Goal: Task Accomplishment & Management: Manage account settings

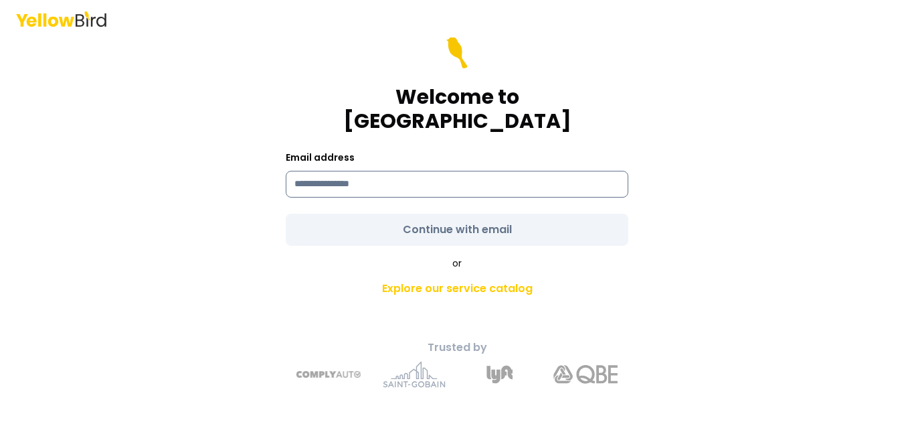
click at [385, 174] on input at bounding box center [457, 184] width 343 height 27
type input "**********"
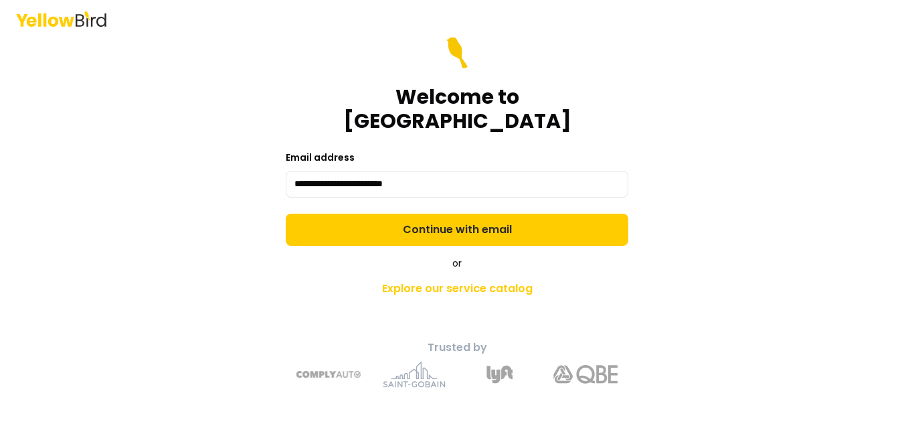
click at [462, 218] on form "**********" at bounding box center [457, 141] width 343 height 209
click at [462, 218] on button "Continue with email" at bounding box center [457, 229] width 343 height 32
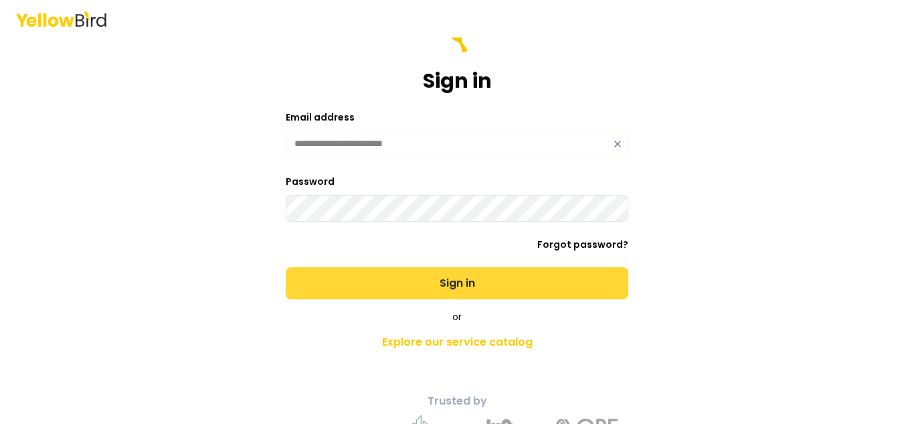
click at [452, 280] on button "Sign in" at bounding box center [457, 283] width 343 height 32
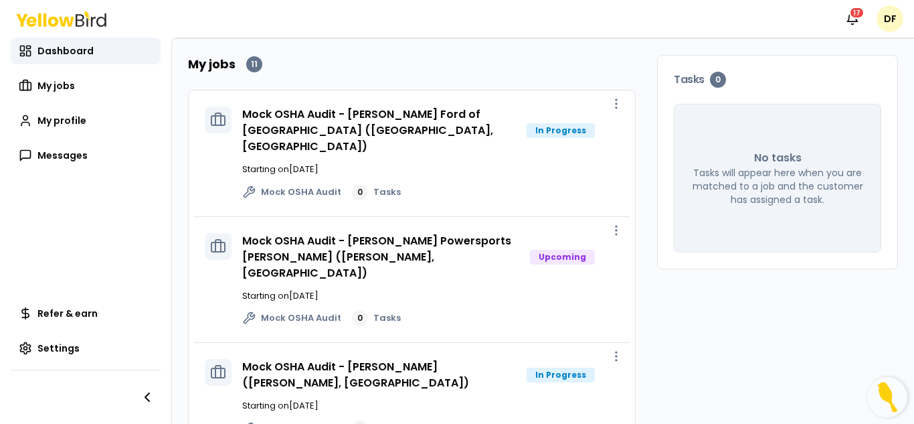
scroll to position [201, 0]
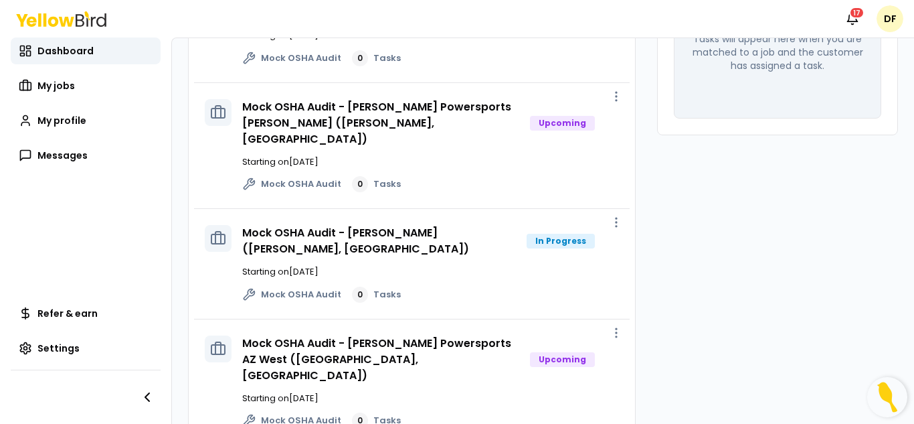
click at [437, 118] on div "Mock OSHA Audit - [PERSON_NAME] Powersports [PERSON_NAME] ([PERSON_NAME], [GEOG…" at bounding box center [430, 146] width 377 height 94
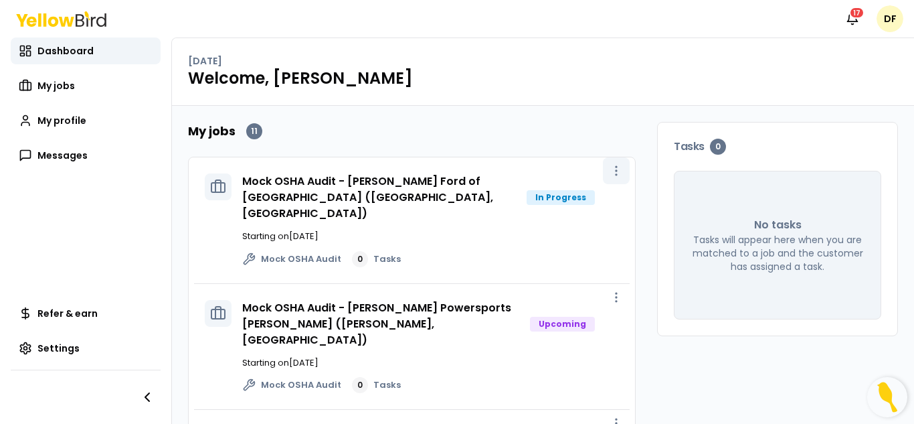
click at [610, 168] on icon "button" at bounding box center [616, 170] width 13 height 13
click at [570, 205] on span "View job" at bounding box center [578, 200] width 33 height 11
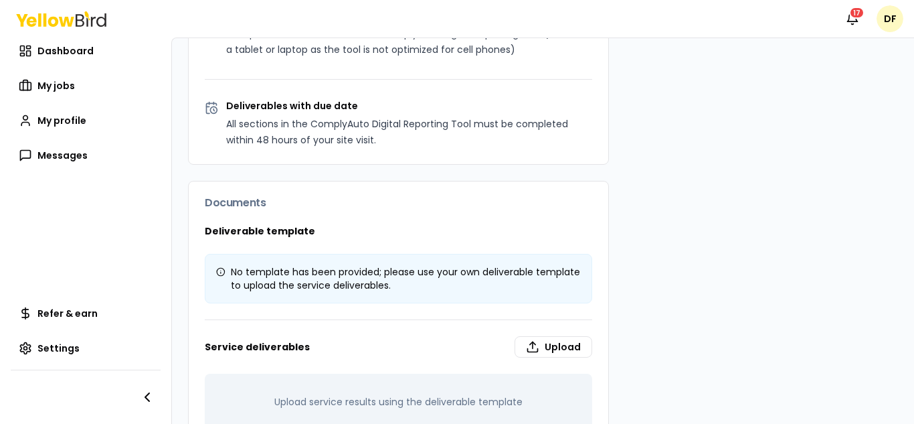
scroll to position [901, 0]
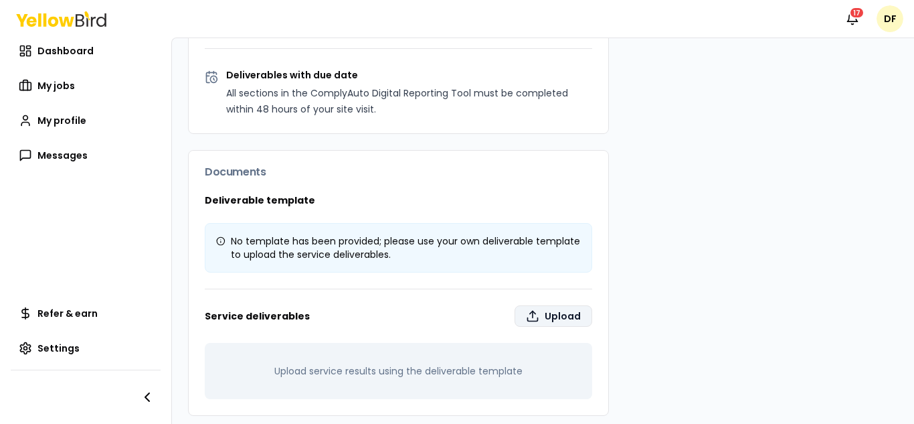
click at [532, 305] on label "Upload" at bounding box center [554, 315] width 78 height 21
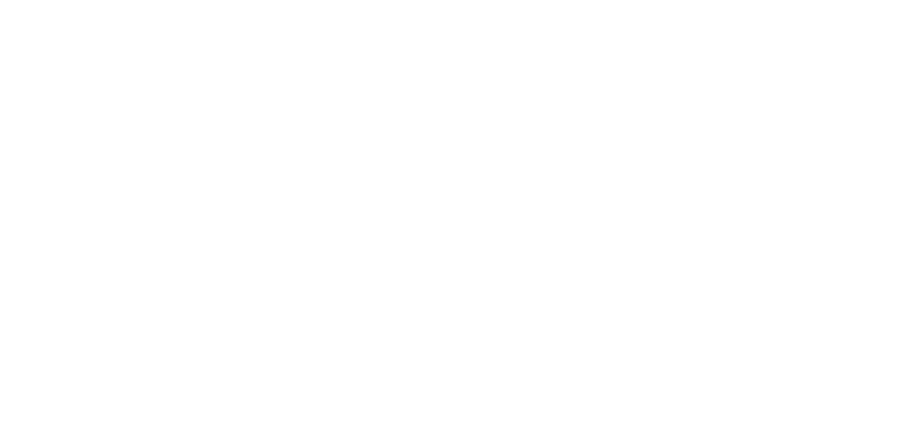
type input "**********"
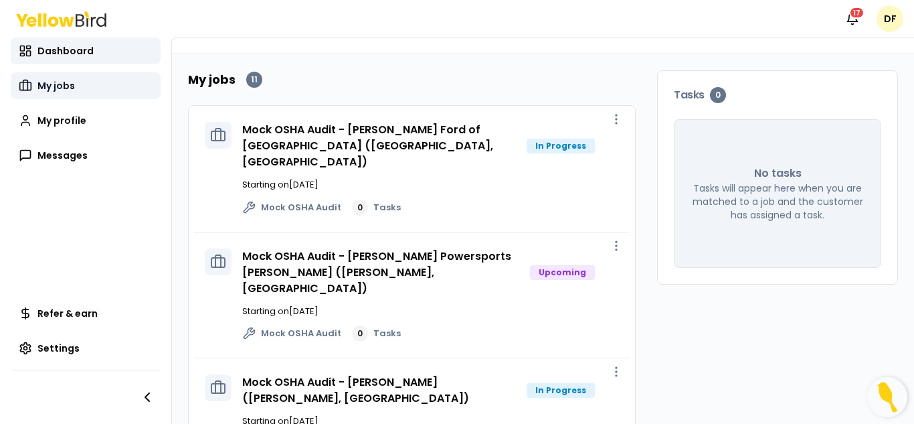
click at [60, 88] on span "My jobs" at bounding box center [55, 85] width 37 height 13
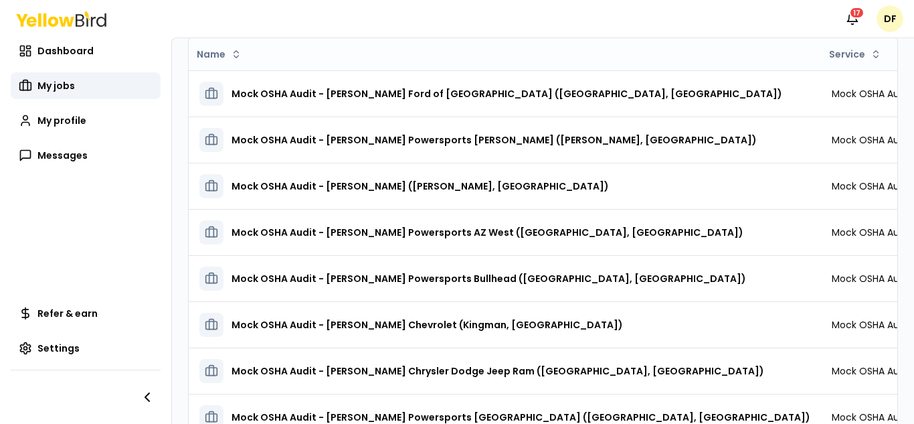
scroll to position [157, 0]
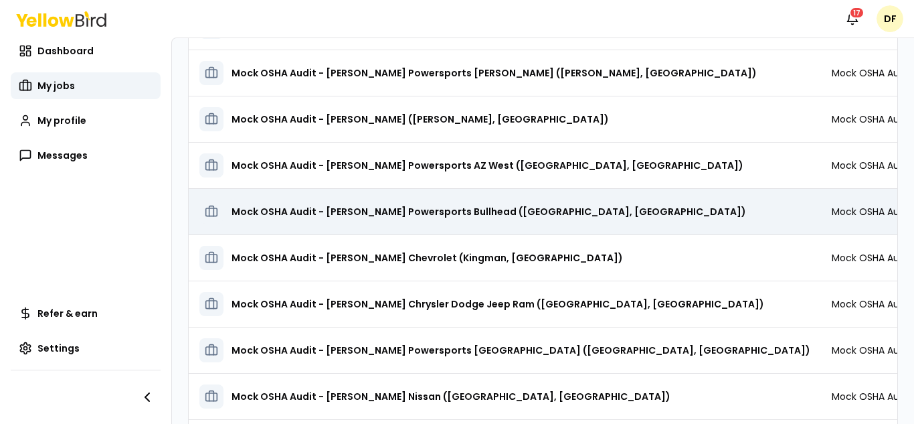
click at [358, 215] on h3 "Mock OSHA Audit - [PERSON_NAME] Powersports Bullhead ([GEOGRAPHIC_DATA], [GEOGR…" at bounding box center [489, 211] width 515 height 24
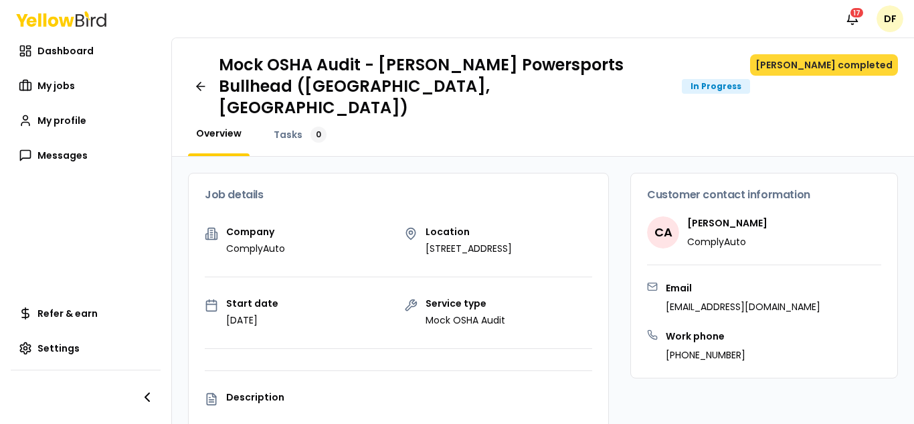
click at [833, 66] on button "[PERSON_NAME] completed" at bounding box center [824, 64] width 148 height 21
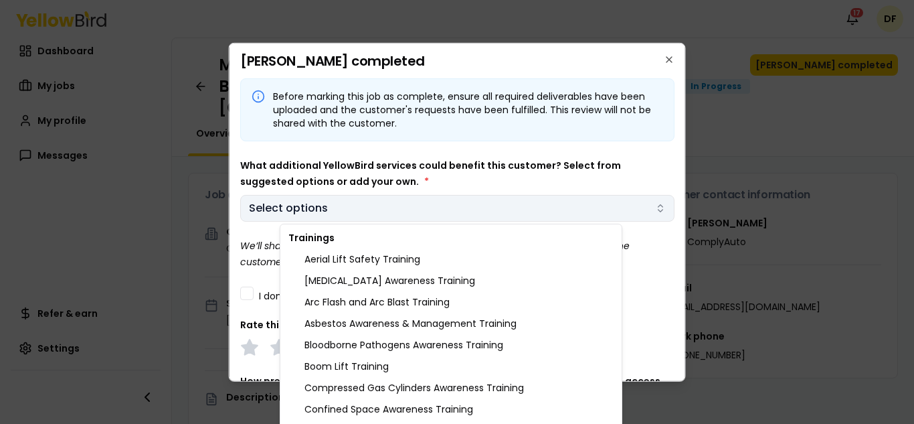
click at [651, 211] on body "Notifications 17 DF Dashboard My jobs My profile Messages Refer & earn Settings…" at bounding box center [457, 212] width 914 height 424
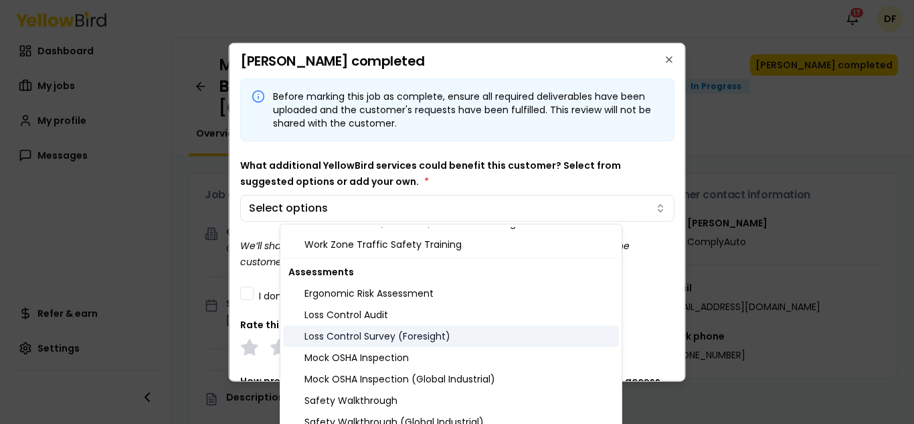
scroll to position [1498, 0]
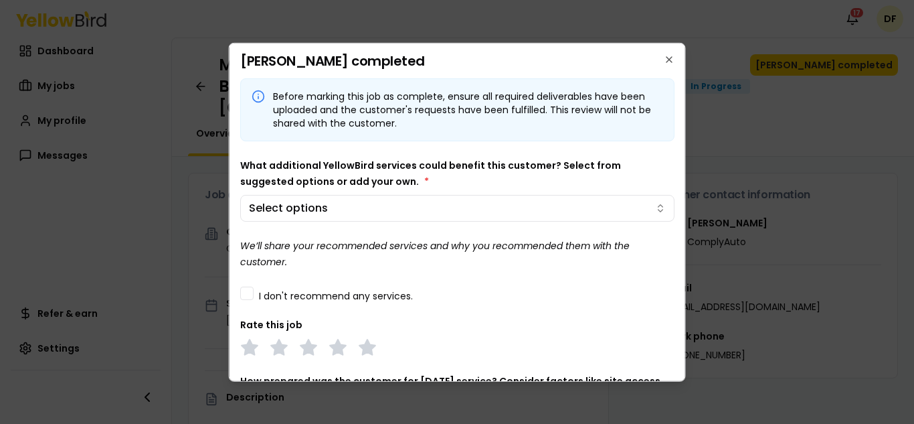
drag, startPoint x: 679, startPoint y: 129, endPoint x: 679, endPoint y: 169, distance: 39.5
click at [679, 169] on body "Notifications 17 DF Dashboard My jobs My profile Messages Refer & earn Settings…" at bounding box center [457, 212] width 914 height 424
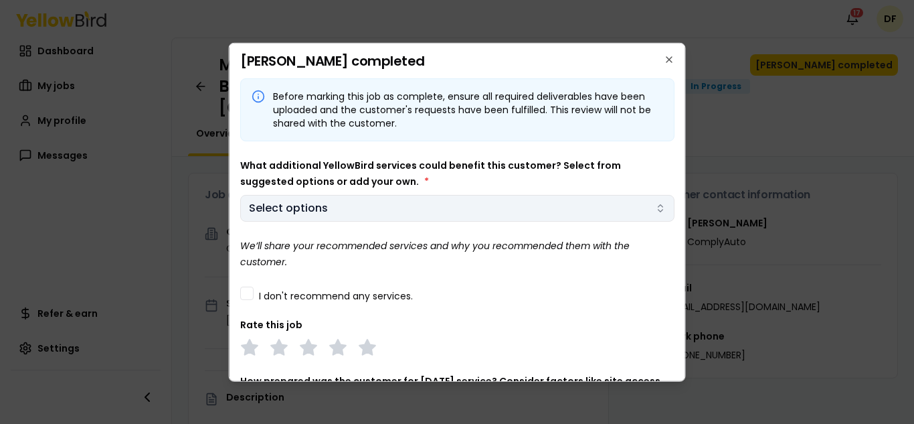
click at [652, 210] on body "Notifications 17 DF Dashboard My jobs My profile Messages Refer & earn Settings…" at bounding box center [457, 212] width 914 height 424
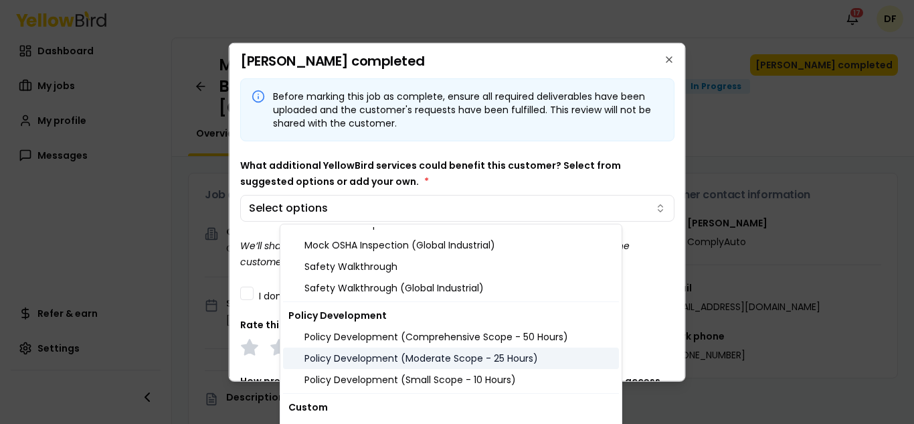
click at [416, 358] on div "Policy Development (Moderate Scope - 25 Hours)" at bounding box center [451, 357] width 336 height 21
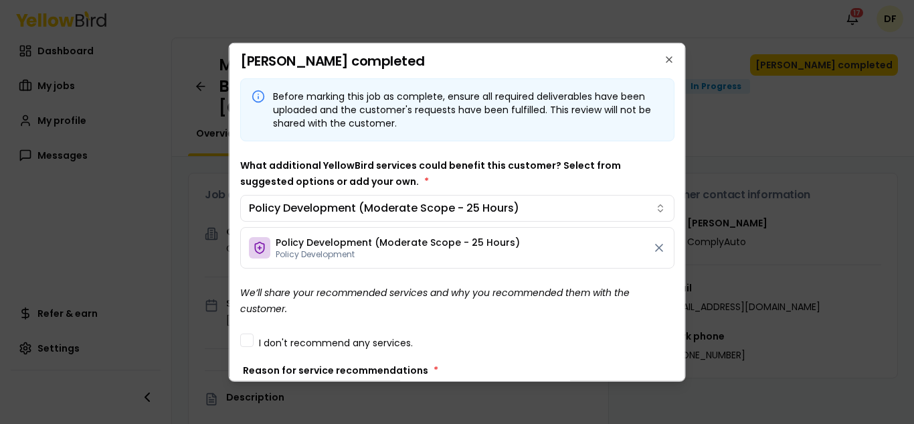
drag, startPoint x: 679, startPoint y: 116, endPoint x: 679, endPoint y: 131, distance: 15.4
click at [679, 131] on body "Notifications 17 DF Dashboard My jobs My profile Messages Refer & earn Settings…" at bounding box center [457, 212] width 914 height 424
click at [491, 275] on div "Before marking this job as complete, ensure all required deliverables have been…" at bounding box center [457, 409] width 434 height 663
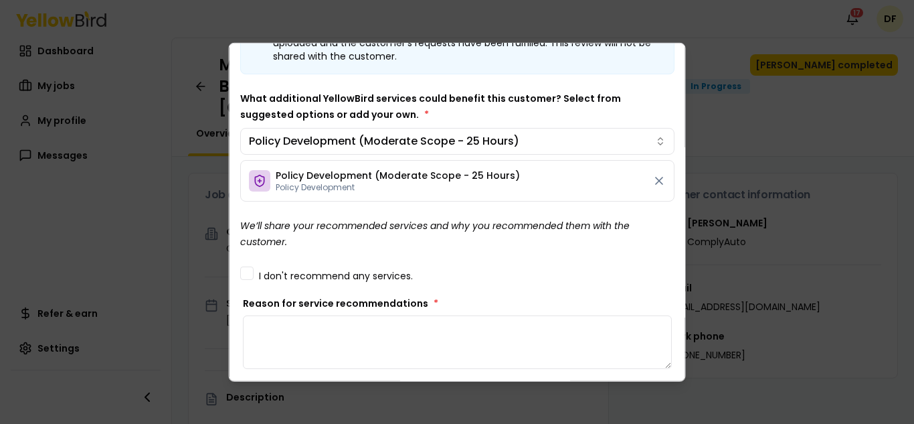
scroll to position [134, 0]
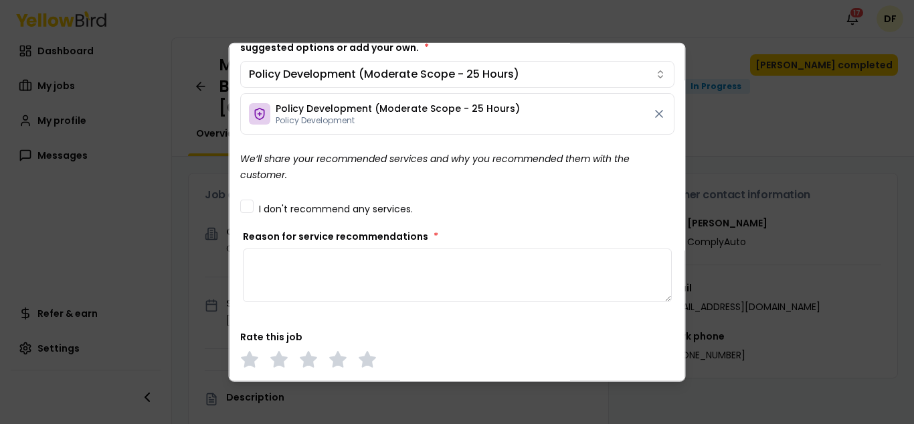
click at [313, 265] on textarea "Reason for service recommendations *" at bounding box center [457, 275] width 429 height 54
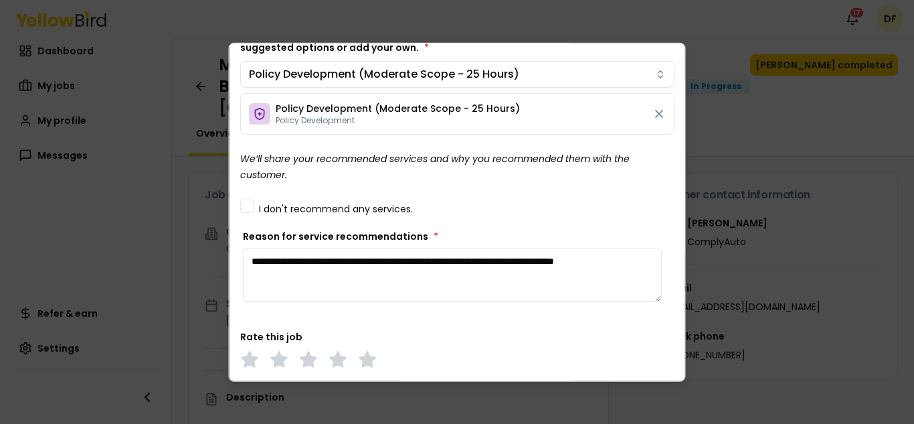
click at [325, 258] on textarea "**********" at bounding box center [452, 275] width 419 height 54
click at [315, 276] on textarea "**********" at bounding box center [452, 275] width 419 height 54
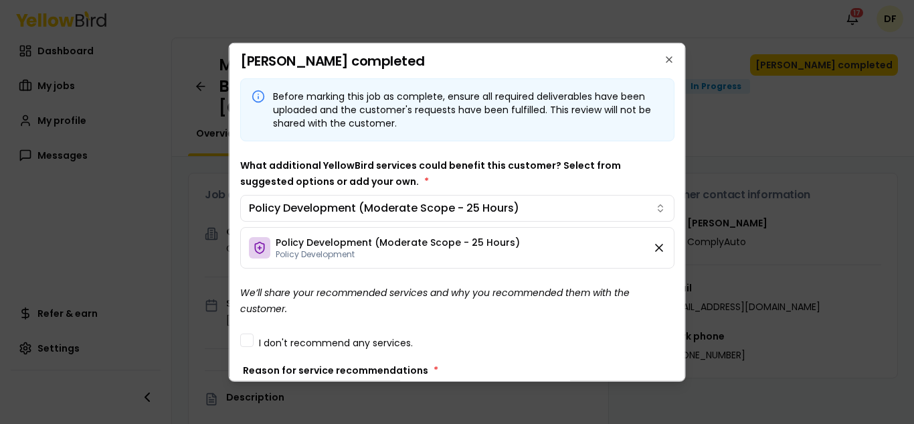
type textarea "**********"
click at [653, 246] on icon at bounding box center [659, 246] width 13 height 13
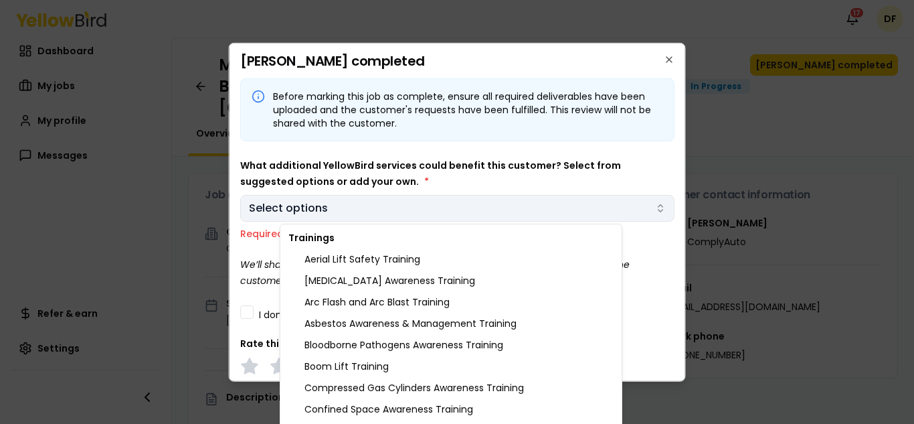
click at [651, 212] on body "Notifications 17 DF Dashboard My jobs My profile Messages Refer & earn Settings…" at bounding box center [457, 212] width 914 height 424
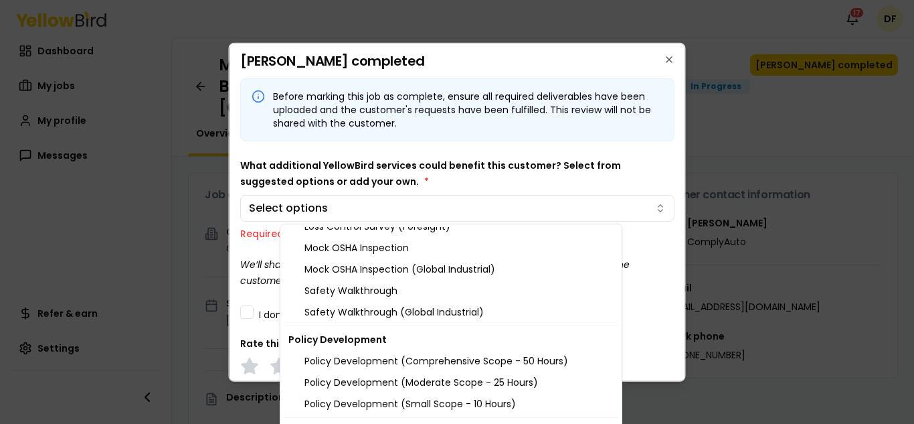
scroll to position [1498, 0]
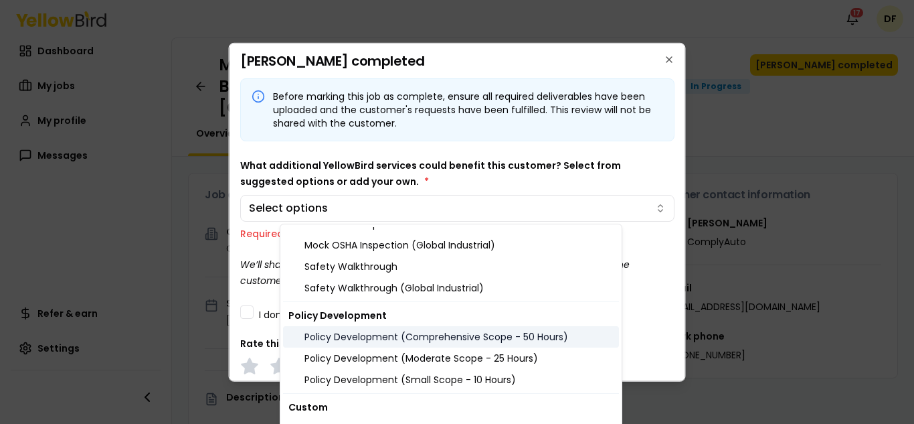
click at [463, 335] on div "Policy Development (Comprehensive Scope - 50 Hours)" at bounding box center [451, 336] width 336 height 21
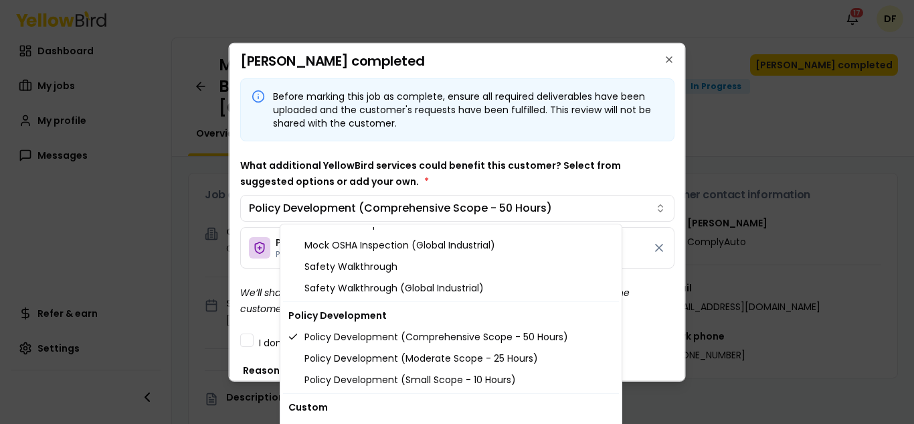
click at [648, 350] on body "Notifications 17 DF Dashboard My jobs My profile Messages Refer & earn Settings…" at bounding box center [457, 212] width 914 height 424
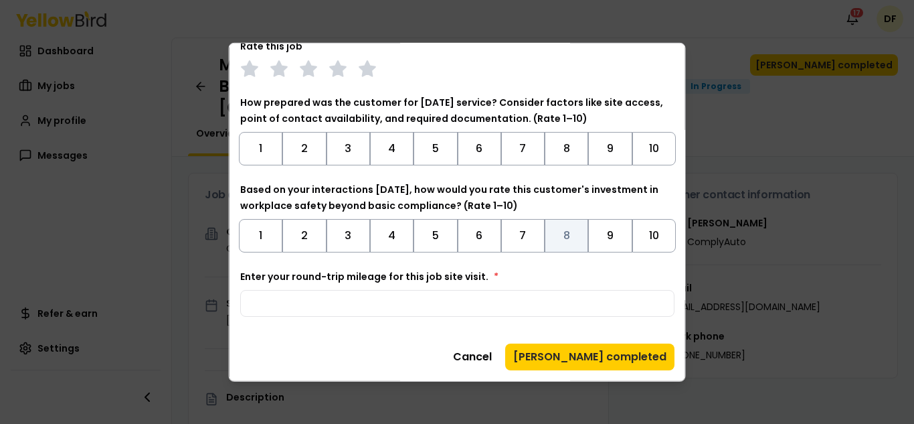
scroll to position [357, 0]
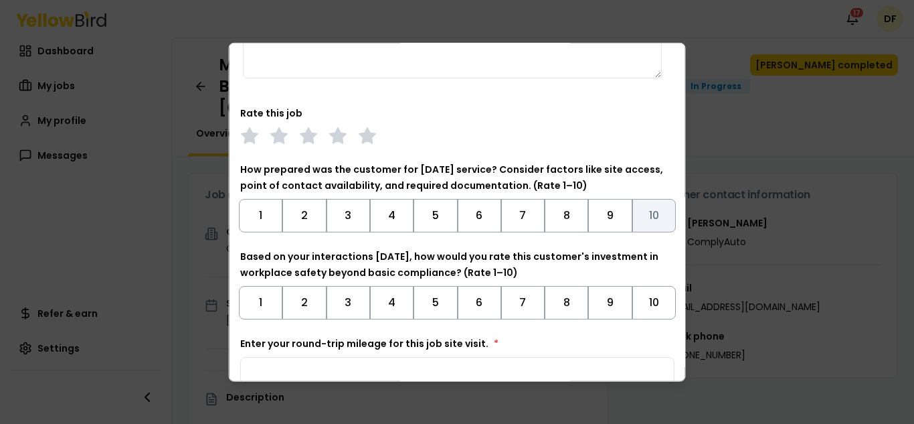
click at [641, 219] on button "10" at bounding box center [654, 214] width 44 height 33
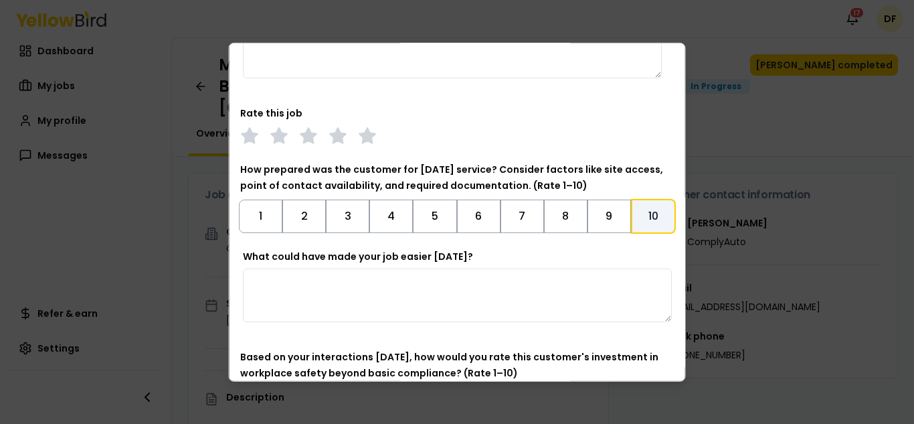
click at [431, 274] on textarea "What could have made your job easier [DATE]?" at bounding box center [457, 295] width 429 height 54
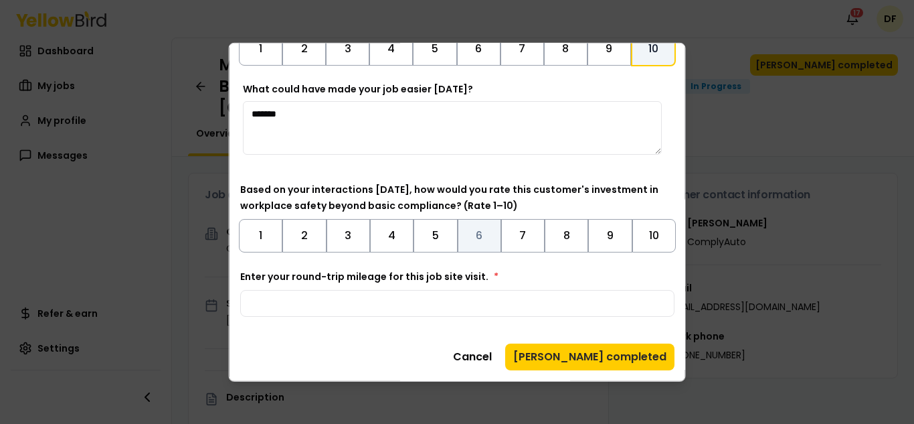
type textarea "*******"
click at [473, 232] on button "6" at bounding box center [479, 234] width 44 height 33
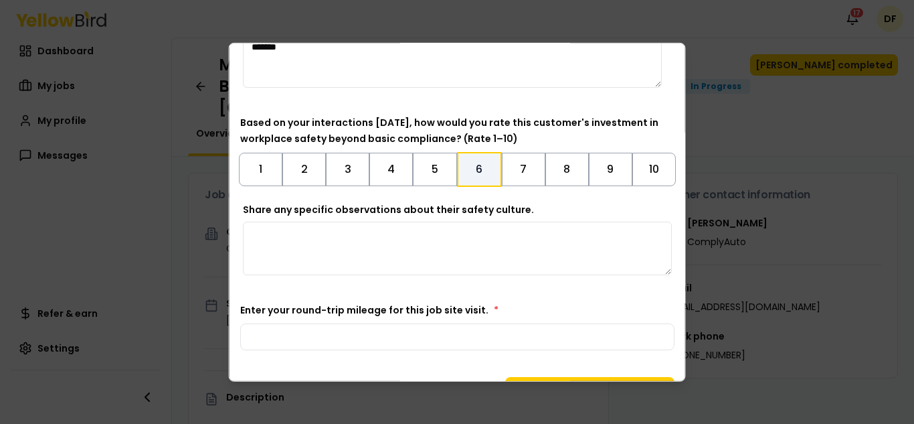
scroll to position [625, 0]
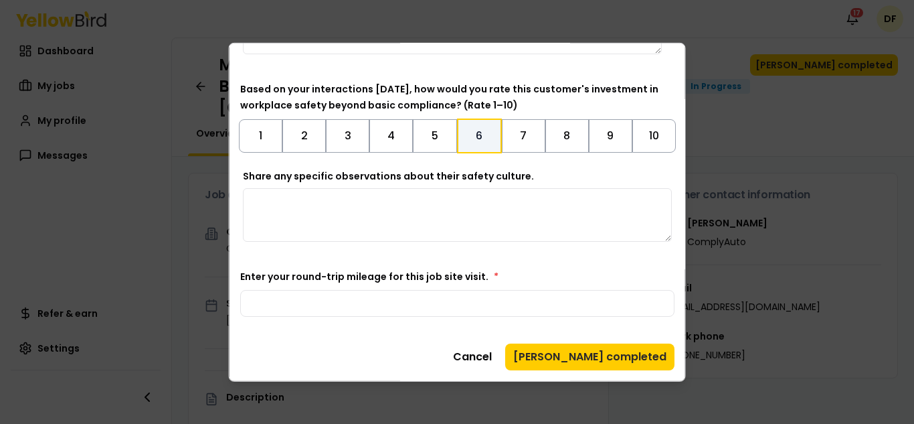
click at [365, 199] on textarea "Share any specific observations about their safety culture." at bounding box center [457, 214] width 429 height 54
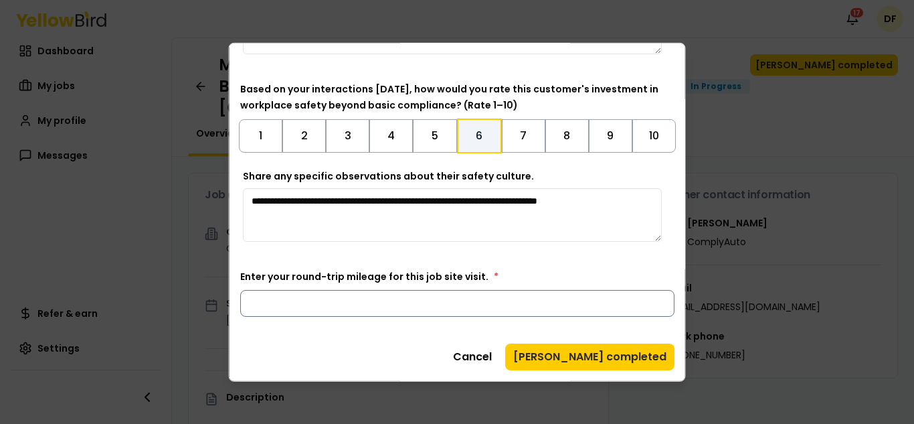
type textarea "**********"
click at [331, 302] on input "Enter your round-trip mileage for this job site visit. *" at bounding box center [457, 302] width 434 height 27
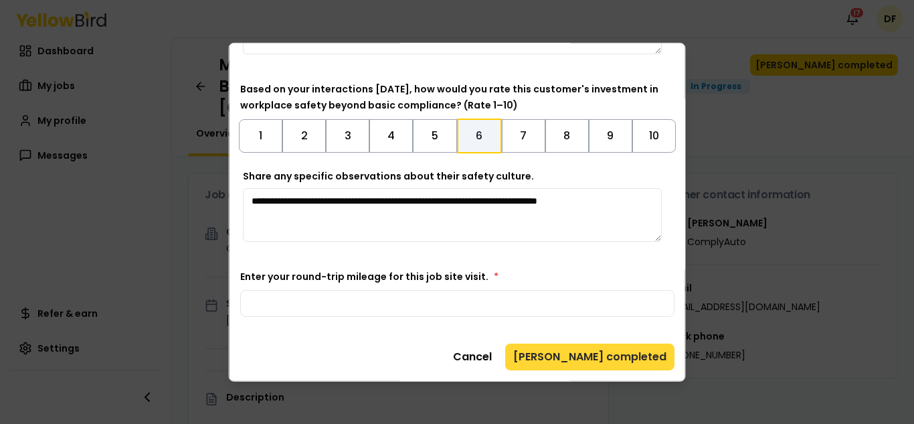
type input "***"
click at [613, 355] on button "[PERSON_NAME] completed" at bounding box center [589, 356] width 169 height 27
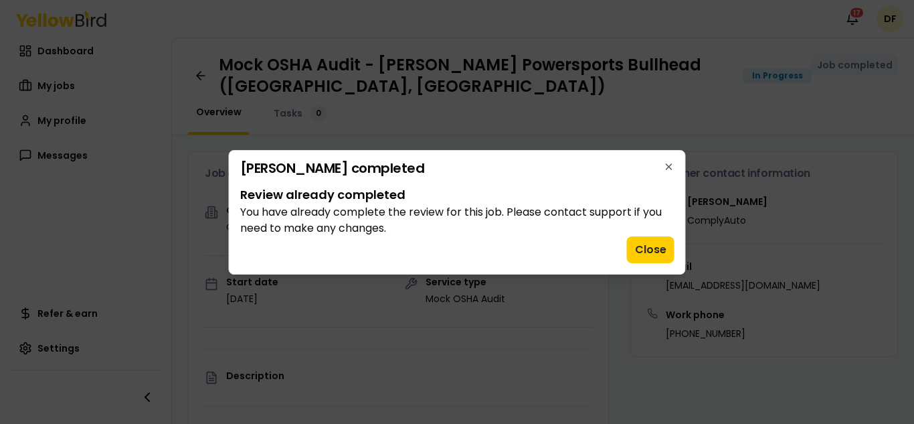
scroll to position [0, 0]
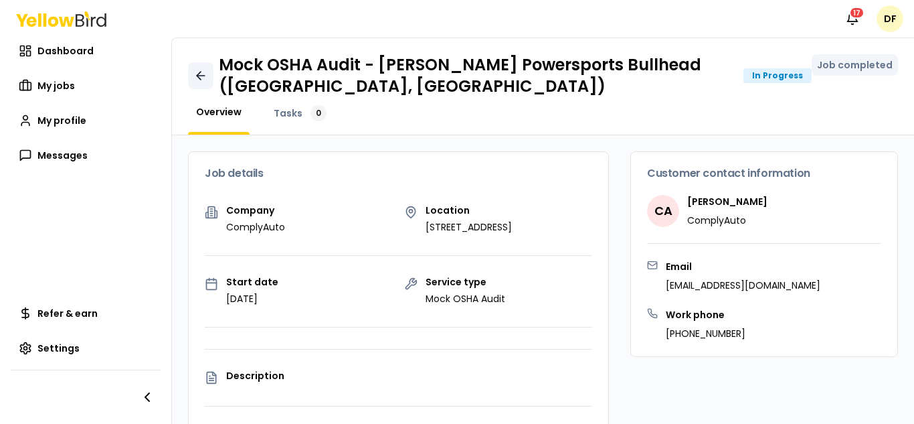
click at [199, 71] on icon at bounding box center [200, 75] width 13 height 13
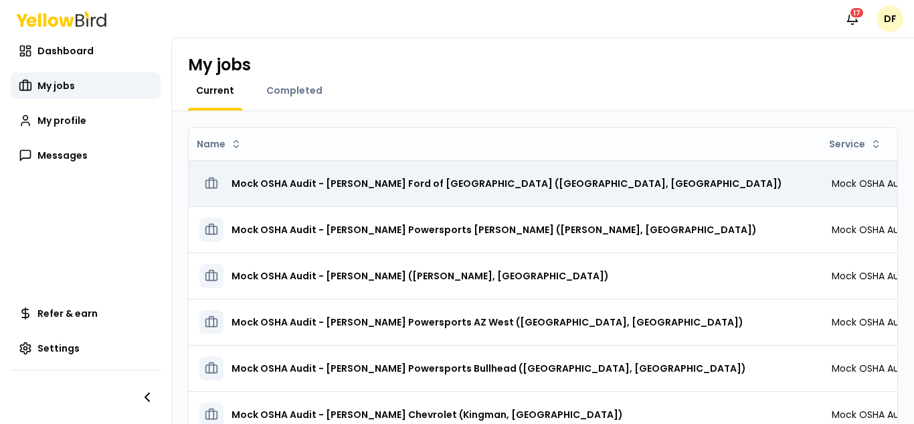
click at [439, 180] on h3 "Mock OSHA Audit - [PERSON_NAME] Ford of [GEOGRAPHIC_DATA] ([GEOGRAPHIC_DATA], […" at bounding box center [507, 183] width 551 height 24
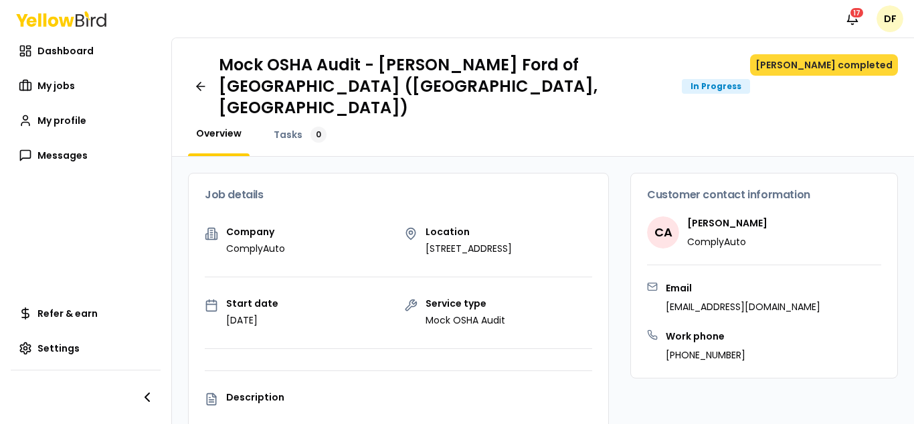
click at [831, 62] on button "[PERSON_NAME] completed" at bounding box center [824, 64] width 148 height 21
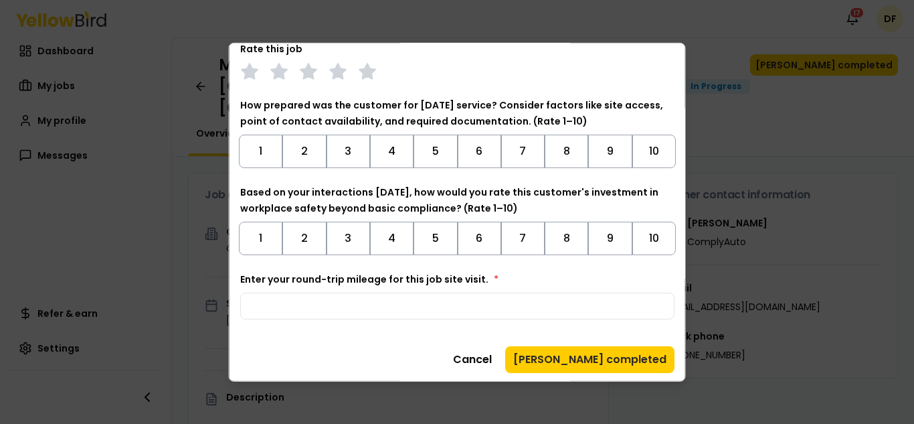
scroll to position [278, 0]
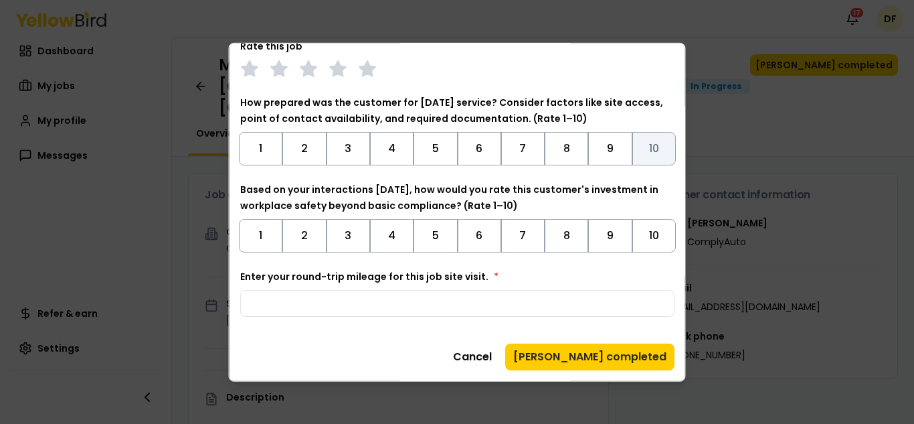
click at [647, 139] on button "10" at bounding box center [654, 147] width 44 height 33
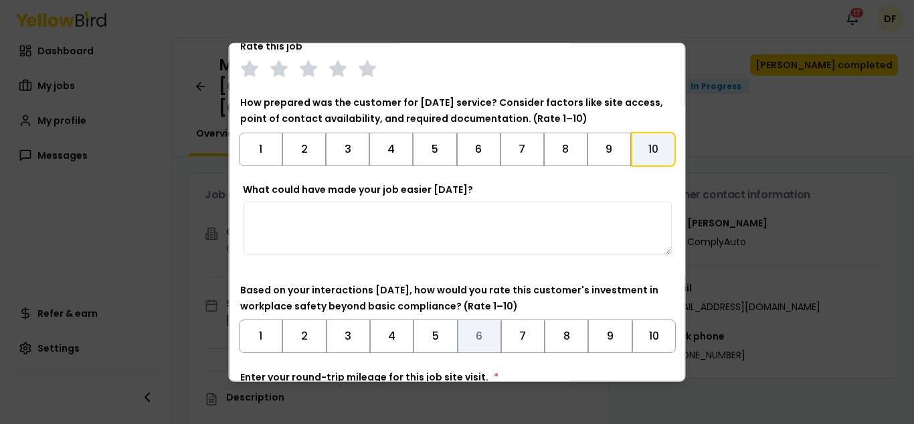
click at [470, 336] on button "6" at bounding box center [479, 335] width 44 height 33
click at [440, 215] on textarea "What could have made your job easier [DATE]?" at bounding box center [457, 228] width 429 height 54
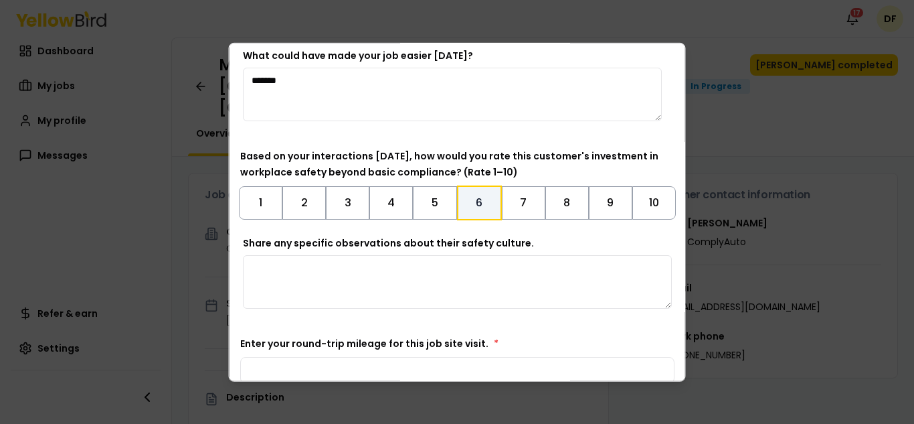
type textarea "*******"
click at [357, 268] on textarea "Share any specific observations about their safety culture." at bounding box center [457, 281] width 429 height 54
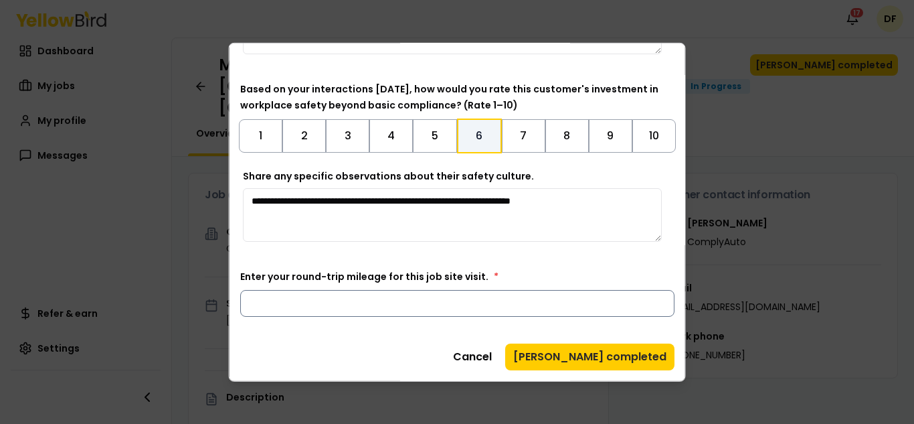
type textarea "**********"
click at [355, 301] on input "Enter your round-trip mileage for this job site visit. *" at bounding box center [457, 302] width 434 height 27
type input "*"
drag, startPoint x: 590, startPoint y: 200, endPoint x: 245, endPoint y: 199, distance: 344.7
click at [245, 199] on textarea "**********" at bounding box center [452, 214] width 419 height 54
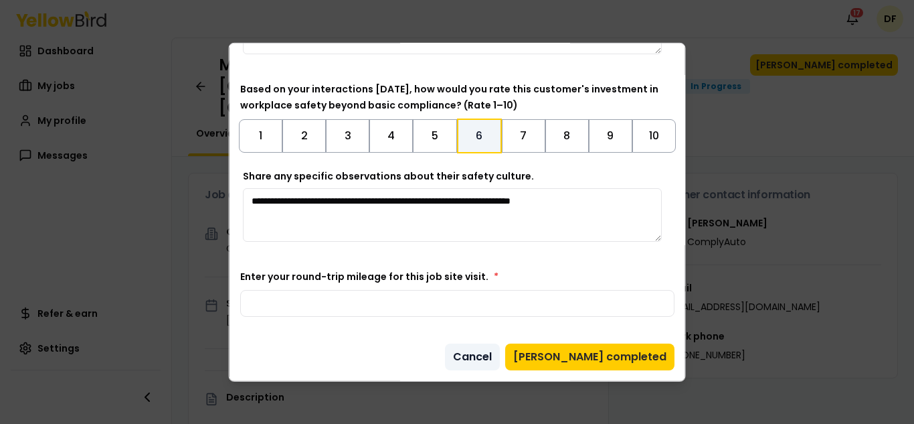
click at [500, 358] on button "Cancel" at bounding box center [472, 356] width 55 height 27
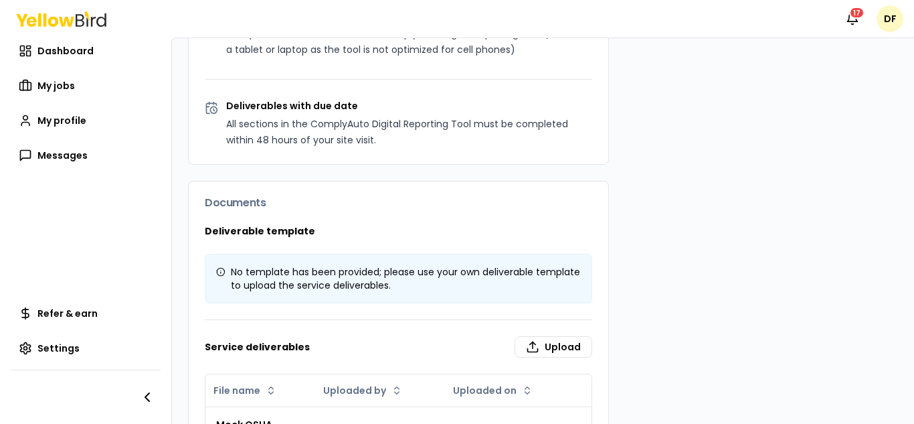
scroll to position [940, 0]
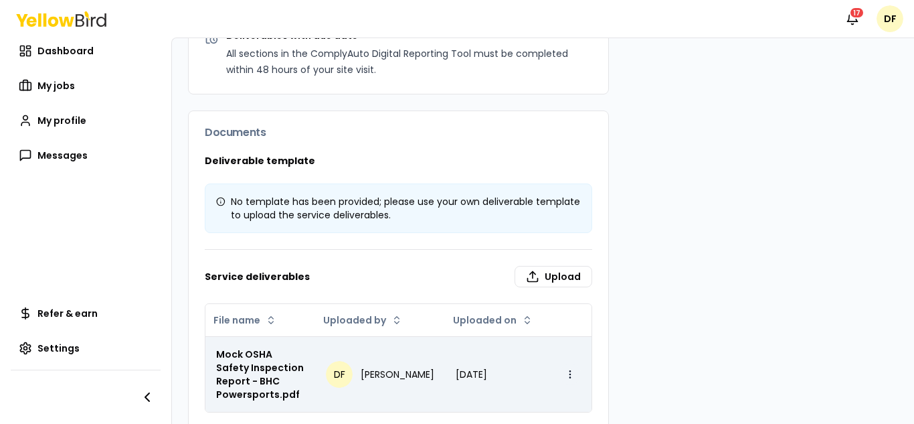
click at [555, 361] on html "Notifications 17 DF Dashboard My jobs My profile Messages Refer & earn Settings…" at bounding box center [457, 212] width 914 height 424
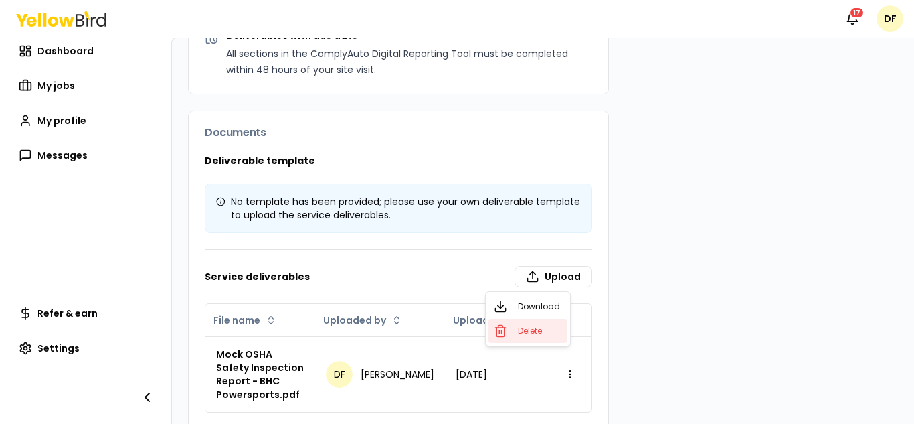
click at [526, 326] on span "Delete" at bounding box center [530, 330] width 24 height 11
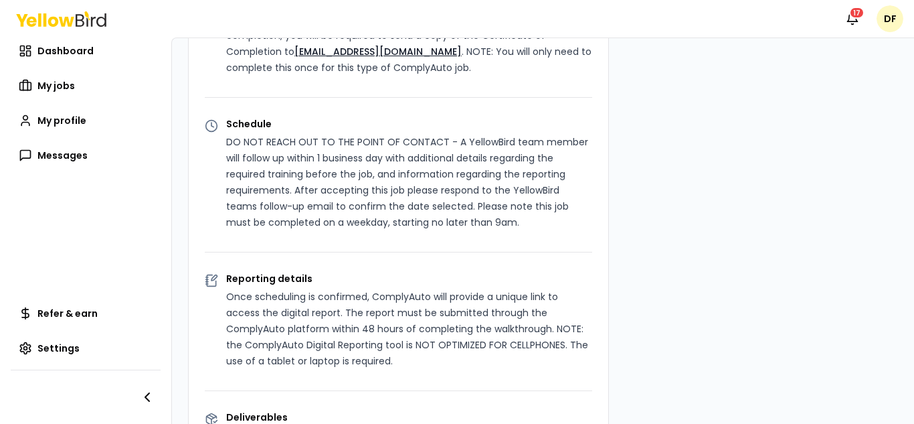
scroll to position [901, 0]
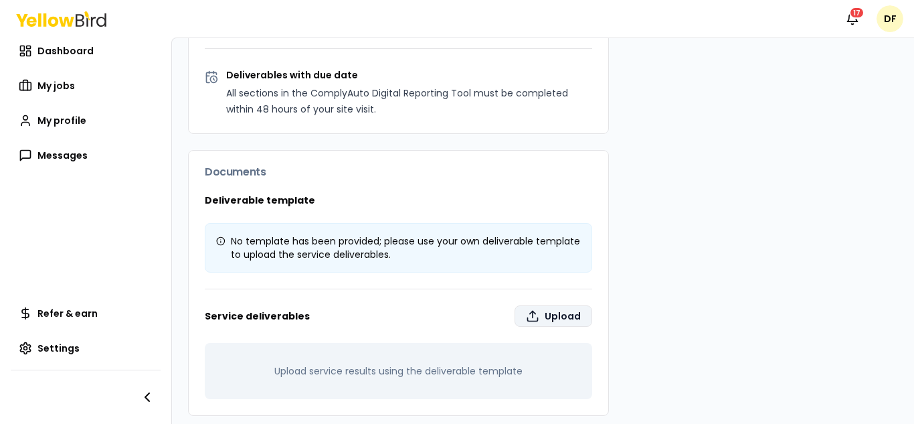
click at [549, 312] on label "Upload" at bounding box center [554, 315] width 78 height 21
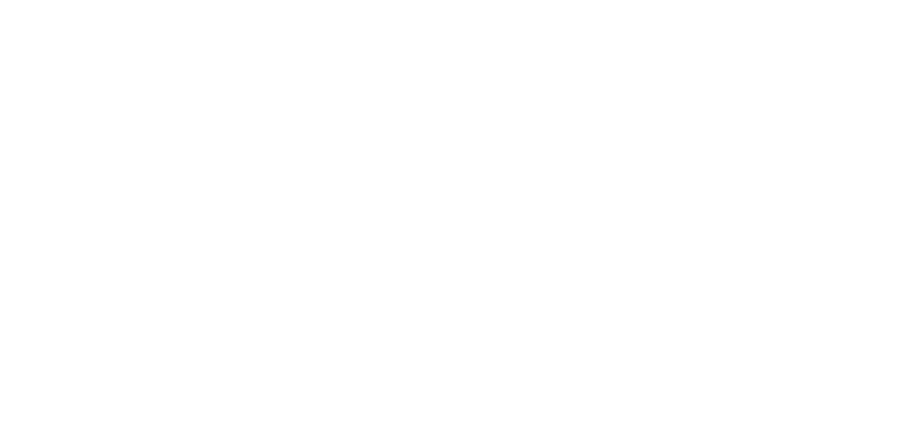
type input "**********"
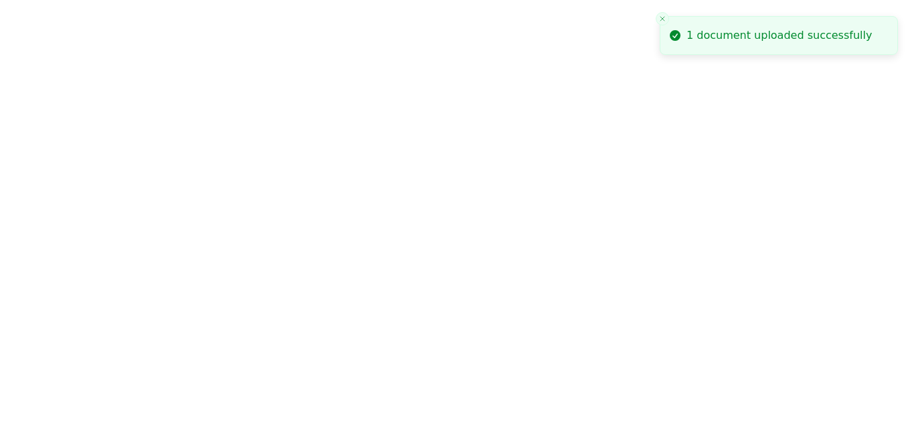
click at [663, 19] on icon "Close toast" at bounding box center [663, 19] width 8 height 8
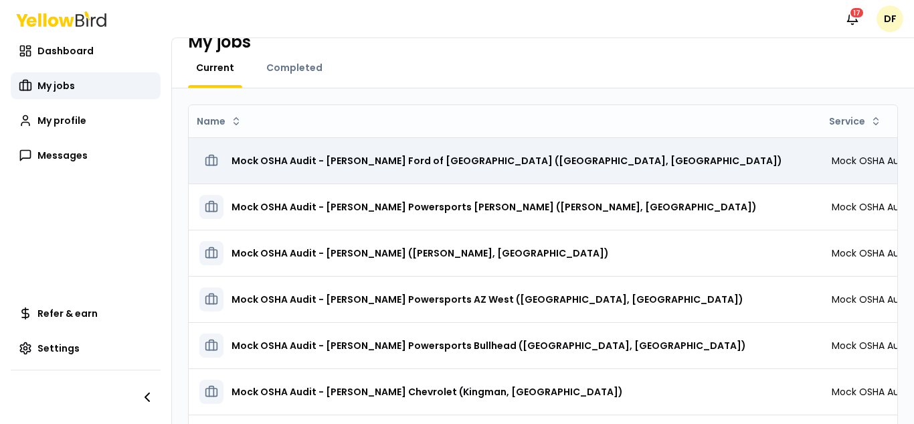
click at [398, 160] on h3 "Mock OSHA Audit - [PERSON_NAME] Ford of [GEOGRAPHIC_DATA] ([GEOGRAPHIC_DATA], […" at bounding box center [507, 161] width 551 height 24
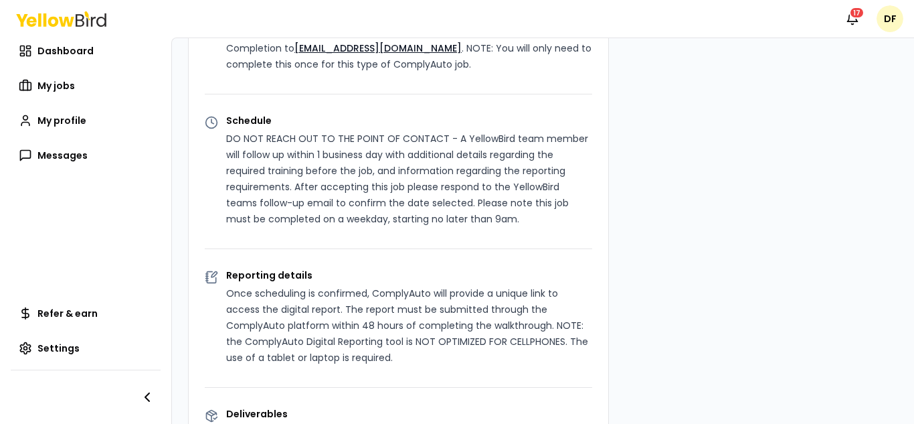
scroll to position [3, 0]
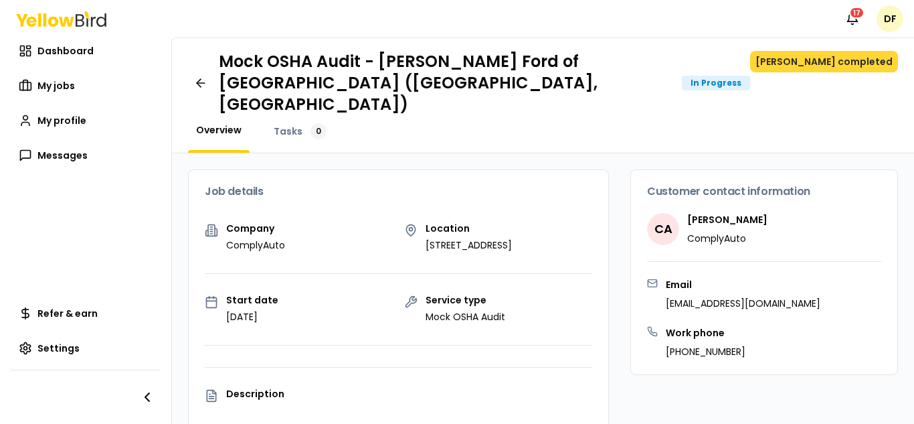
click at [833, 62] on button "[PERSON_NAME] completed" at bounding box center [824, 61] width 148 height 21
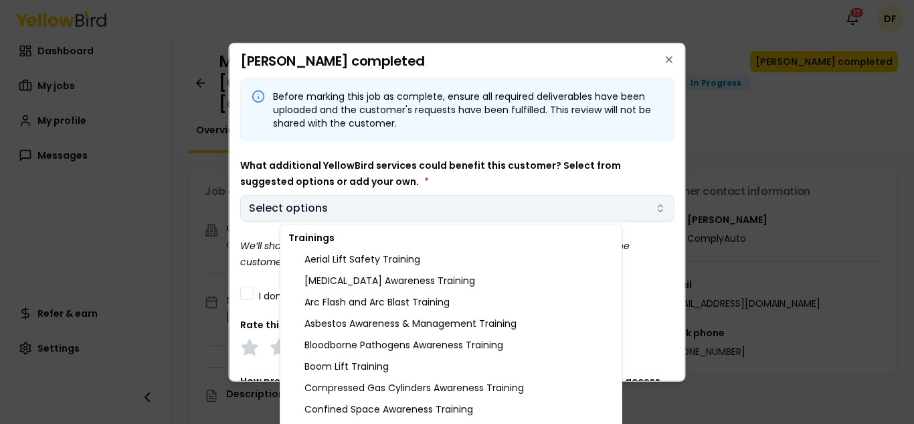
click at [653, 210] on body "Notifications 17 DF Dashboard My jobs My profile Messages Refer & earn Settings…" at bounding box center [457, 212] width 914 height 424
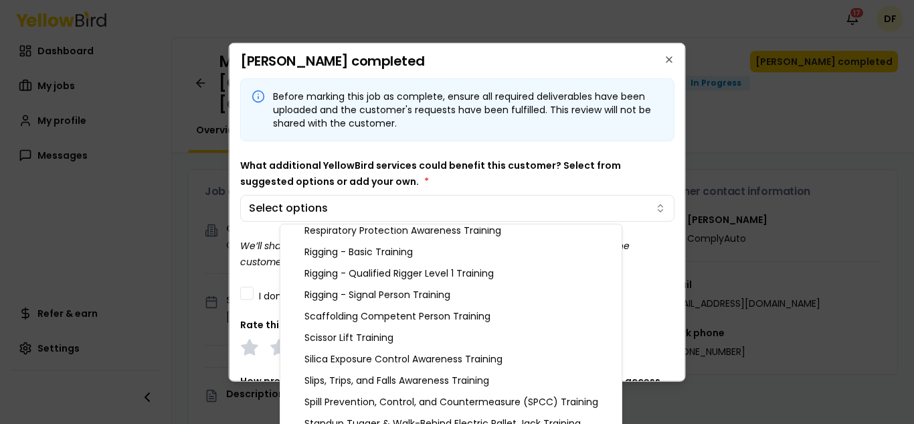
scroll to position [1498, 0]
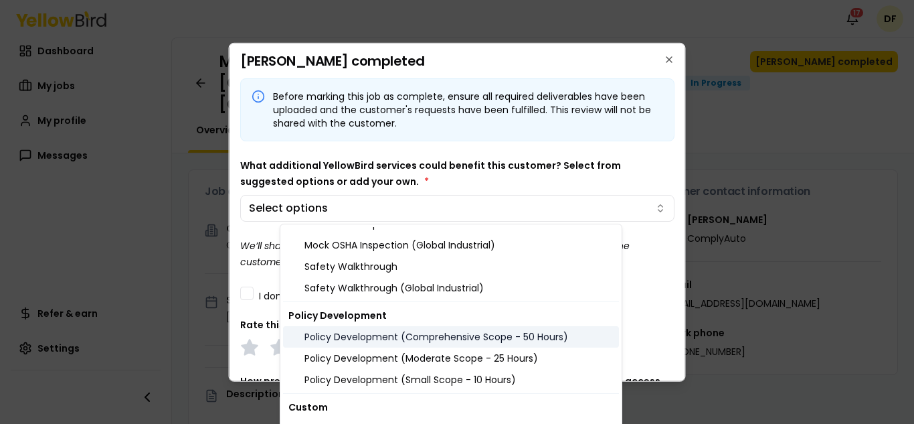
click at [445, 339] on div "Policy Development (Comprehensive Scope - 50 Hours)" at bounding box center [451, 336] width 336 height 21
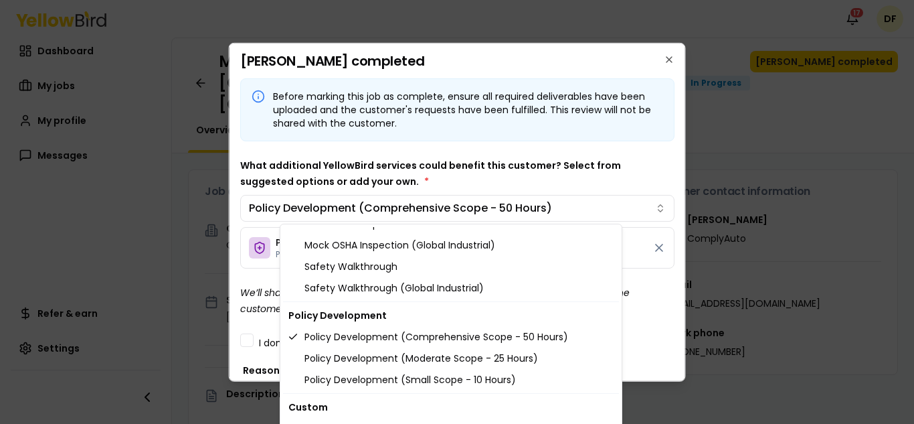
click at [663, 184] on body "Notifications 17 DF Dashboard My jobs My profile Messages Refer & earn Settings…" at bounding box center [457, 212] width 914 height 424
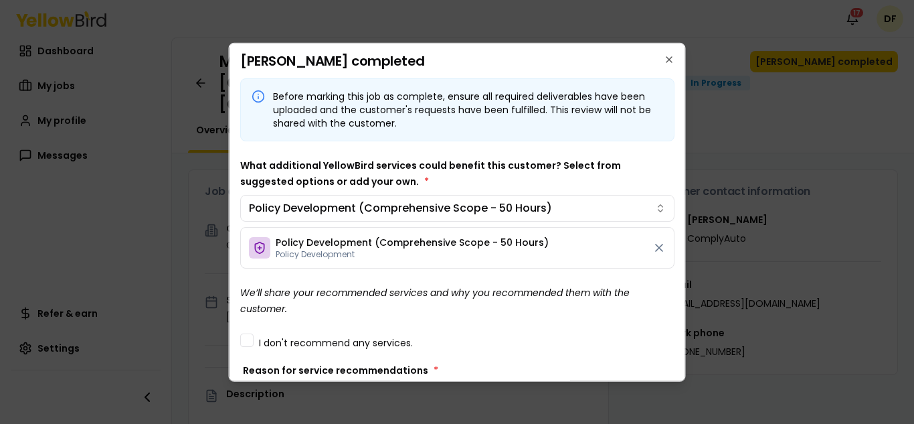
scroll to position [268, 0]
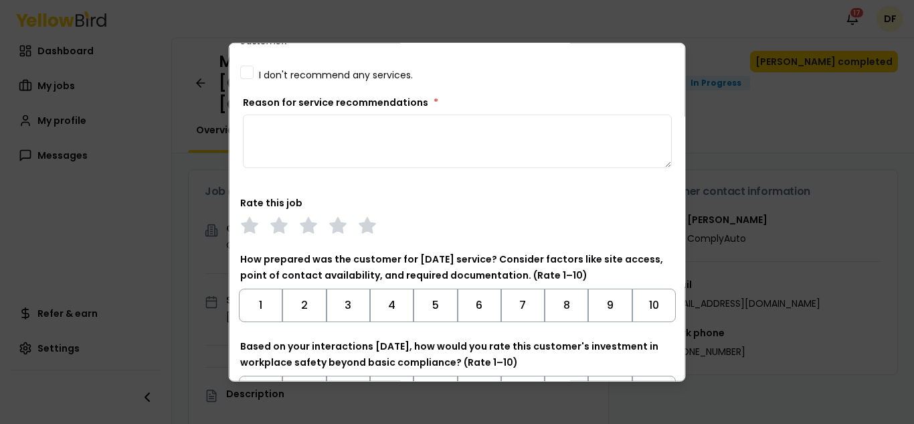
paste textarea "**********"
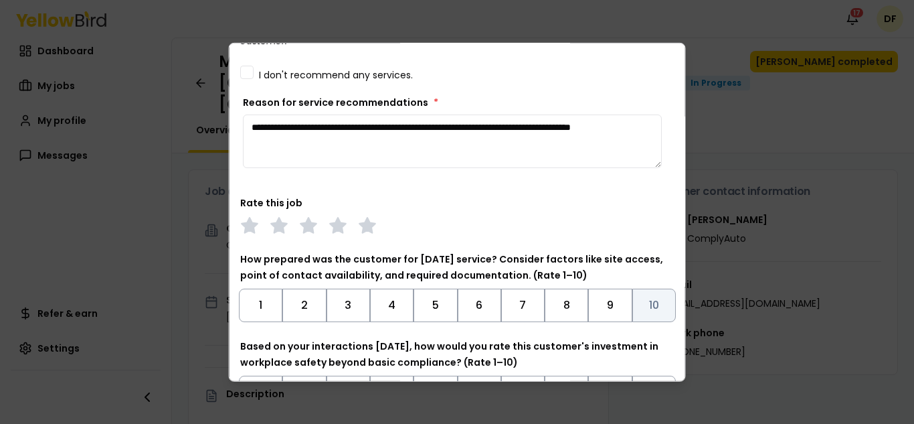
type textarea "**********"
click at [640, 303] on button "10" at bounding box center [654, 304] width 44 height 33
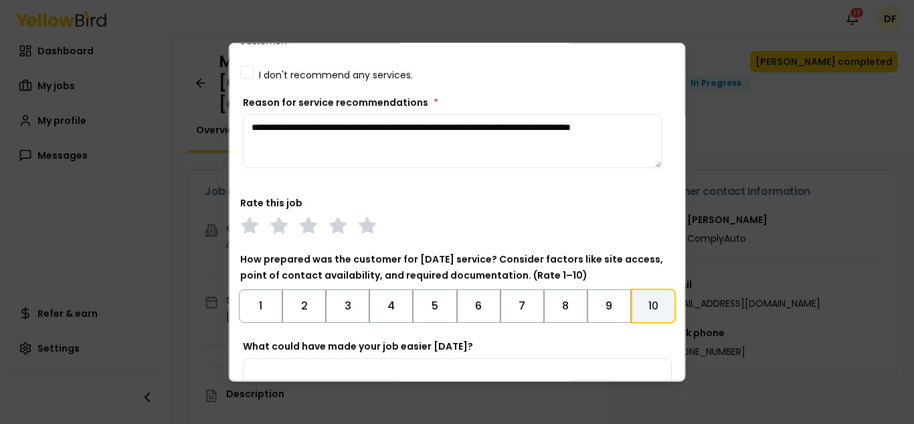
scroll to position [422, 0]
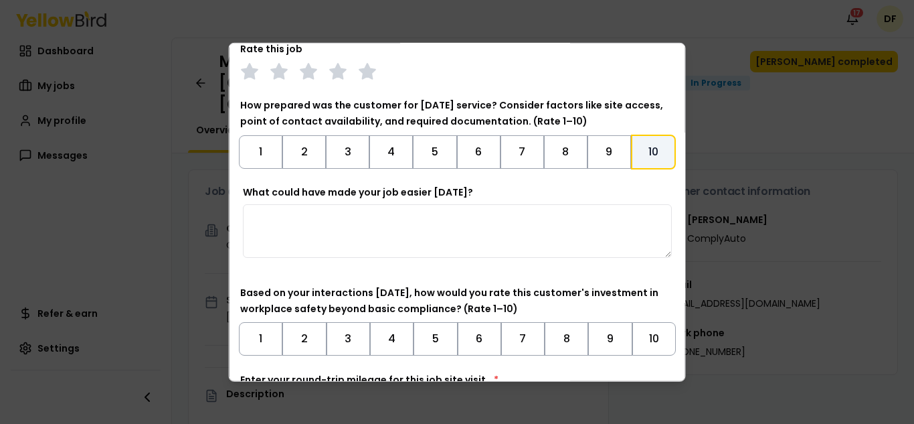
click at [373, 220] on textarea "What could have made your job easier [DATE]?" at bounding box center [457, 230] width 429 height 54
type textarea "*******"
click at [465, 332] on button "6" at bounding box center [479, 337] width 44 height 33
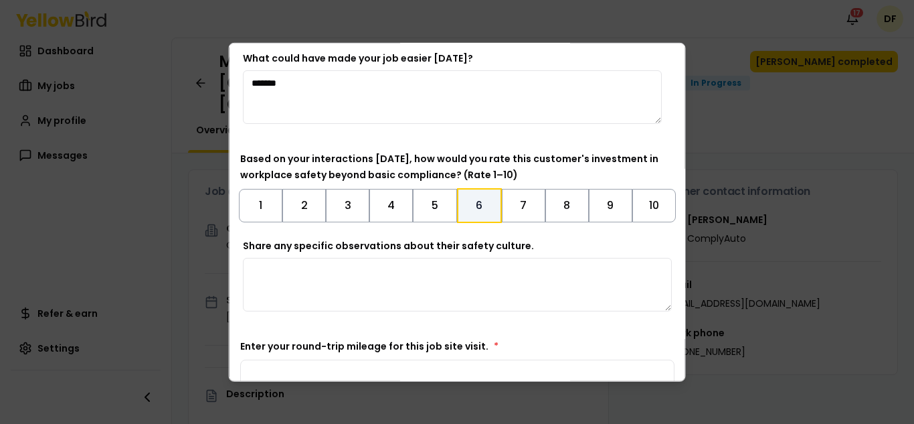
scroll to position [598, 0]
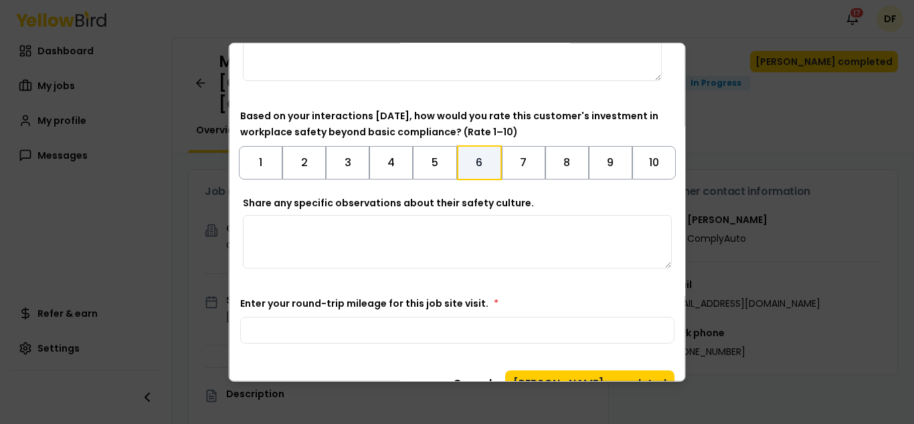
paste textarea "**********"
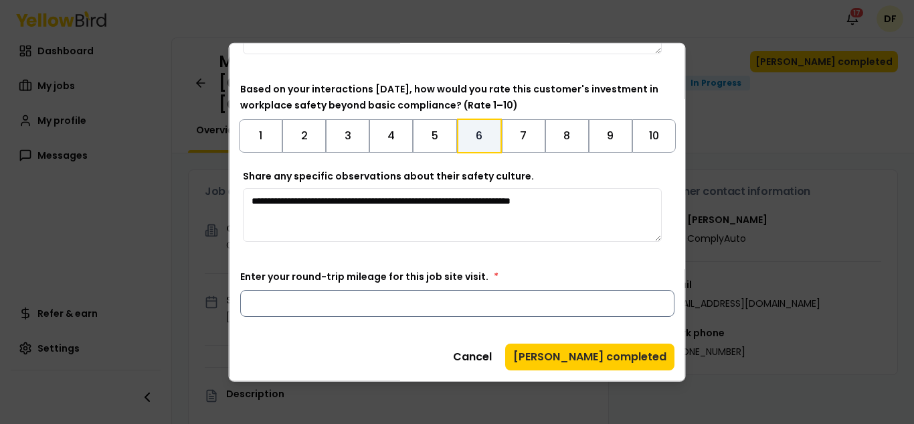
type textarea "**********"
click at [373, 301] on input "Enter your round-trip mileage for this job site visit. *" at bounding box center [457, 302] width 434 height 27
type input "*"
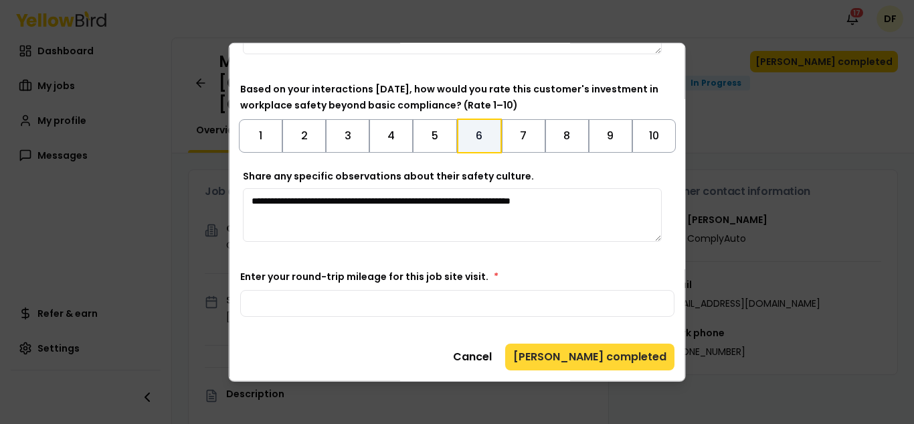
click at [594, 361] on button "[PERSON_NAME] completed" at bounding box center [589, 356] width 169 height 27
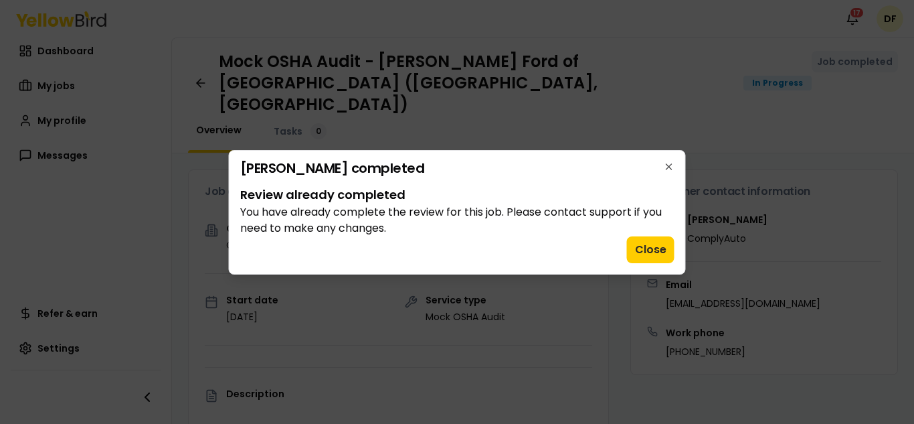
scroll to position [0, 0]
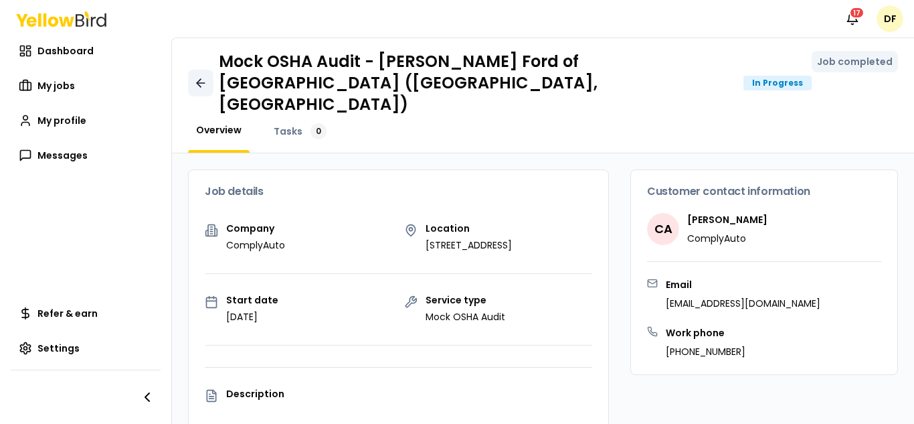
click at [202, 76] on icon at bounding box center [200, 82] width 13 height 13
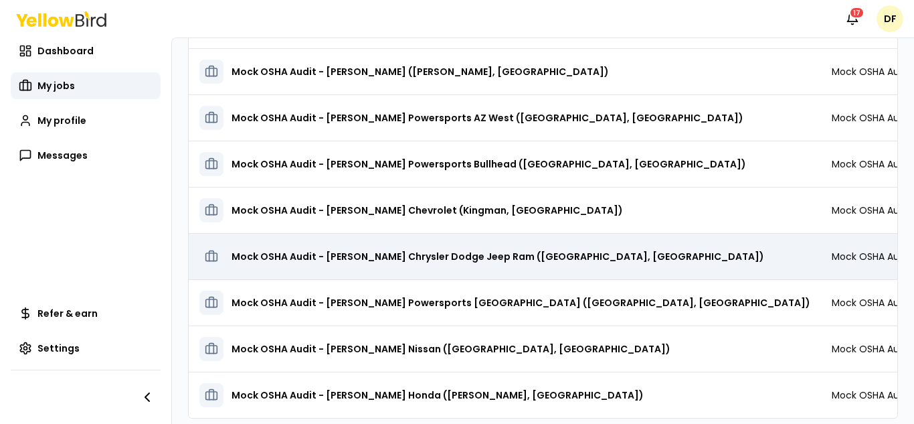
scroll to position [241, 0]
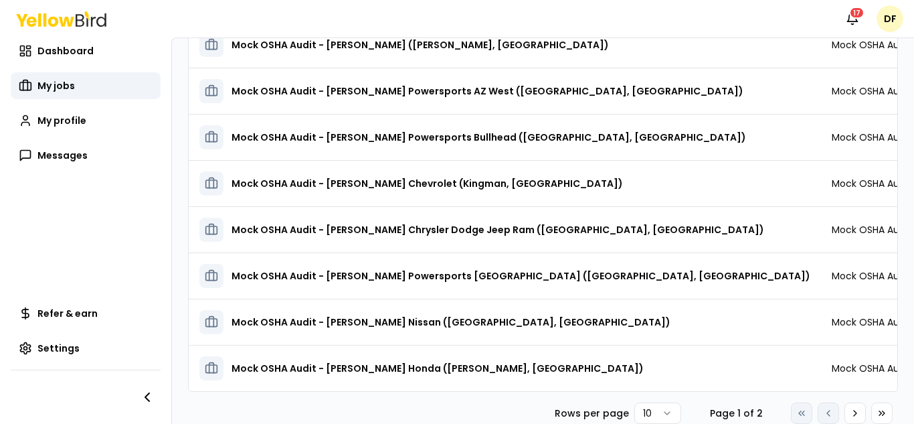
click at [659, 412] on html "Notifications 17 DF Dashboard My jobs My profile Messages Refer & earn Settings…" at bounding box center [457, 212] width 914 height 424
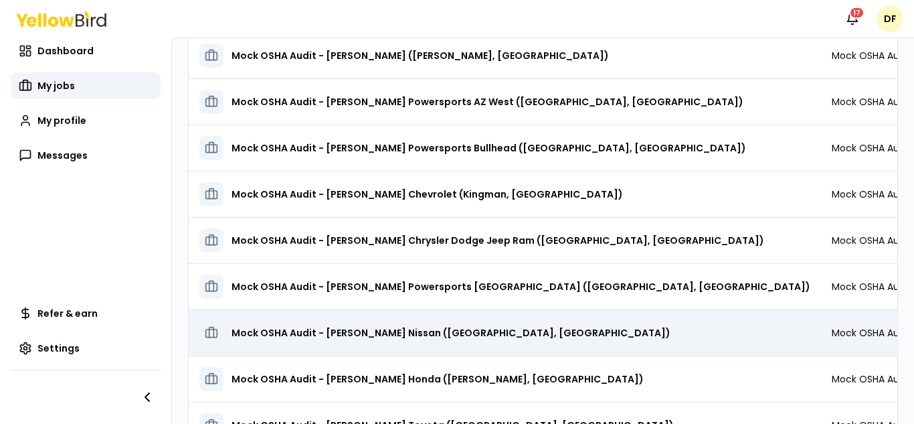
scroll to position [153, 0]
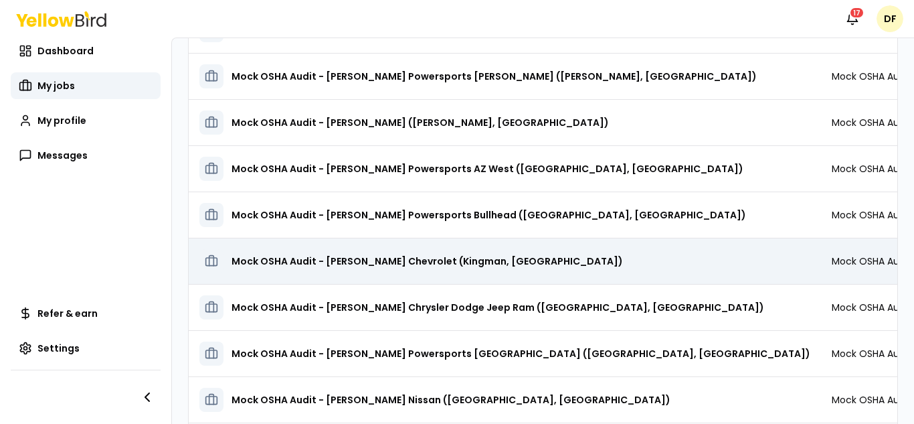
click at [353, 260] on h3 "Mock OSHA Audit - [PERSON_NAME] Chevrolet (Kingman, [GEOGRAPHIC_DATA])" at bounding box center [428, 261] width 392 height 24
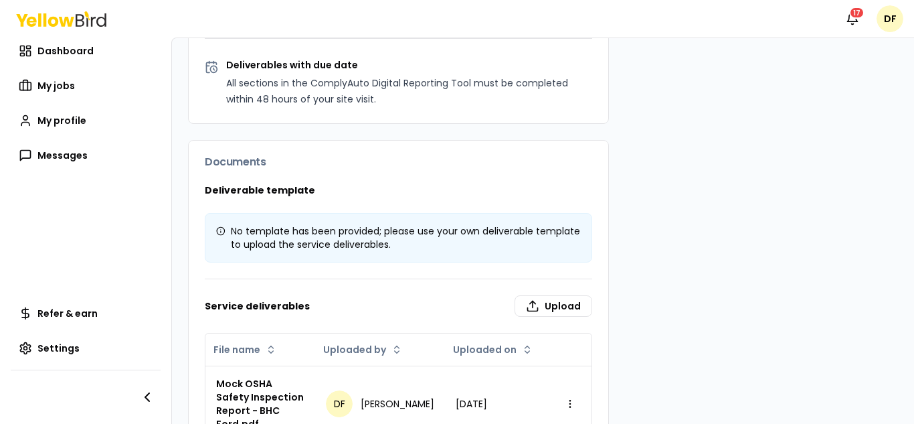
scroll to position [924, 0]
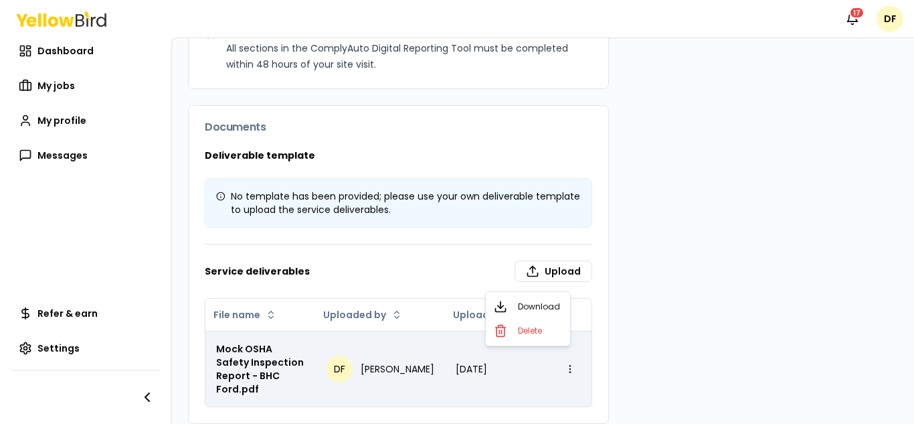
click at [561, 357] on html "Notifications 17 DF Dashboard My jobs My profile Messages Refer & earn Settings…" at bounding box center [457, 212] width 914 height 424
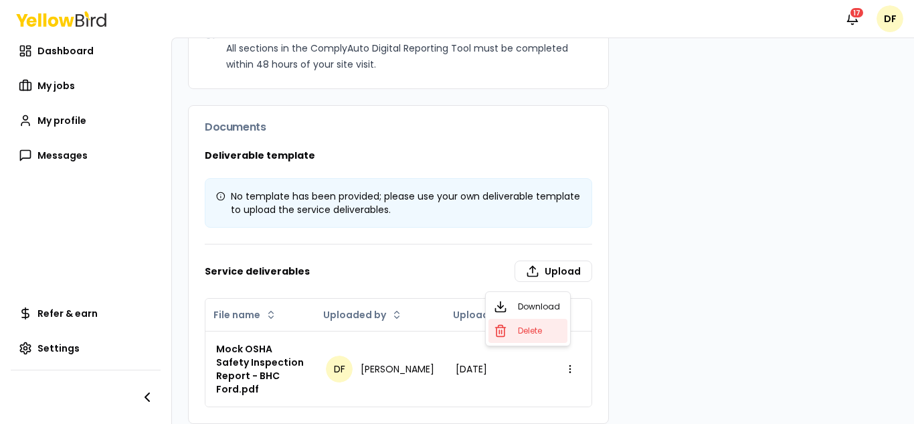
click at [533, 327] on span "Delete" at bounding box center [530, 330] width 24 height 11
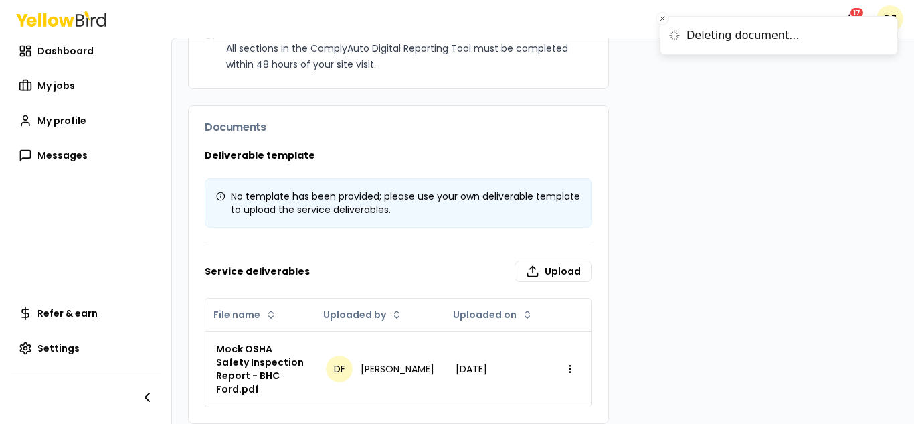
scroll to position [885, 0]
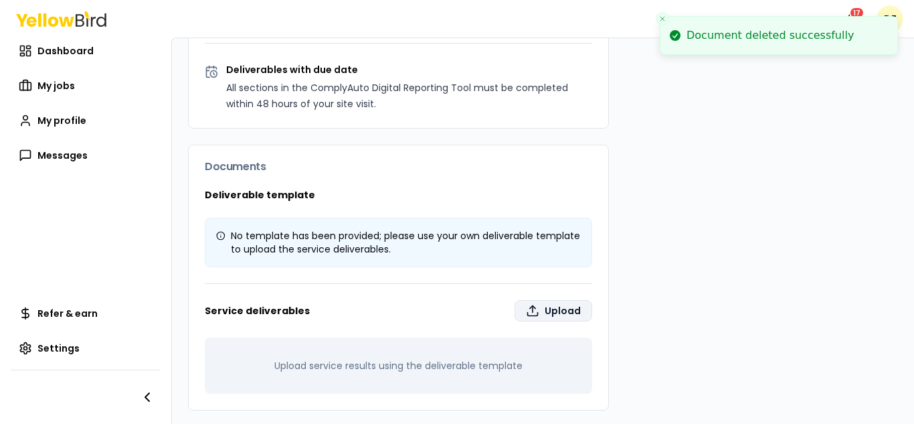
click at [542, 307] on label "Upload" at bounding box center [554, 310] width 78 height 21
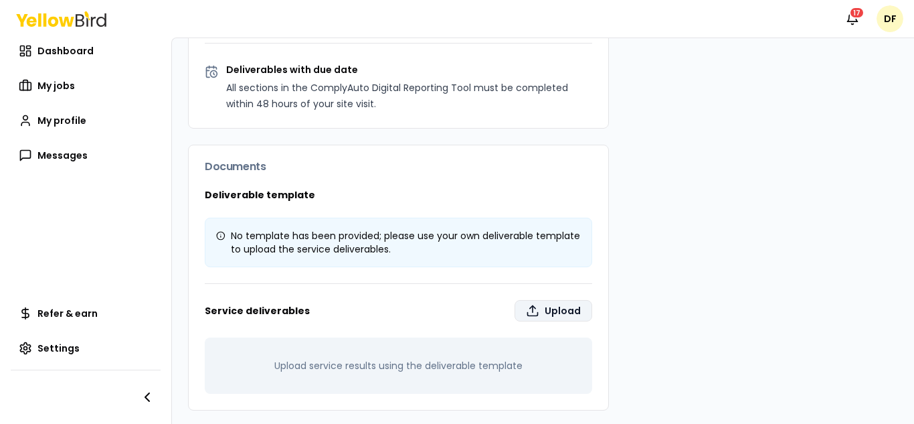
scroll to position [792, 0]
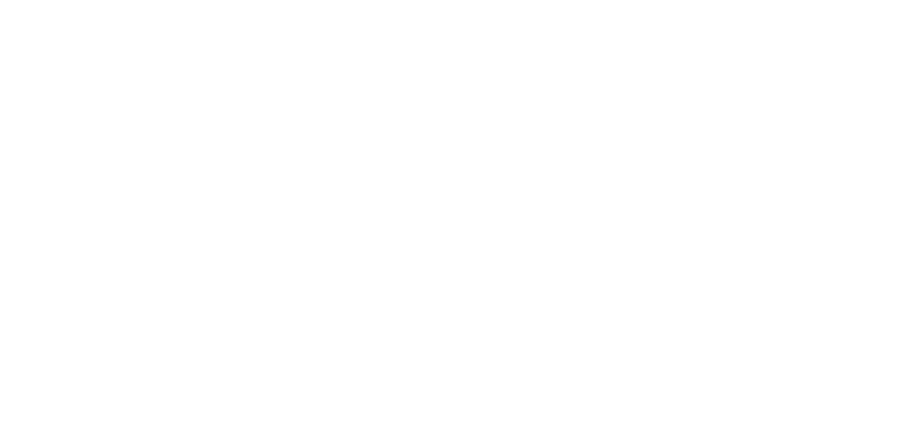
type input "**********"
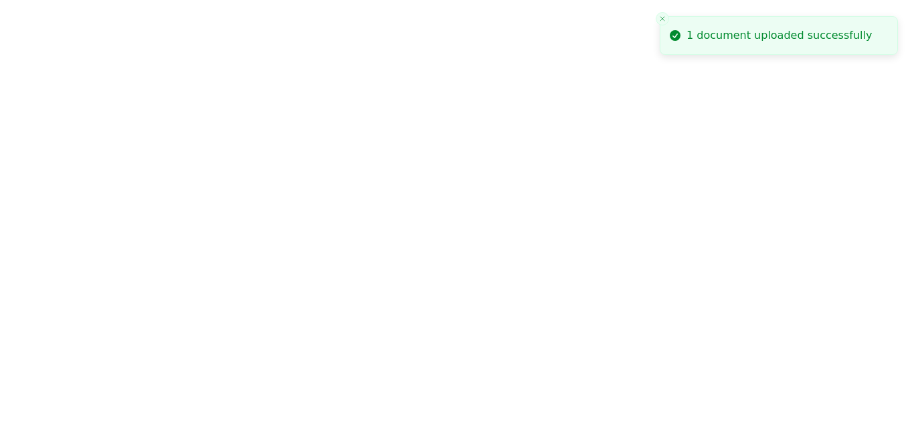
click at [663, 17] on icon "Close toast" at bounding box center [663, 19] width 8 height 8
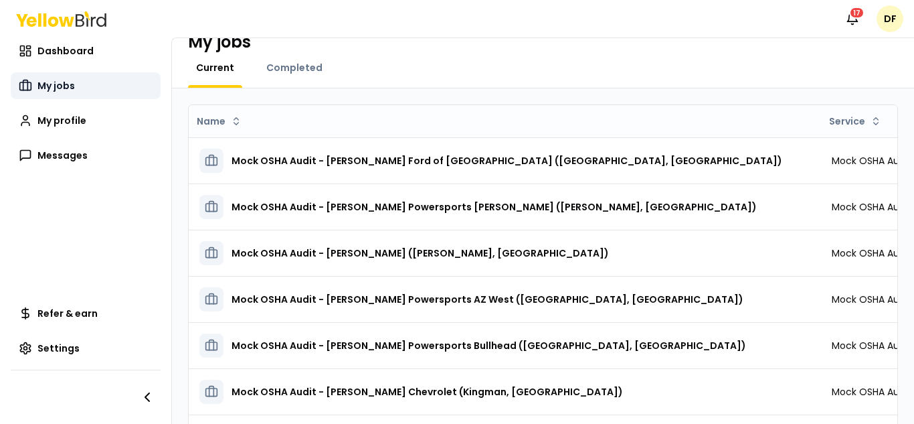
click at [56, 84] on span "My jobs" at bounding box center [55, 85] width 37 height 13
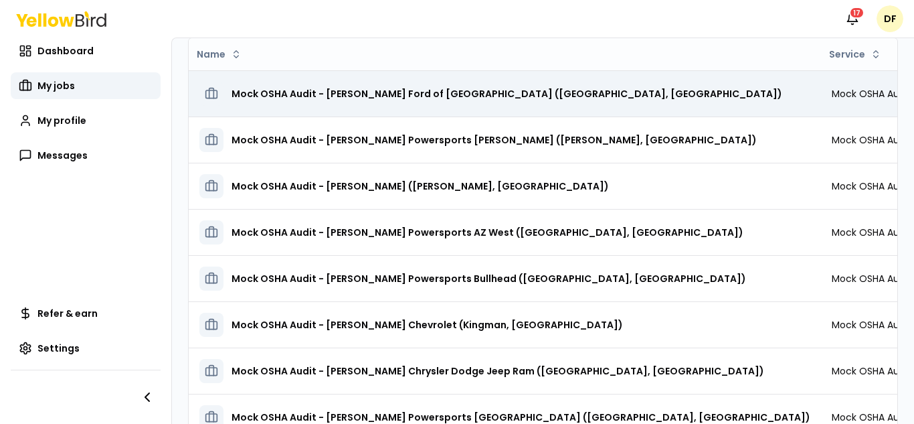
scroll to position [157, 0]
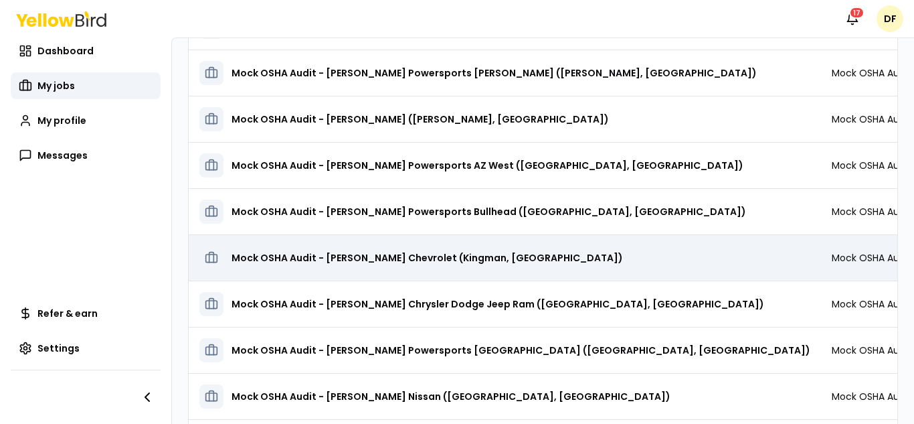
click at [377, 260] on h3 "Mock OSHA Audit - [PERSON_NAME] Chevrolet (Kingman, [GEOGRAPHIC_DATA])" at bounding box center [428, 258] width 392 height 24
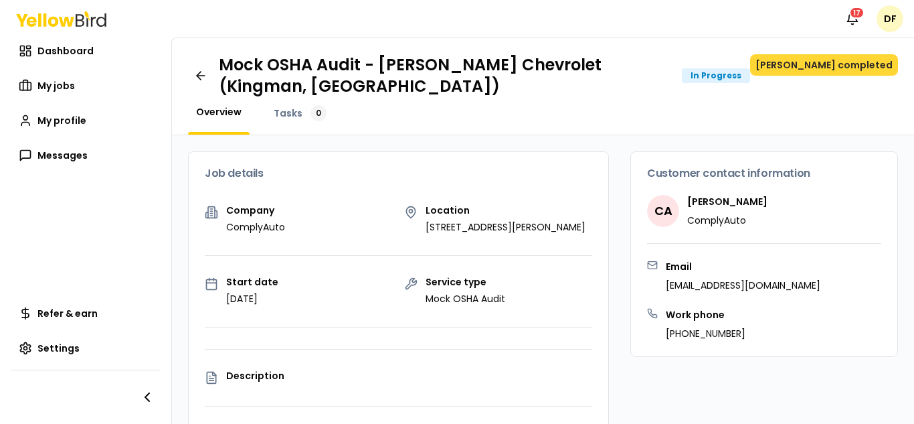
click at [841, 62] on button "[PERSON_NAME] completed" at bounding box center [824, 64] width 148 height 21
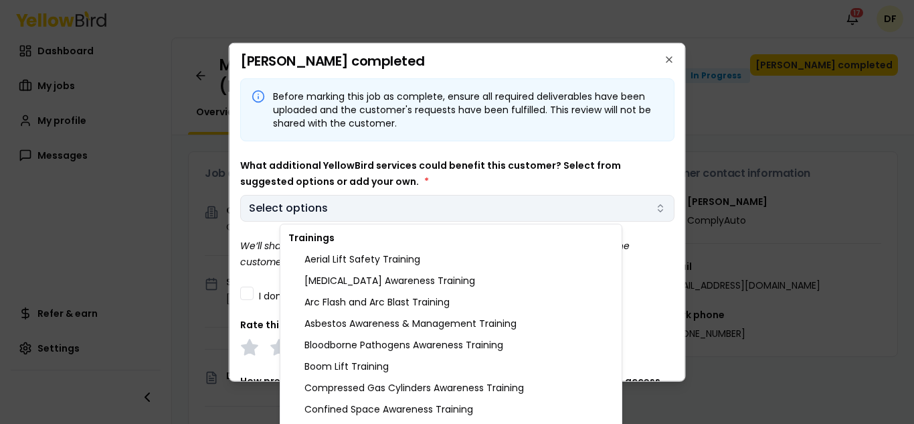
click at [649, 208] on body "Notifications 17 DF Dashboard My jobs My profile Messages Refer & earn Settings…" at bounding box center [457, 212] width 914 height 424
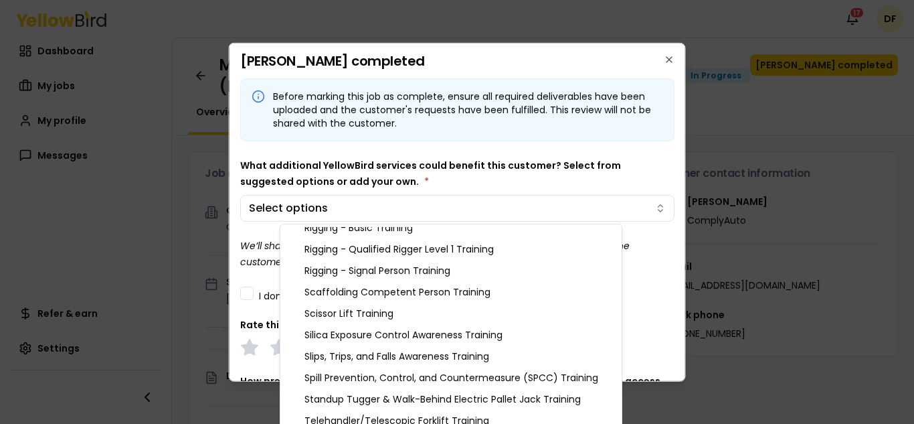
scroll to position [1498, 0]
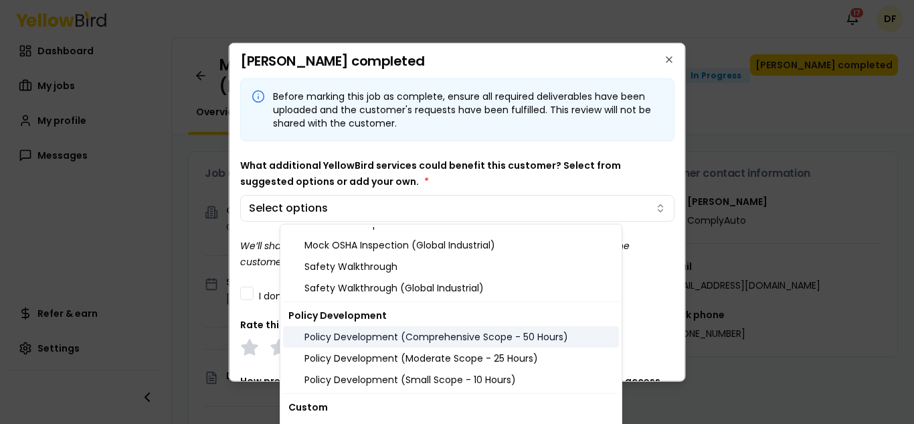
click at [454, 335] on div "Policy Development (Comprehensive Scope - 50 Hours)" at bounding box center [451, 336] width 336 height 21
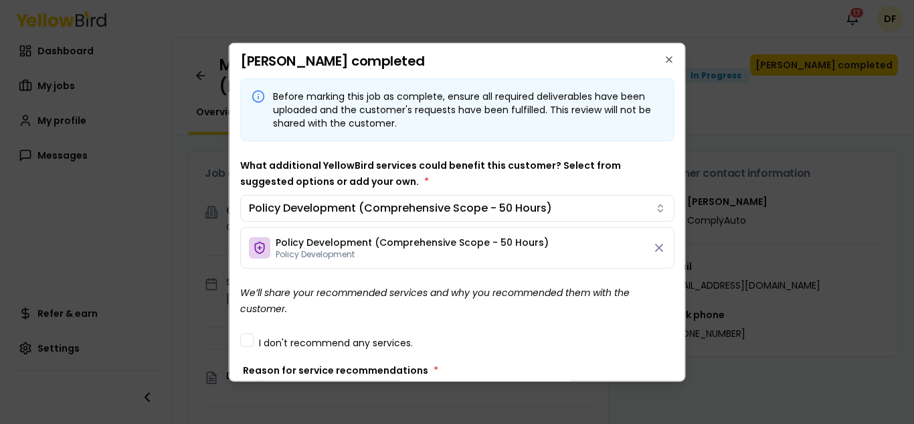
drag, startPoint x: 679, startPoint y: 153, endPoint x: 679, endPoint y: 222, distance: 68.3
click at [679, 222] on body "Notifications 17 DF Dashboard My jobs My profile Messages Refer & earn Settings…" at bounding box center [457, 212] width 914 height 424
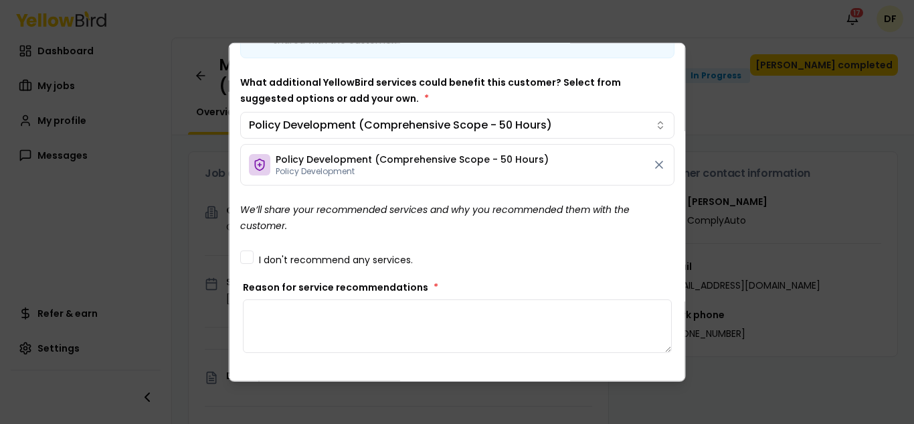
scroll to position [91, 0]
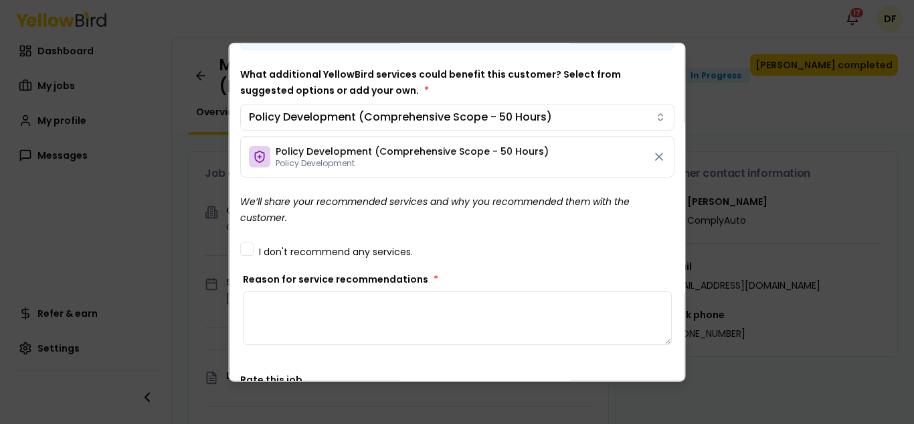
click at [365, 296] on textarea "Reason for service recommendations *" at bounding box center [457, 317] width 429 height 54
paste textarea "**********"
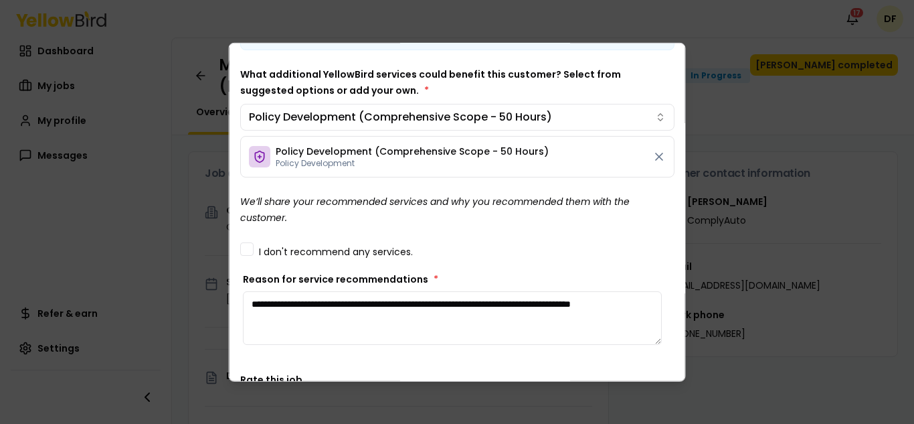
scroll to position [359, 0]
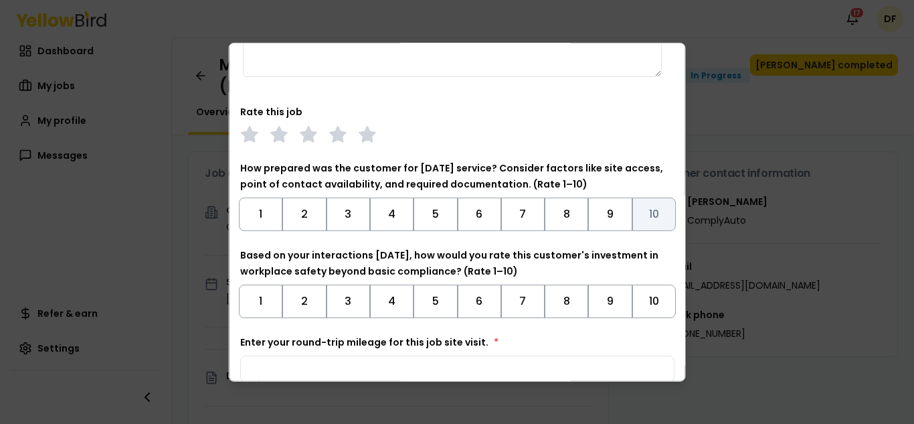
type textarea "**********"
click at [638, 204] on button "10" at bounding box center [654, 213] width 44 height 33
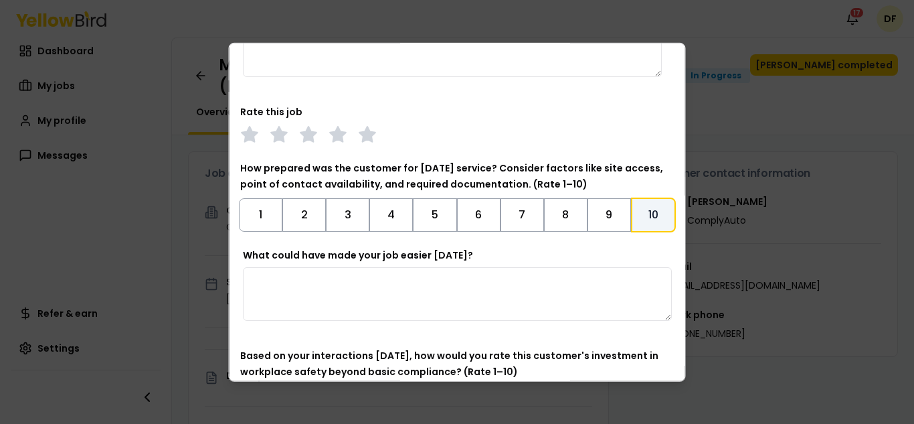
click at [432, 278] on textarea "What could have made your job easier [DATE]?" at bounding box center [457, 293] width 429 height 54
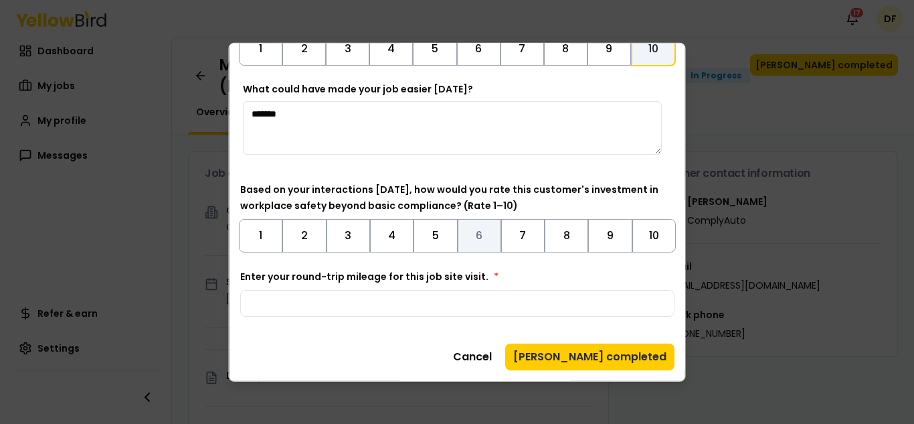
type textarea "*******"
click at [468, 232] on button "6" at bounding box center [479, 234] width 44 height 33
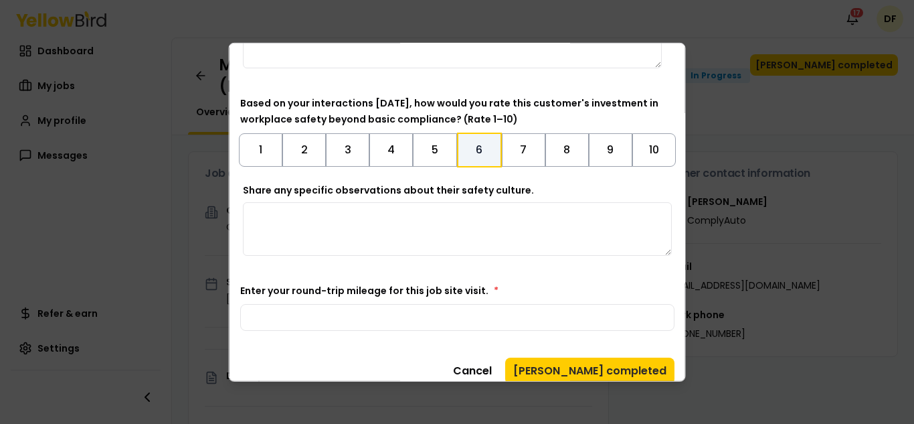
scroll to position [623, 0]
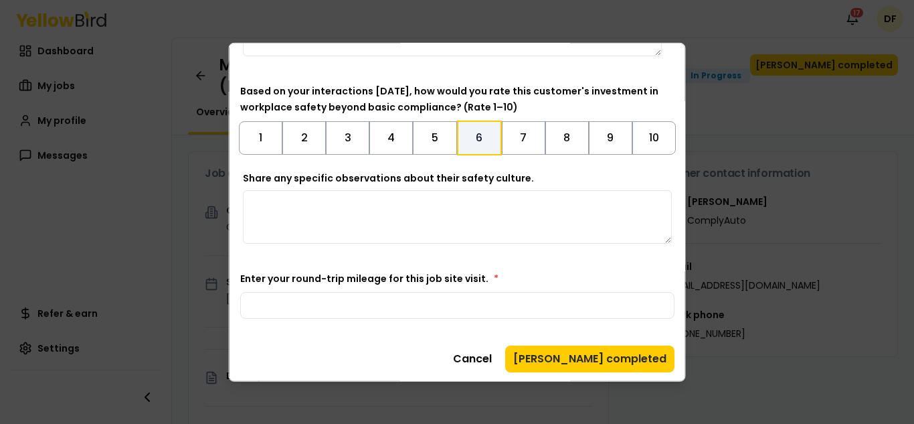
paste textarea "**********"
type textarea "**********"
click at [354, 312] on input "Enter your round-trip mileage for this job site visit. *" at bounding box center [457, 304] width 434 height 27
type input "*"
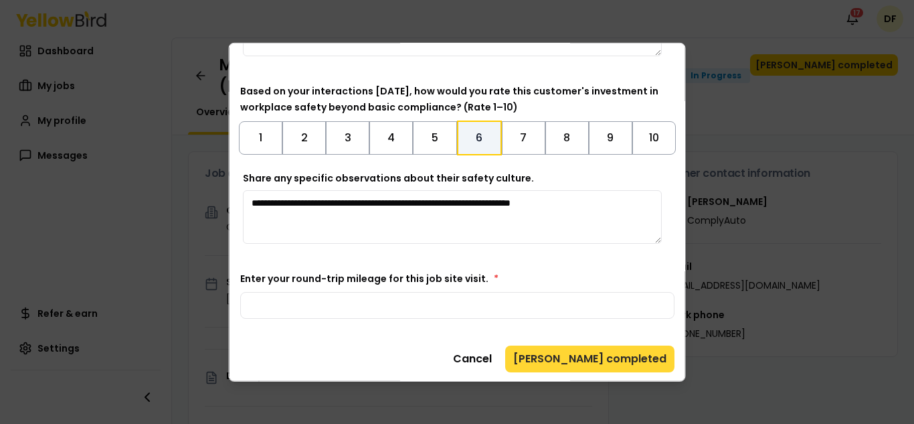
click at [606, 358] on button "[PERSON_NAME] completed" at bounding box center [589, 358] width 169 height 27
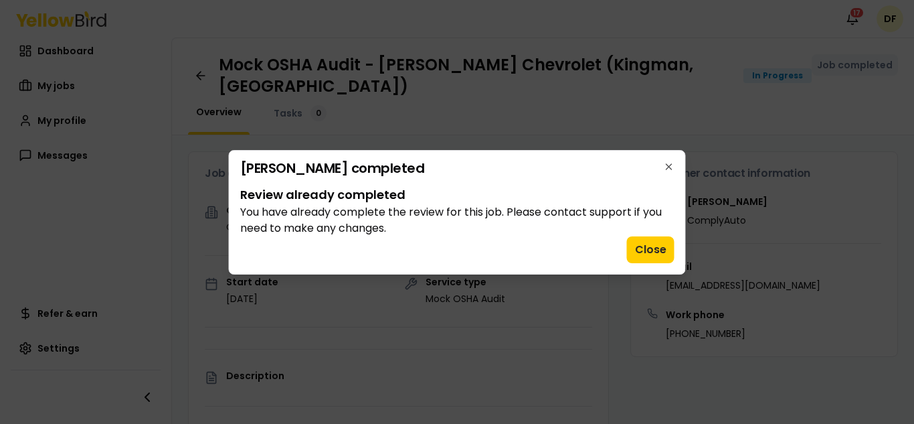
scroll to position [0, 0]
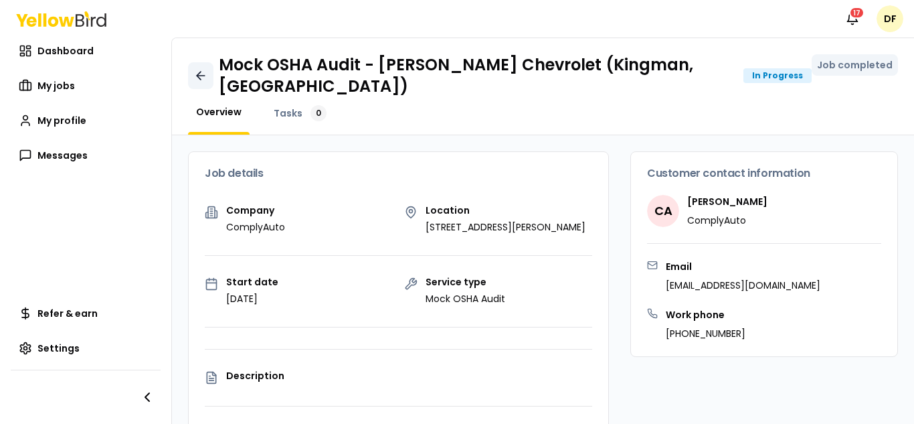
click at [197, 69] on icon at bounding box center [200, 75] width 13 height 13
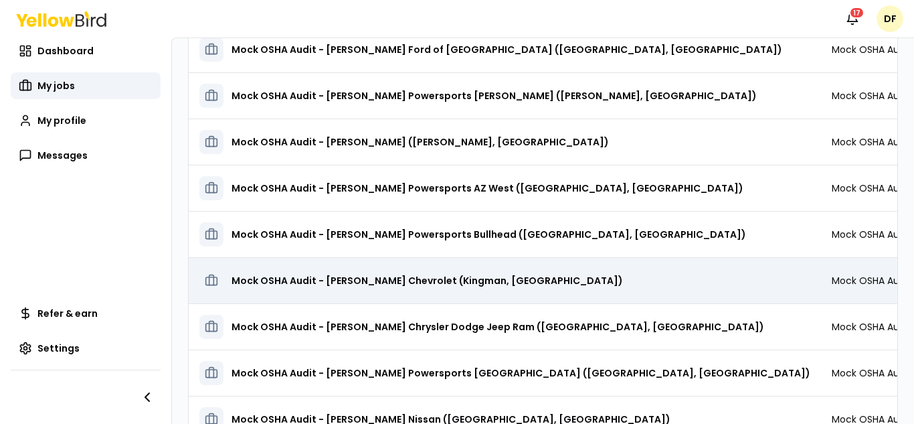
scroll to position [241, 0]
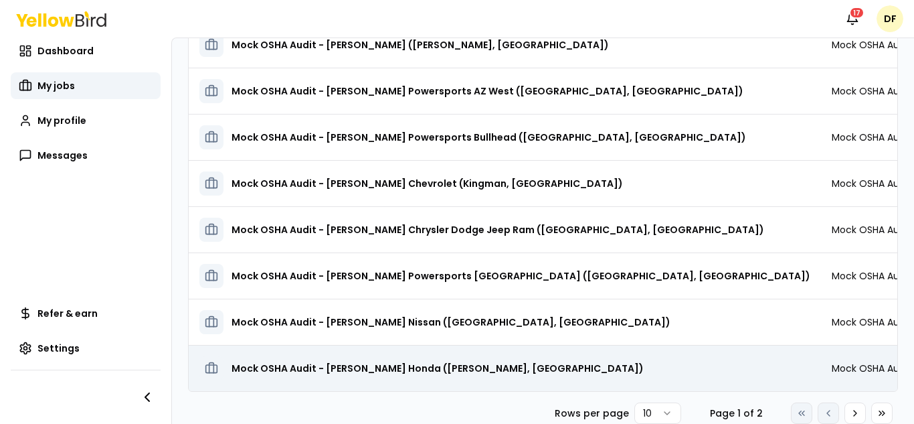
click at [382, 359] on h3 "Mock OSHA Audit - [PERSON_NAME] Honda ([PERSON_NAME], [GEOGRAPHIC_DATA])" at bounding box center [438, 368] width 412 height 24
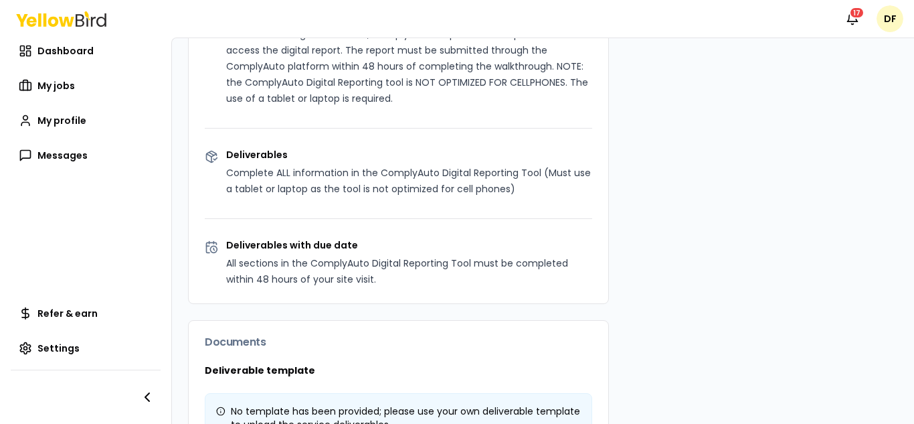
scroll to position [938, 0]
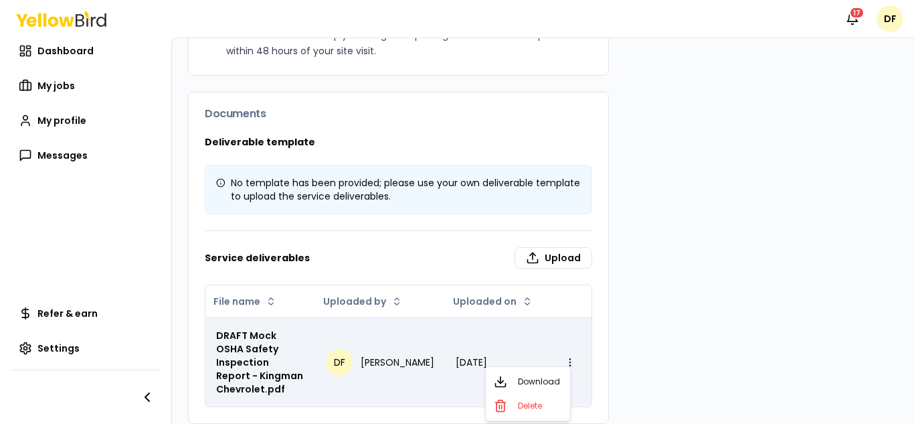
click at [560, 351] on html "Notifications 17 DF Dashboard My jobs My profile Messages Refer & earn Settings…" at bounding box center [457, 212] width 914 height 424
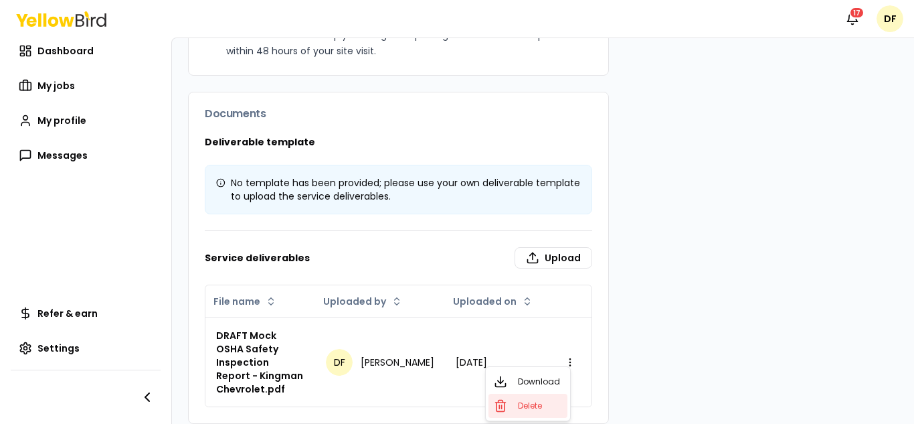
click at [532, 406] on span "Delete" at bounding box center [530, 405] width 24 height 11
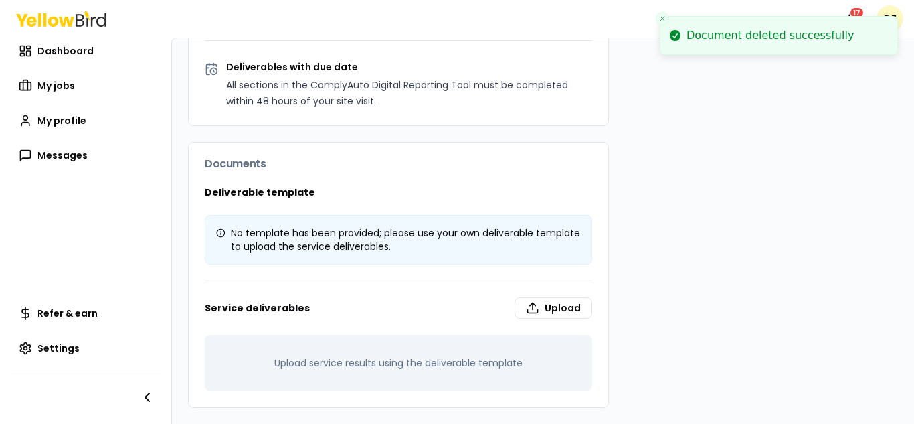
scroll to position [885, 0]
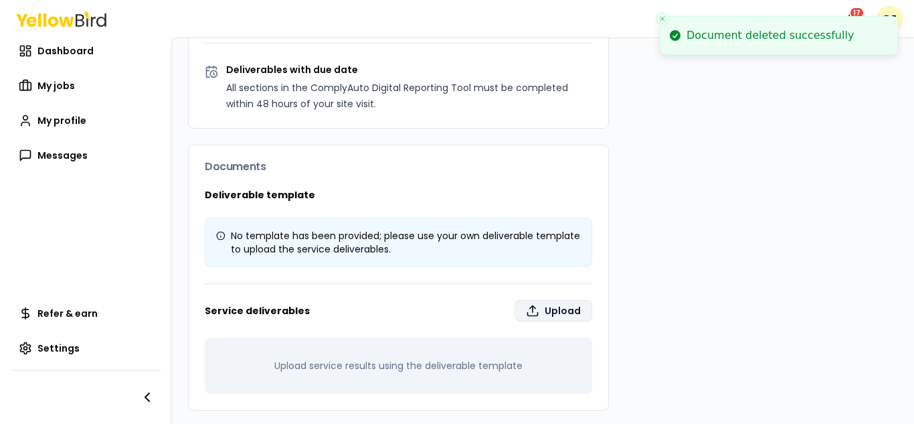
click at [530, 304] on icon at bounding box center [532, 310] width 13 height 13
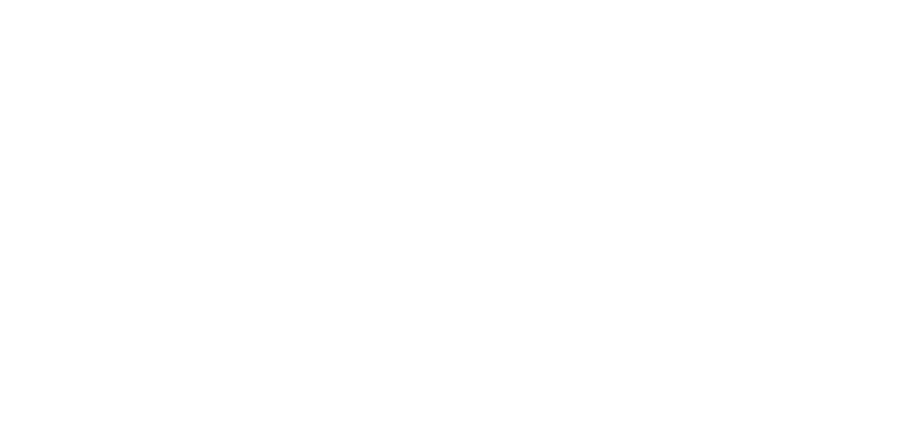
type input "**********"
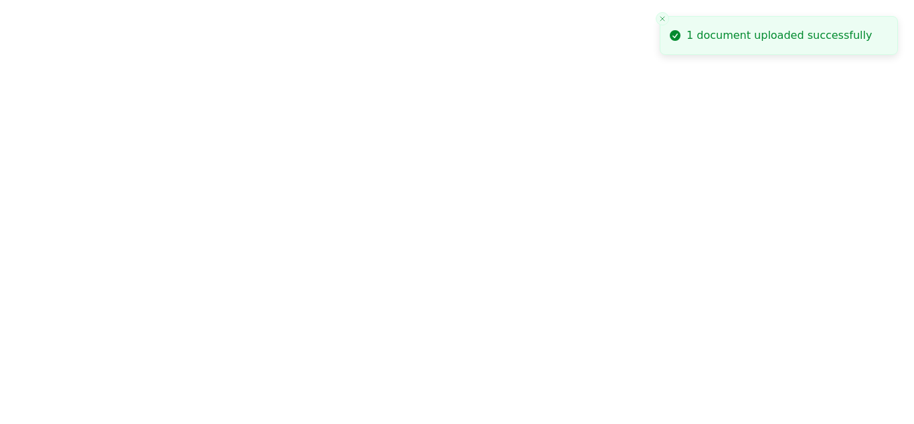
click at [663, 19] on icon "Close toast" at bounding box center [663, 19] width 8 height 8
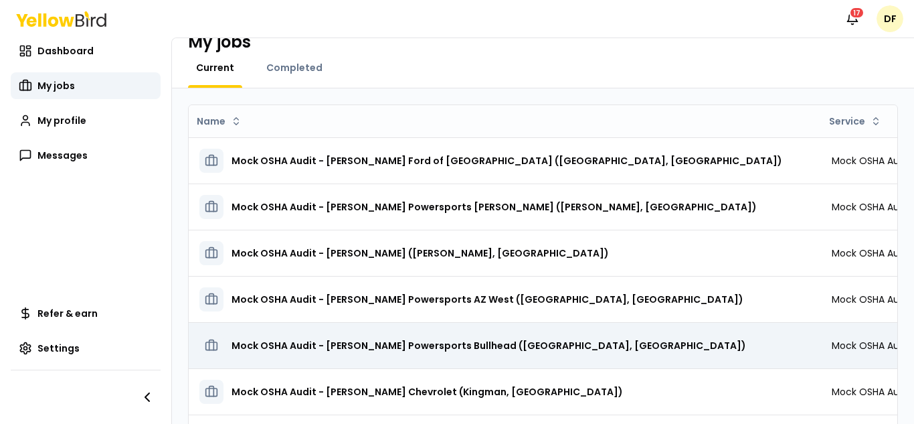
scroll to position [241, 0]
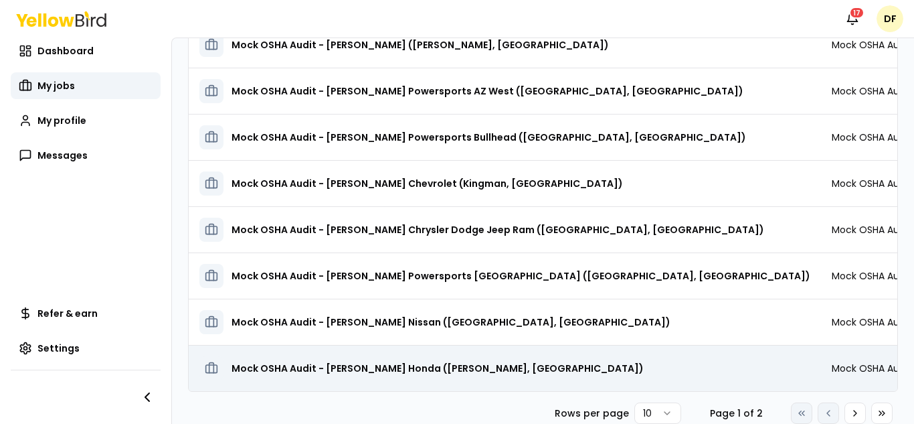
click at [395, 359] on h3 "Mock OSHA Audit - [PERSON_NAME] Honda ([PERSON_NAME], [GEOGRAPHIC_DATA])" at bounding box center [438, 368] width 412 height 24
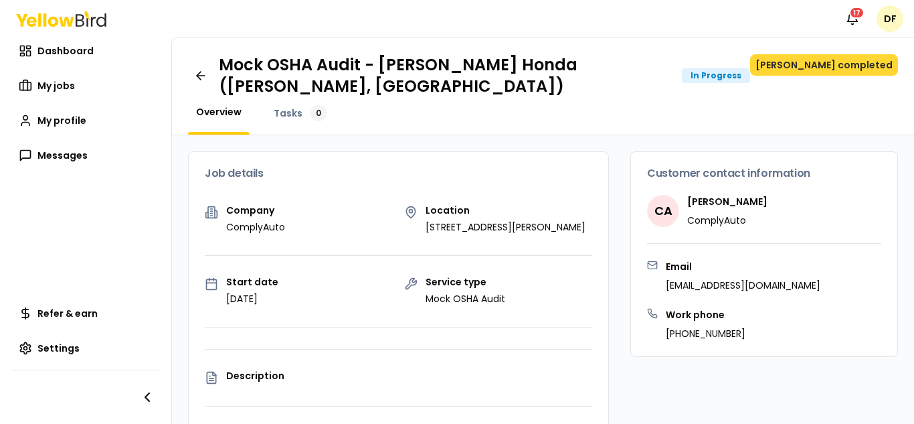
click at [833, 69] on button "[PERSON_NAME] completed" at bounding box center [824, 64] width 148 height 21
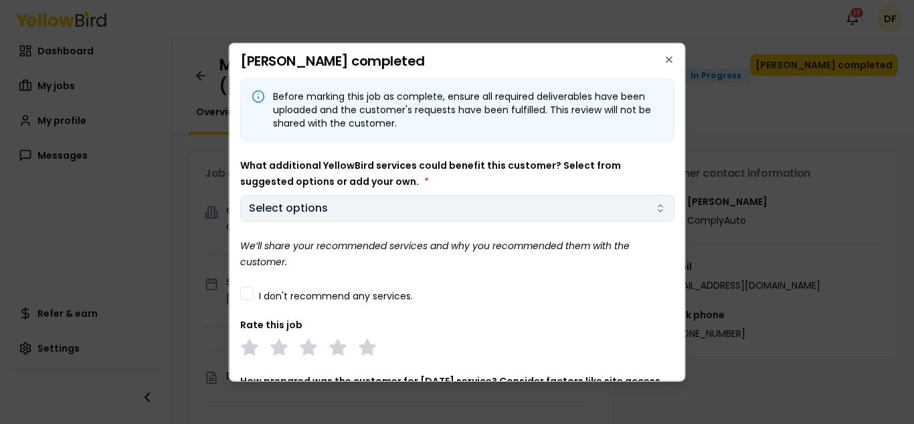
click at [648, 212] on body "Notifications 17 DF Dashboard My jobs My profile Messages Refer & earn Settings…" at bounding box center [457, 212] width 914 height 424
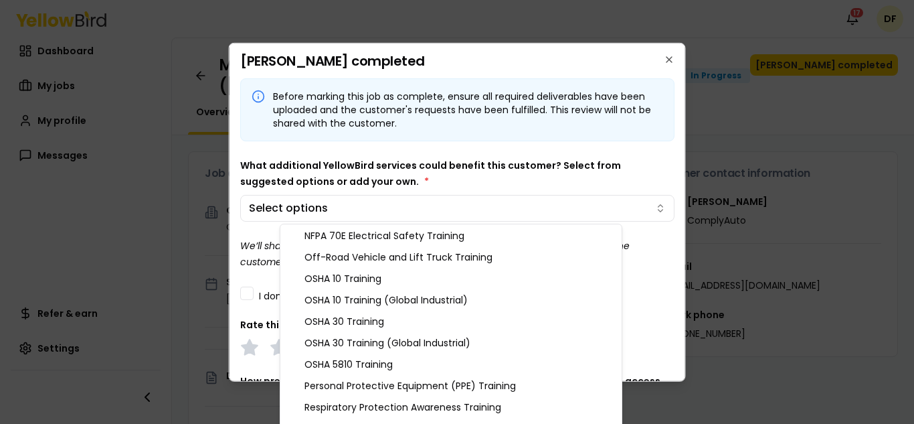
scroll to position [1498, 0]
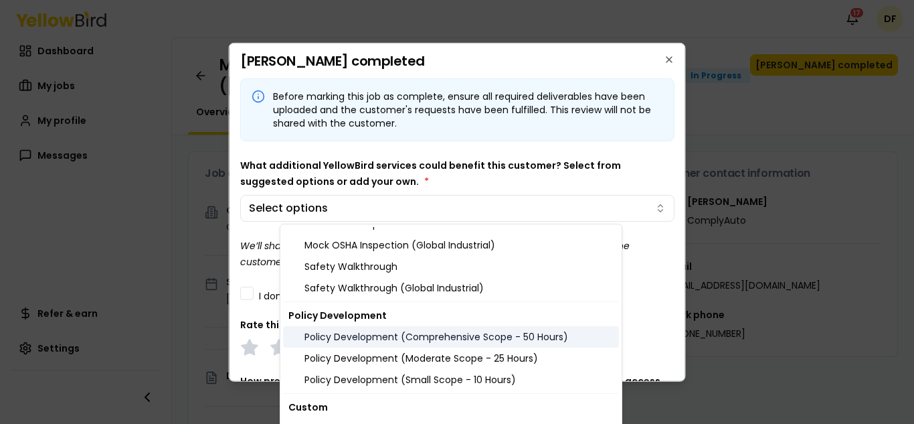
click at [454, 341] on div "Policy Development (Comprehensive Scope - 50 Hours)" at bounding box center [451, 336] width 336 height 21
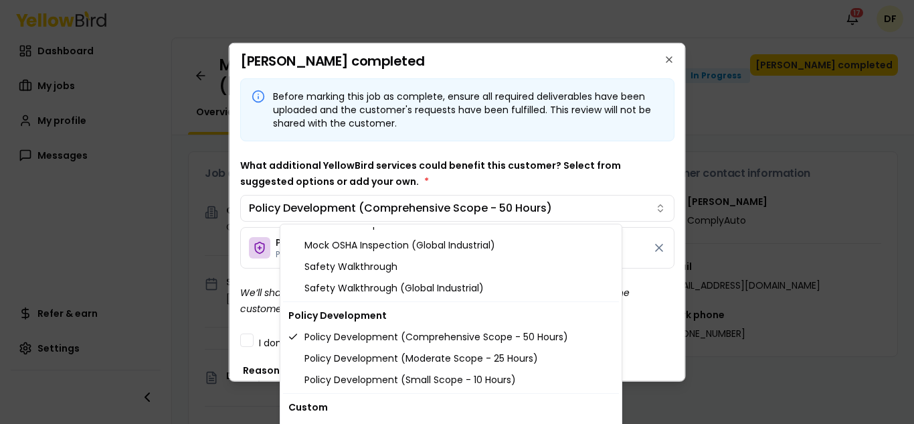
click at [650, 153] on body "Notifications 17 DF Dashboard My jobs My profile Messages Refer & earn Settings…" at bounding box center [457, 212] width 914 height 424
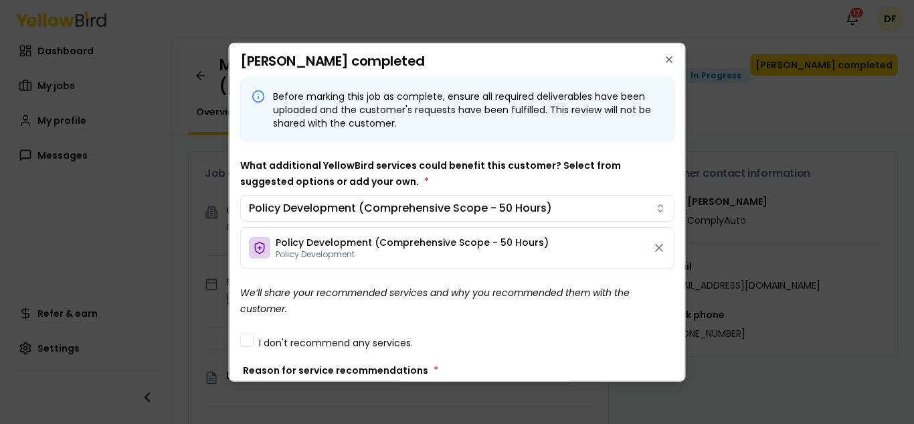
scroll to position [201, 0]
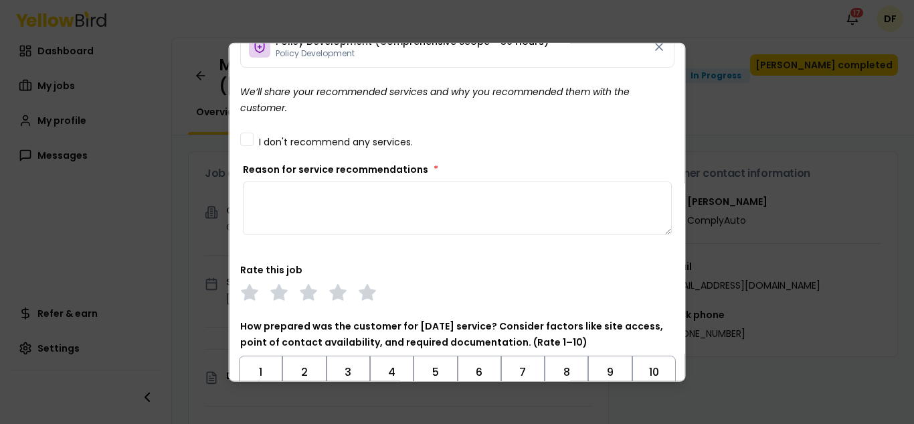
paste textarea "**********"
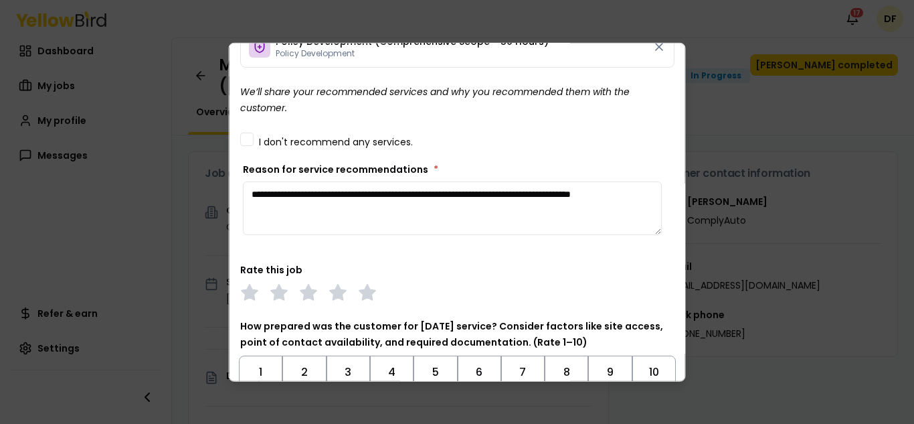
scroll to position [335, 0]
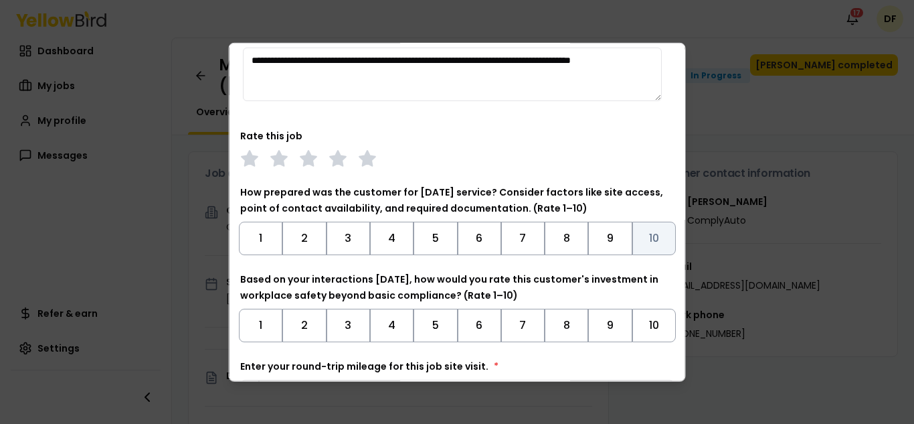
type textarea "**********"
click at [645, 227] on button "10" at bounding box center [654, 237] width 44 height 33
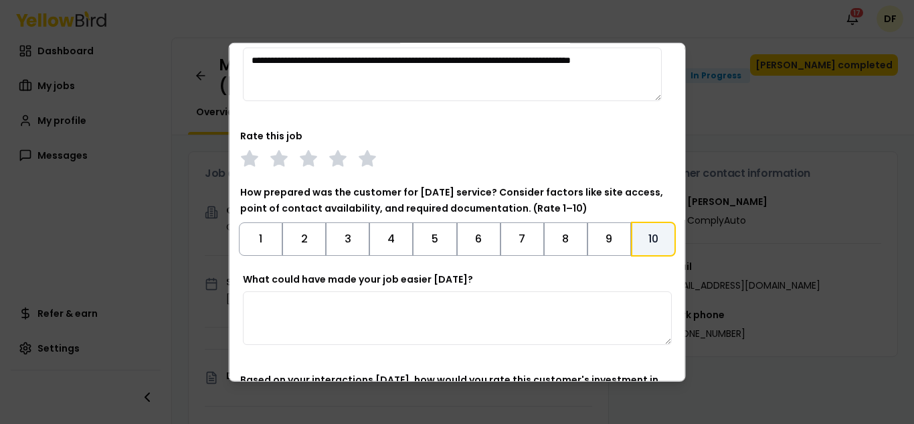
click at [473, 294] on textarea "What could have made your job easier [DATE]?" at bounding box center [457, 317] width 429 height 54
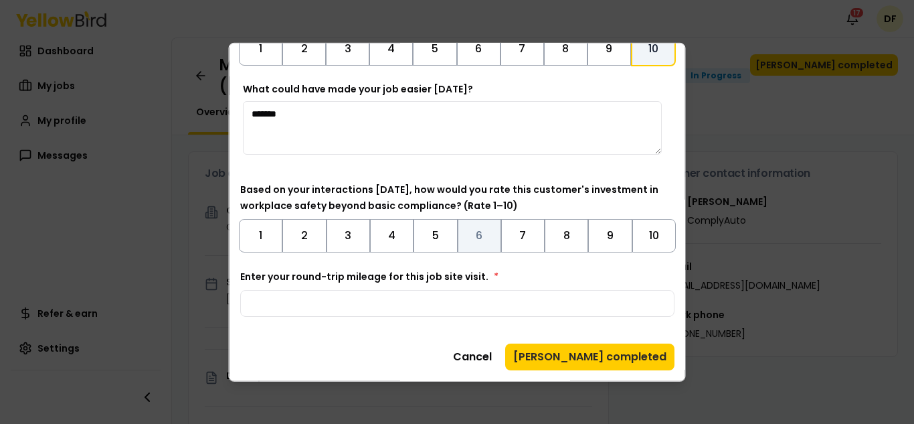
type textarea "*******"
click at [481, 231] on button "6" at bounding box center [479, 234] width 44 height 33
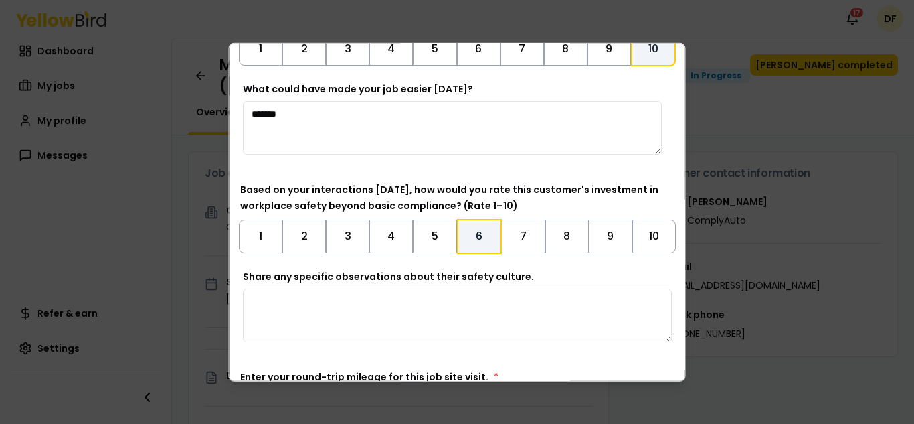
scroll to position [592, 0]
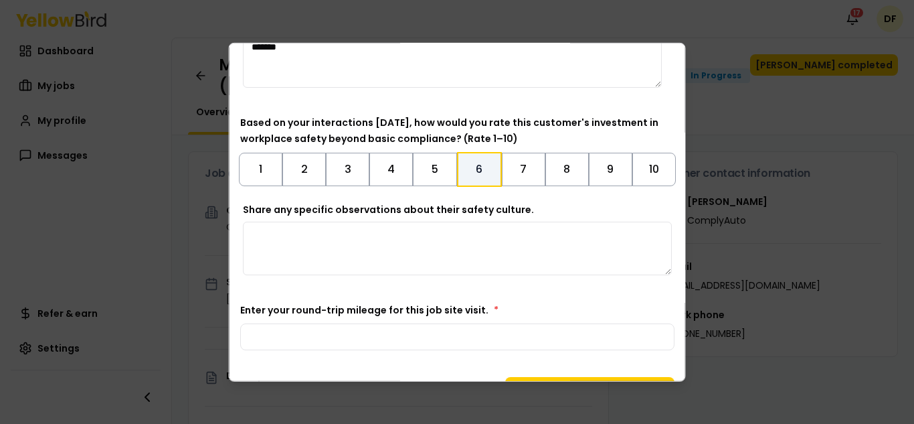
click at [320, 231] on textarea "Share any specific observations about their safety culture." at bounding box center [457, 248] width 429 height 54
paste textarea "**********"
type textarea "**********"
click at [339, 329] on input "Enter your round-trip mileage for this job site visit. *" at bounding box center [457, 336] width 434 height 27
type input "*"
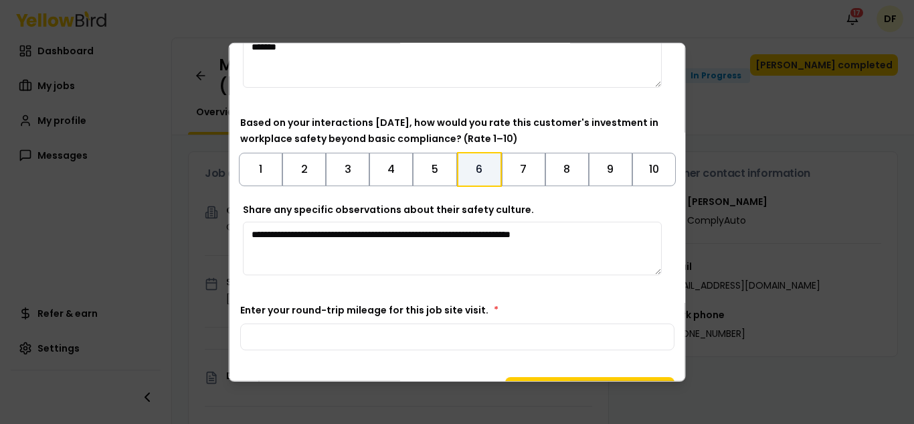
scroll to position [625, 0]
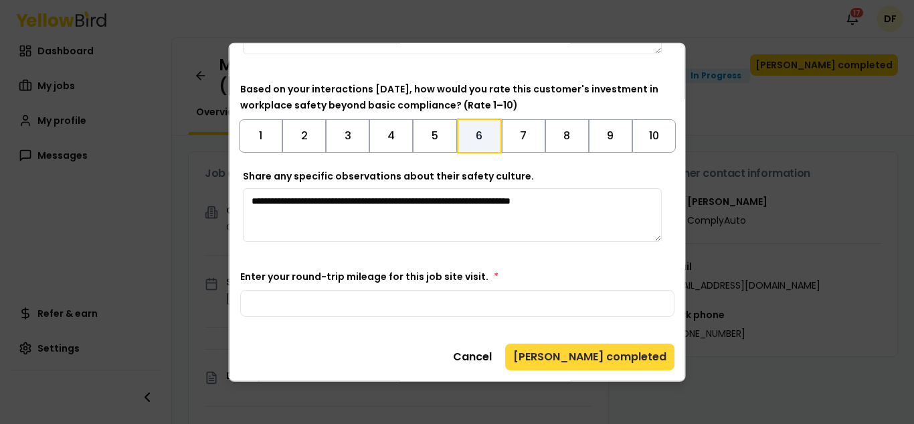
click at [605, 353] on button "[PERSON_NAME] completed" at bounding box center [589, 356] width 169 height 27
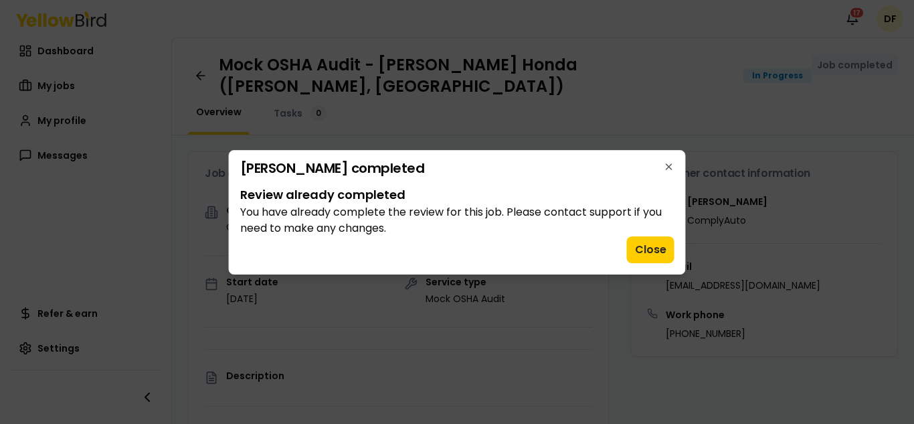
scroll to position [0, 0]
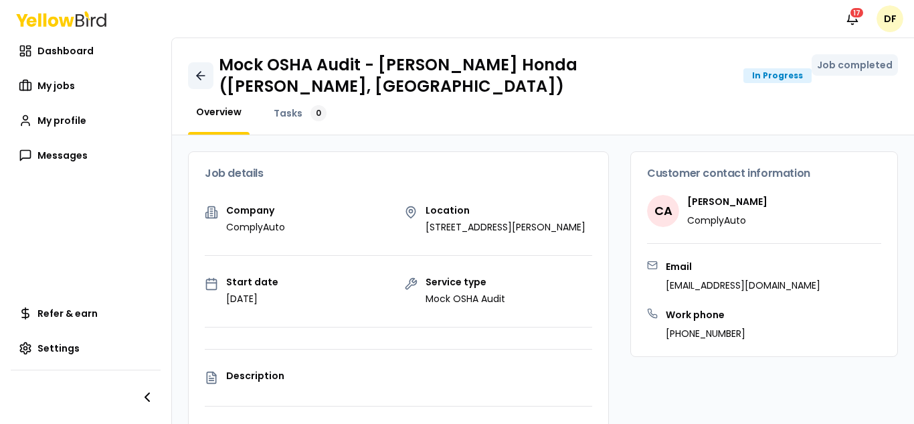
click at [200, 69] on icon at bounding box center [200, 75] width 13 height 13
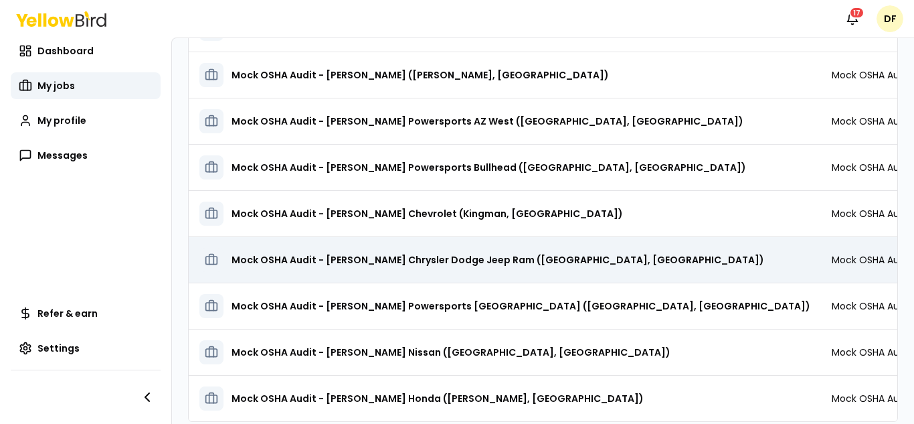
scroll to position [241, 0]
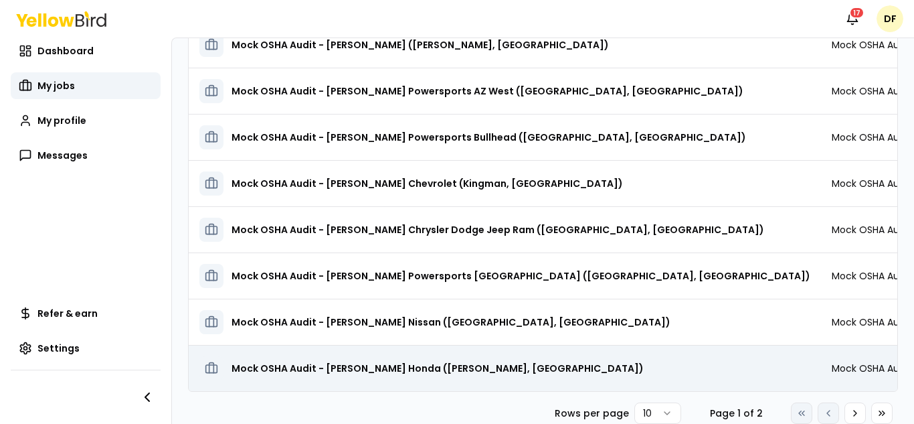
click at [390, 356] on h3 "Mock OSHA Audit - [PERSON_NAME] Honda ([PERSON_NAME], [GEOGRAPHIC_DATA])" at bounding box center [438, 368] width 412 height 24
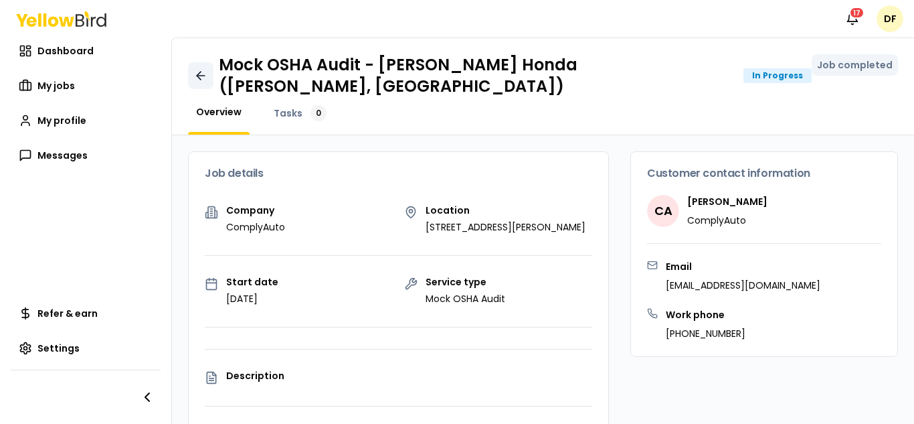
click at [203, 69] on icon at bounding box center [200, 75] width 13 height 13
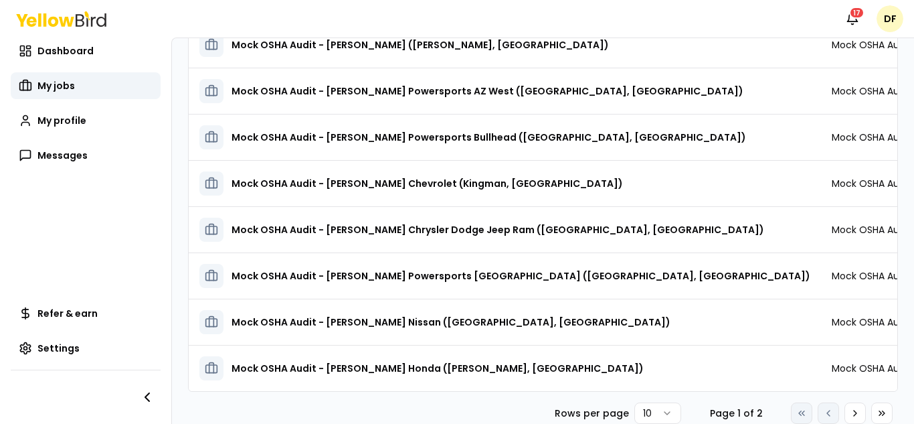
scroll to position [40, 0]
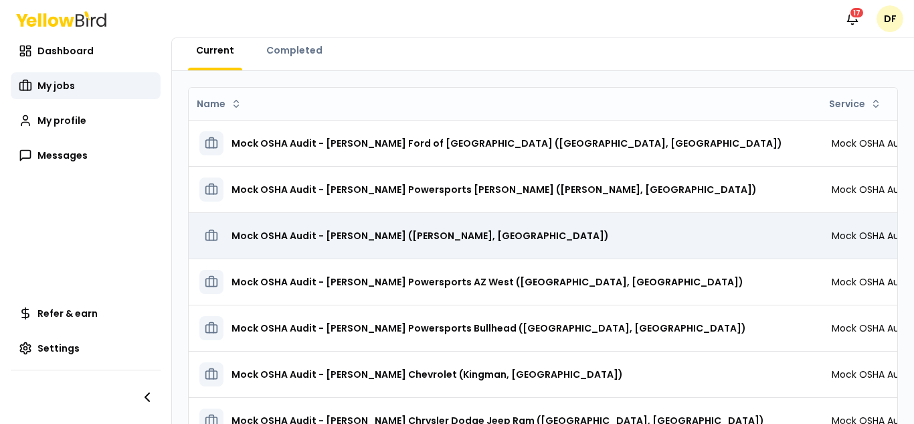
click at [367, 235] on h3 "Mock OSHA Audit - [PERSON_NAME] ([PERSON_NAME], [GEOGRAPHIC_DATA])" at bounding box center [420, 236] width 377 height 24
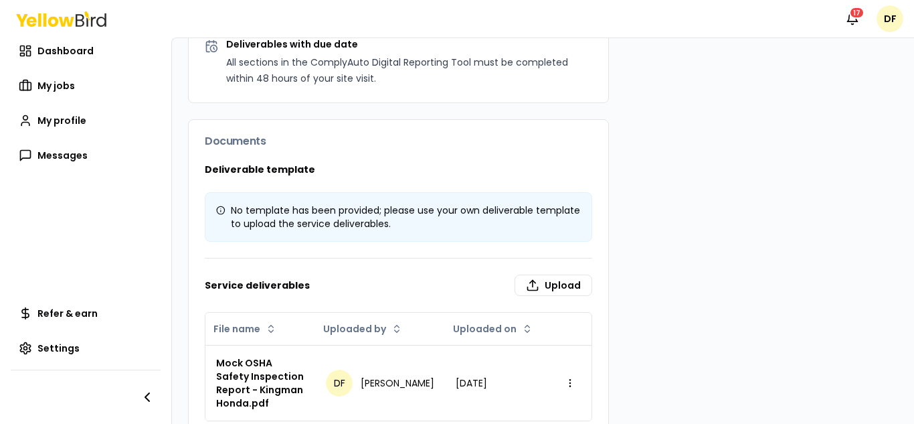
scroll to position [924, 0]
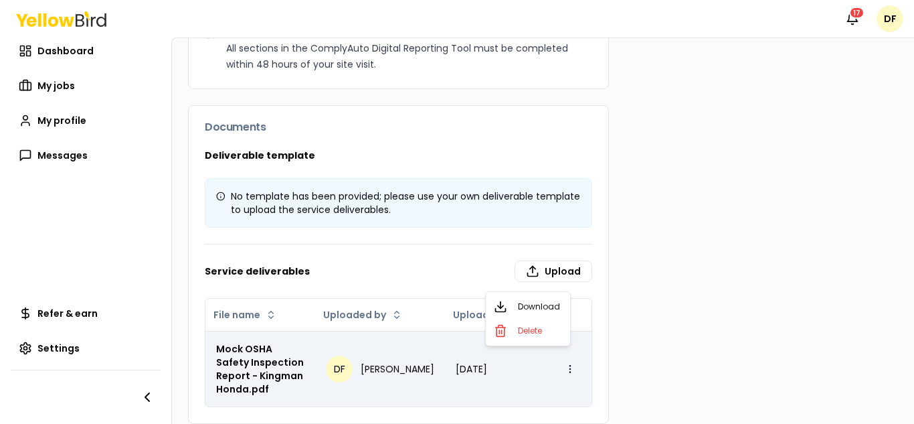
click at [560, 364] on html "Notifications 17 DF Dashboard My jobs My profile Messages Refer & earn Settings…" at bounding box center [457, 212] width 914 height 424
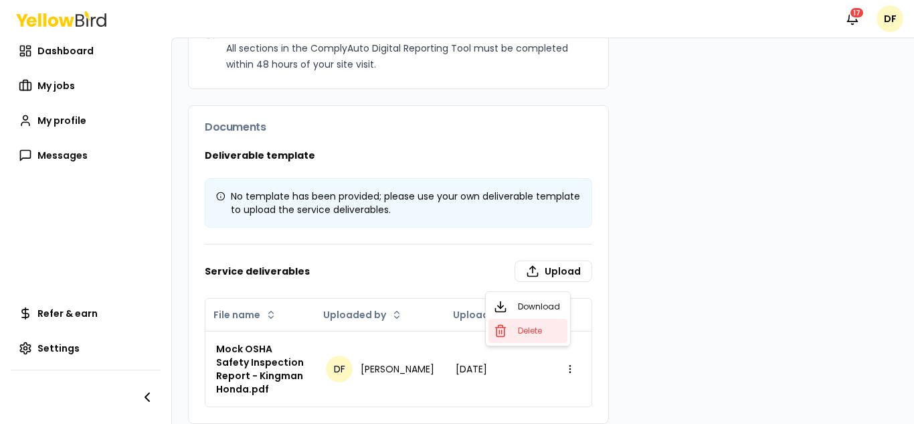
click at [528, 329] on span "Delete" at bounding box center [530, 330] width 24 height 11
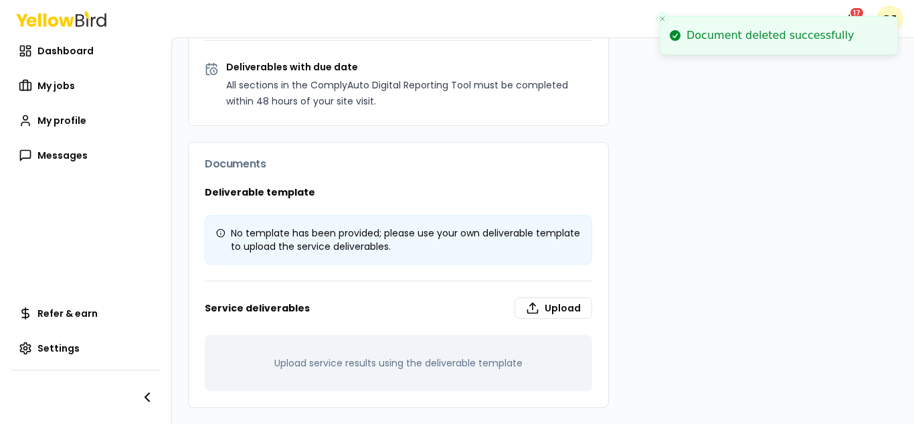
scroll to position [885, 0]
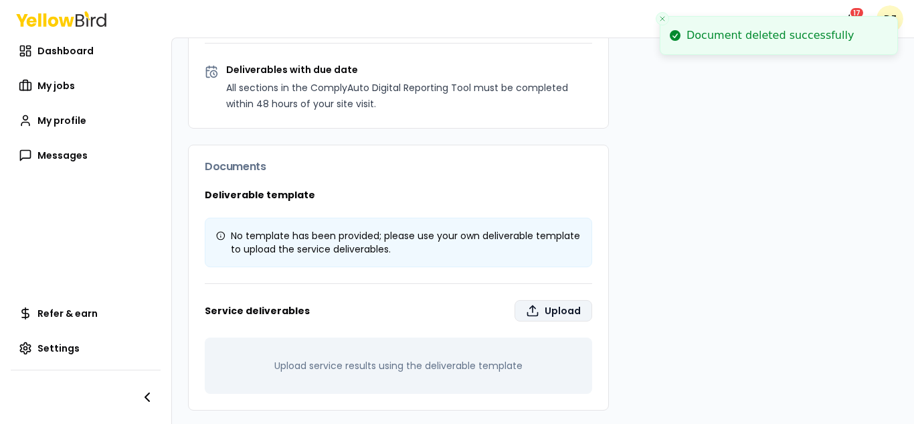
click at [549, 308] on label "Upload" at bounding box center [554, 310] width 78 height 21
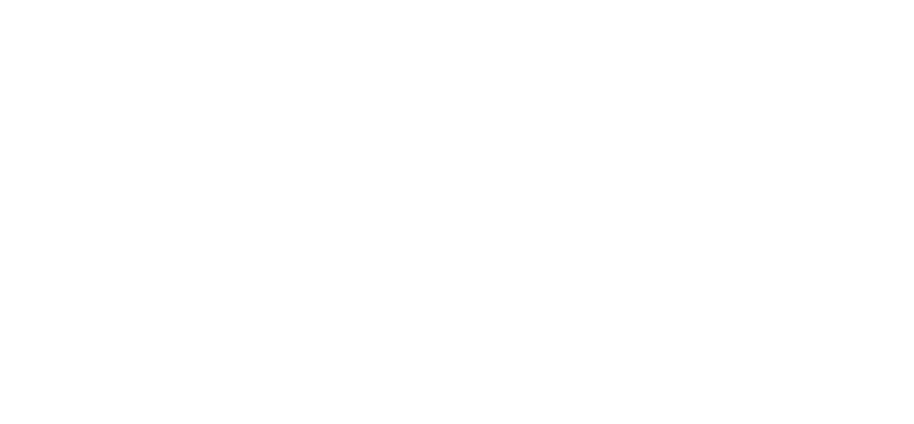
type input "**********"
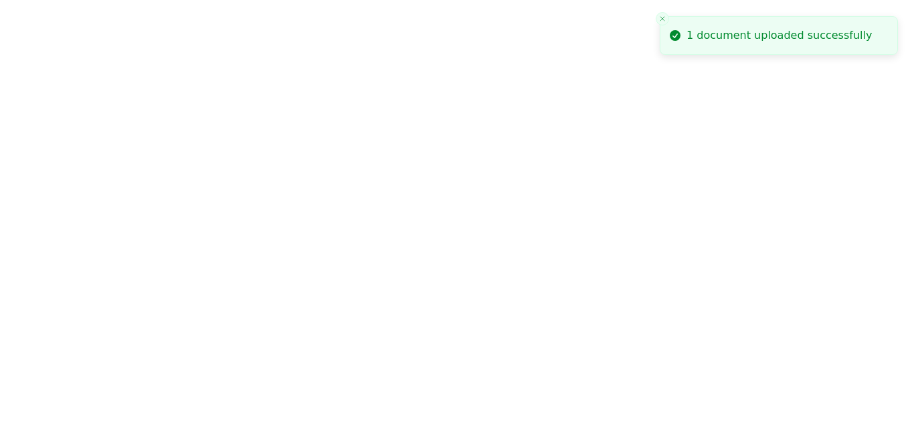
click at [663, 17] on icon "Close toast" at bounding box center [663, 19] width 8 height 8
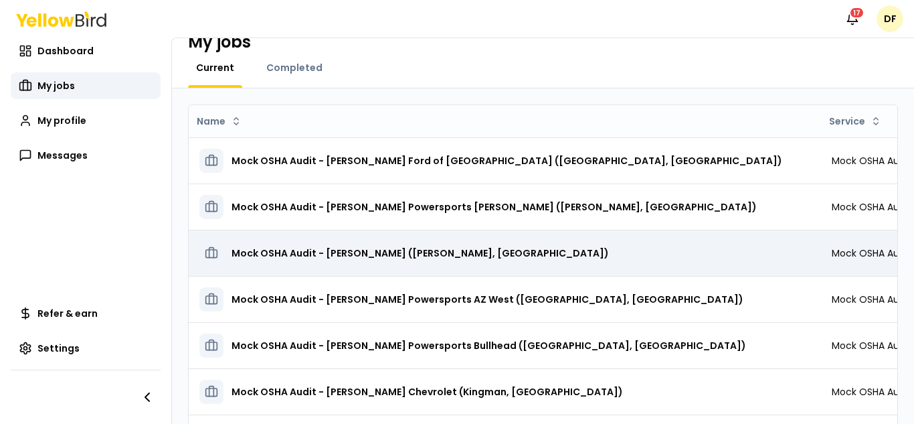
click at [363, 254] on h3 "Mock OSHA Audit - [PERSON_NAME] ([PERSON_NAME], [GEOGRAPHIC_DATA])" at bounding box center [420, 253] width 377 height 24
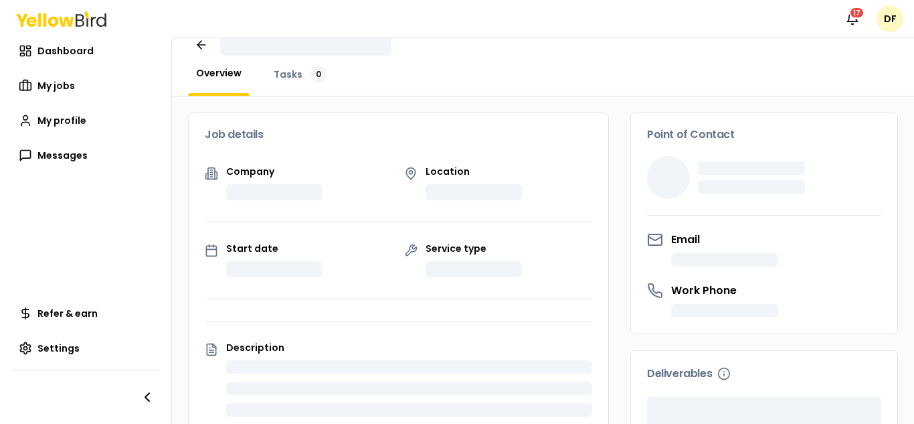
scroll to position [15, 0]
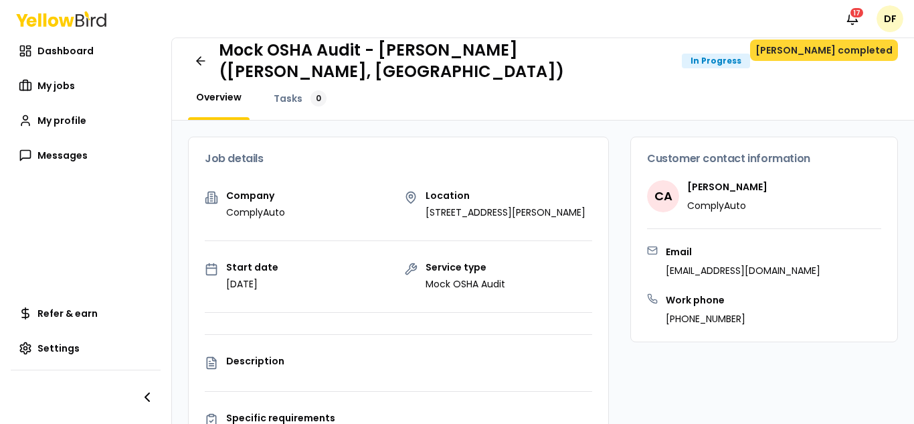
click at [845, 46] on button "[PERSON_NAME] completed" at bounding box center [824, 49] width 148 height 21
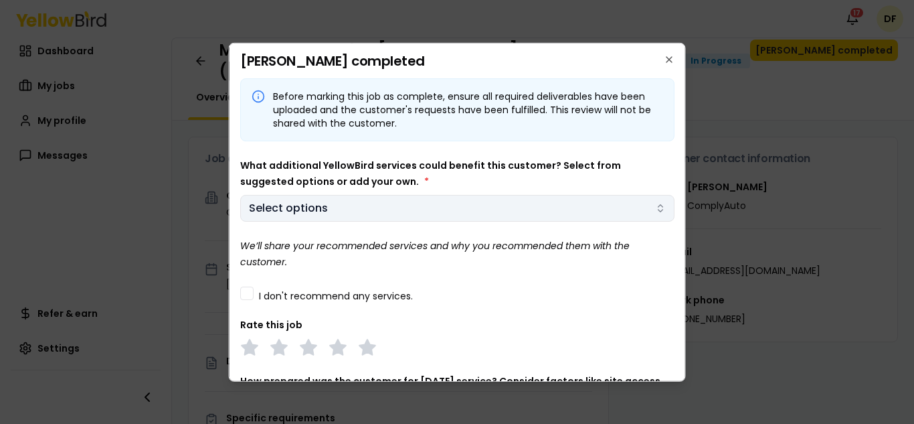
click at [650, 211] on body "Notifications 17 DF Dashboard My jobs My profile Messages Refer & earn Settings…" at bounding box center [457, 212] width 914 height 424
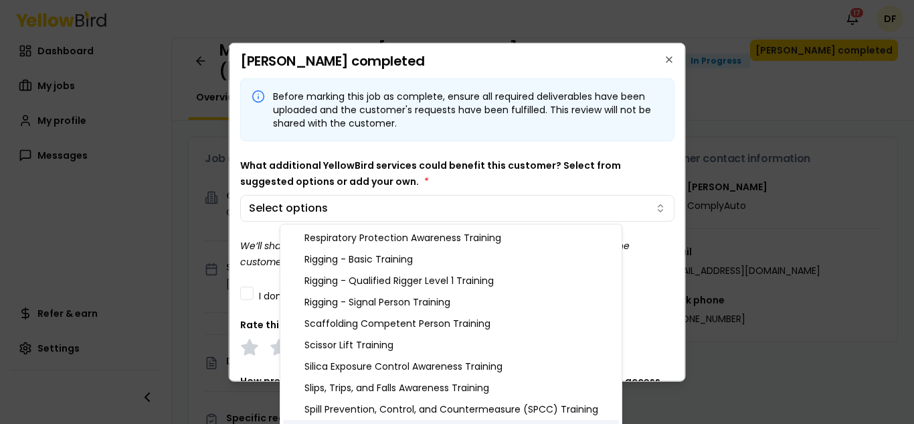
scroll to position [1498, 0]
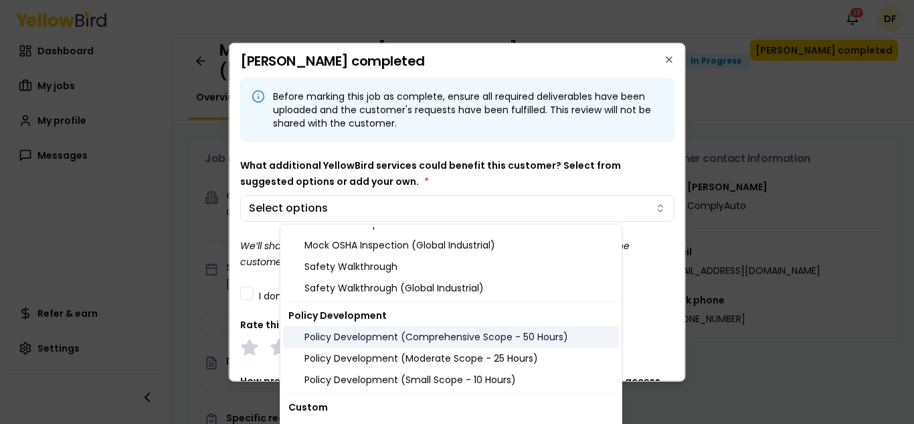
click at [460, 332] on div "Policy Development (Comprehensive Scope - 50 Hours)" at bounding box center [451, 336] width 336 height 21
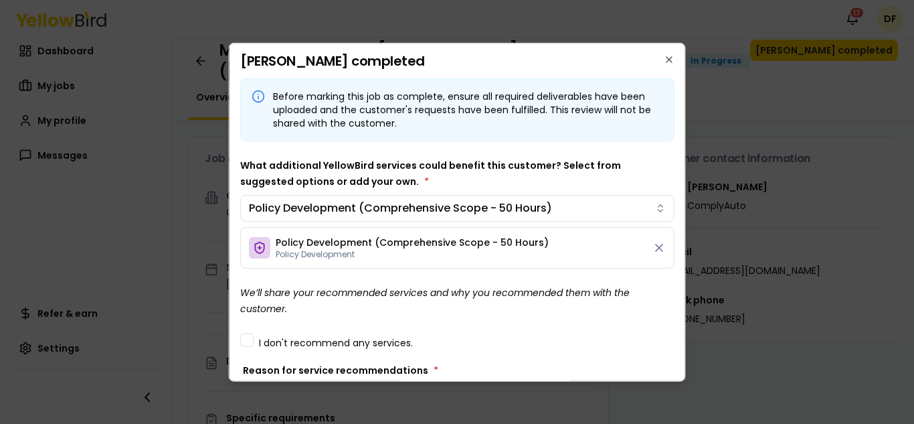
drag, startPoint x: 680, startPoint y: 98, endPoint x: 665, endPoint y: 168, distance: 71.8
click at [665, 168] on body "Notifications 17 DF Dashboard My jobs My profile Messages Refer & earn Settings…" at bounding box center [457, 212] width 914 height 424
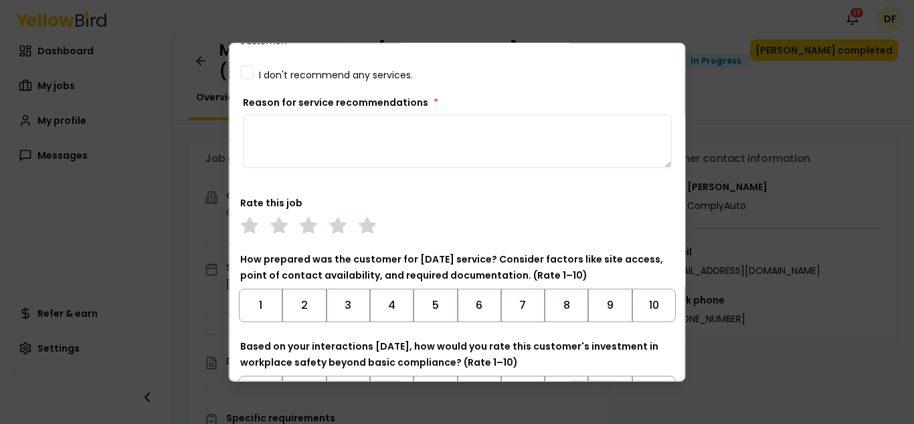
click at [288, 127] on textarea "Reason for service recommendations *" at bounding box center [457, 141] width 429 height 54
paste textarea "**********"
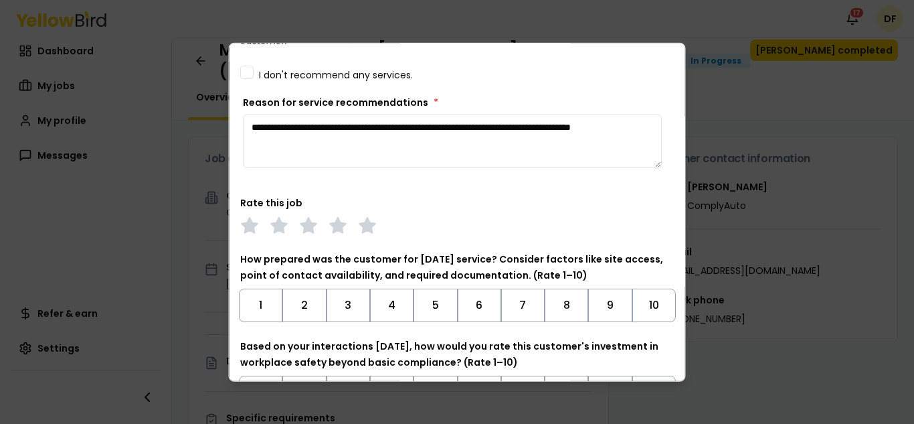
scroll to position [402, 0]
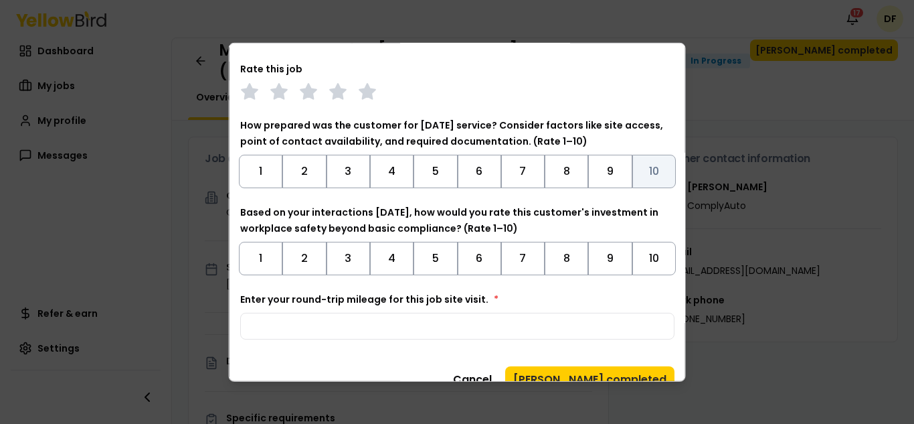
type textarea "**********"
click at [650, 171] on button "10" at bounding box center [654, 170] width 44 height 33
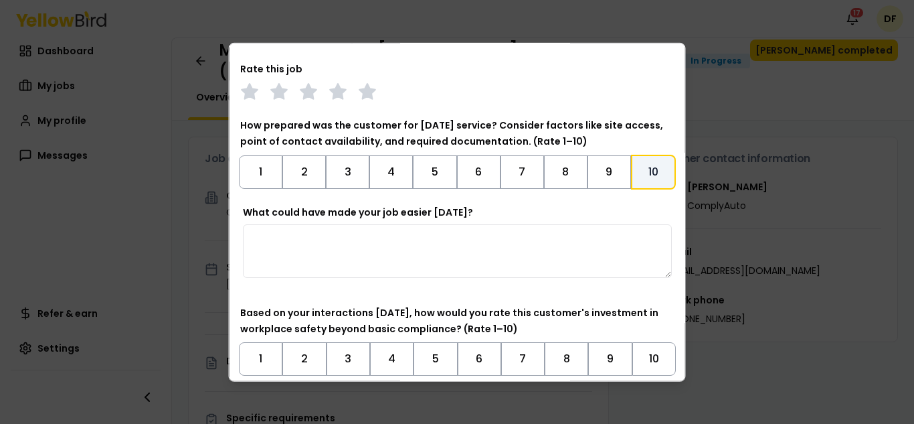
click at [394, 246] on textarea "What could have made your job easier [DATE]?" at bounding box center [457, 251] width 429 height 54
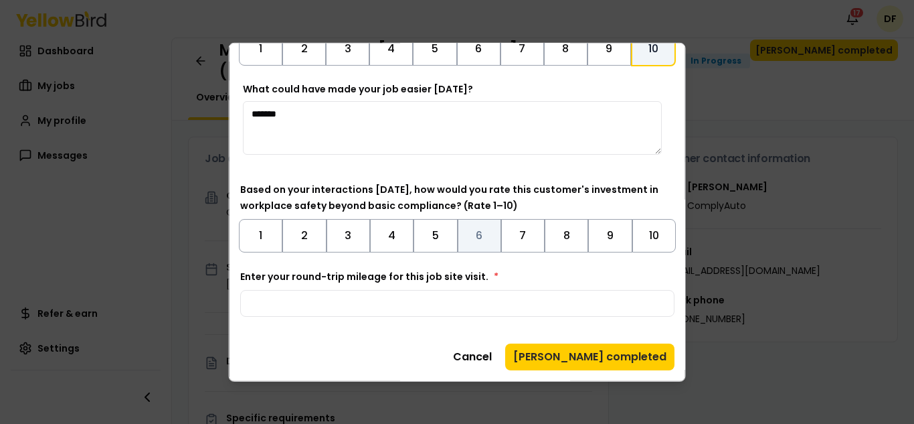
type textarea "*******"
click at [479, 234] on button "6" at bounding box center [479, 234] width 44 height 33
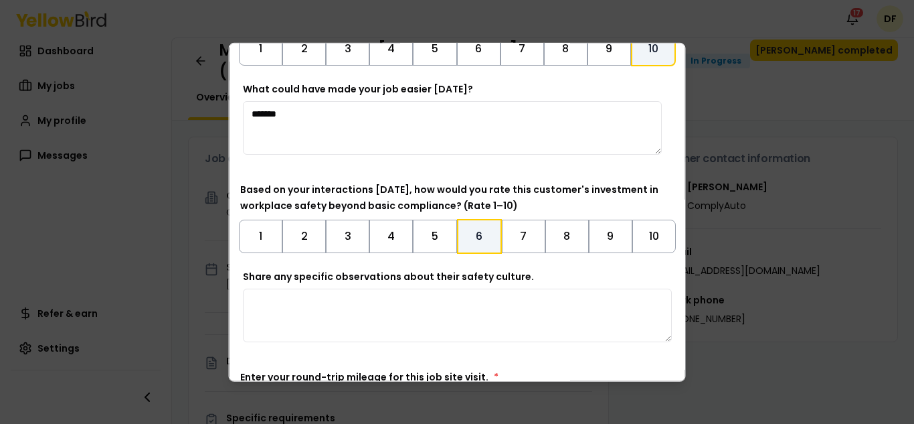
scroll to position [625, 0]
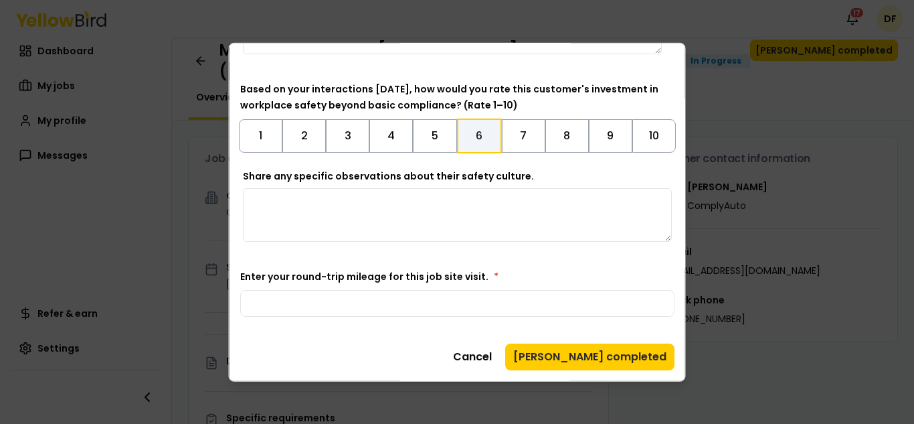
paste textarea "**********"
type textarea "**********"
click at [321, 299] on input "Enter your round-trip mileage for this job site visit. *" at bounding box center [457, 302] width 434 height 27
type input "*"
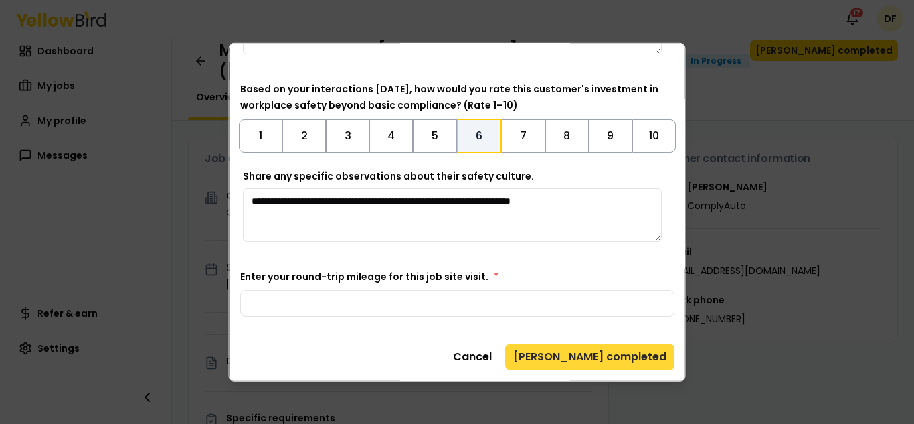
click at [613, 355] on button "[PERSON_NAME] completed" at bounding box center [589, 356] width 169 height 27
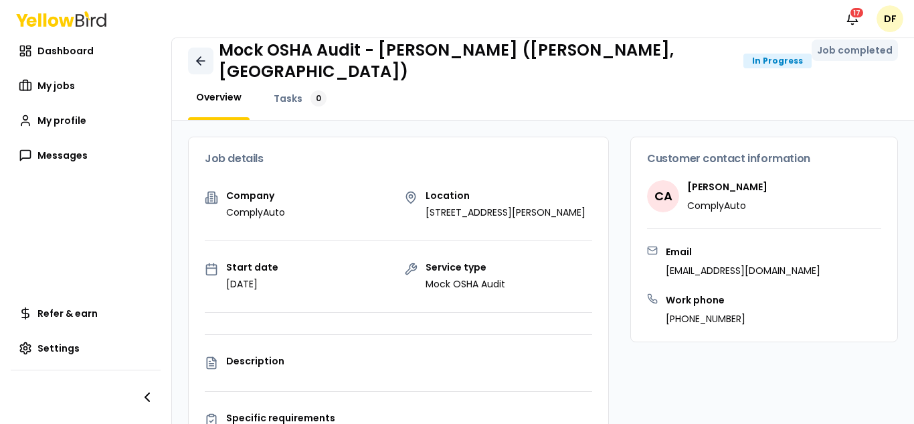
click at [199, 57] on icon at bounding box center [199, 61] width 4 height 8
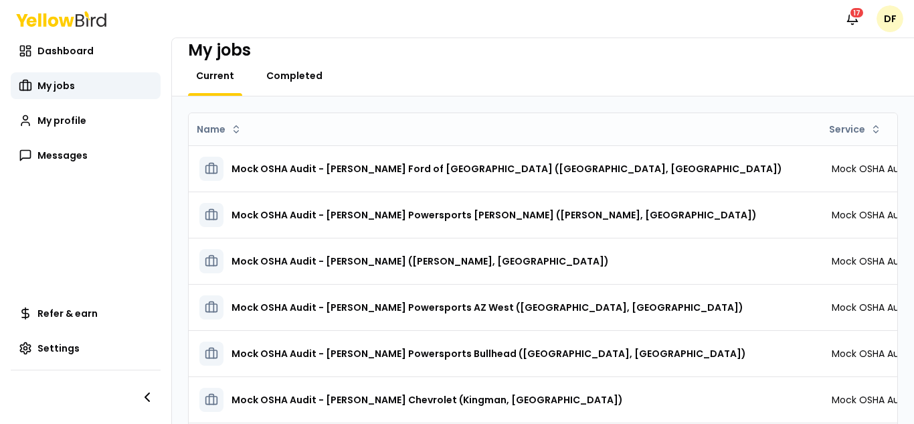
click at [286, 78] on span "Completed" at bounding box center [294, 75] width 56 height 13
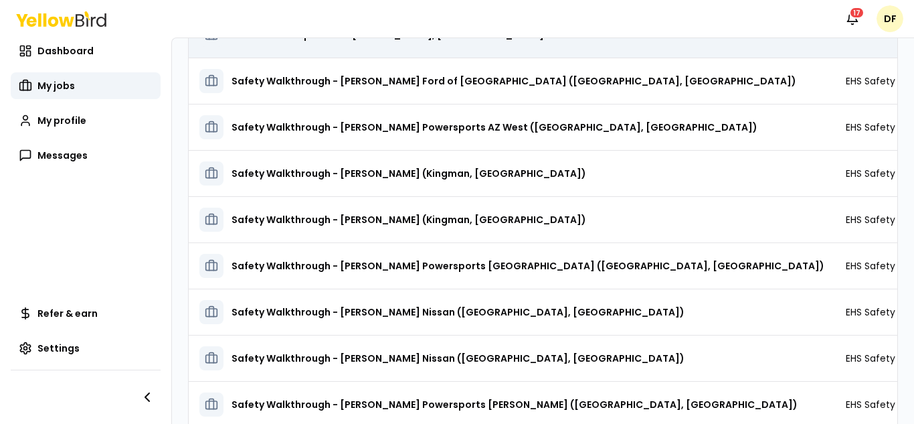
scroll to position [241, 0]
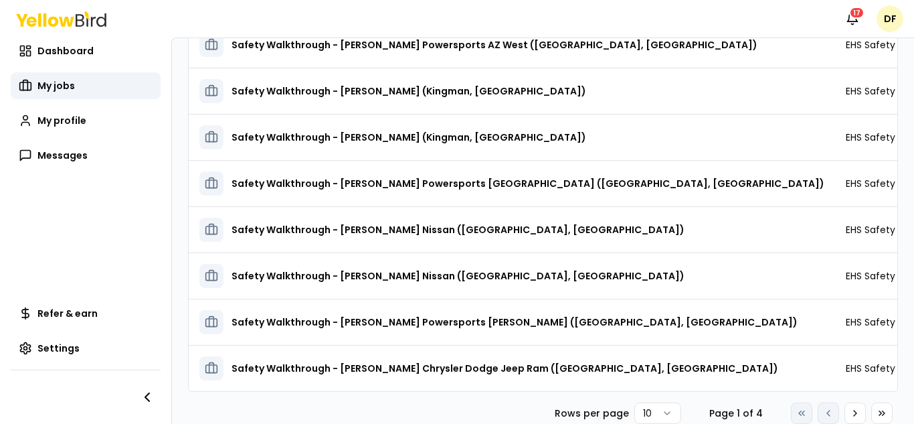
click at [657, 416] on html "Notifications 17 DF Dashboard My jobs My profile Messages Refer & earn Settings…" at bounding box center [457, 212] width 914 height 424
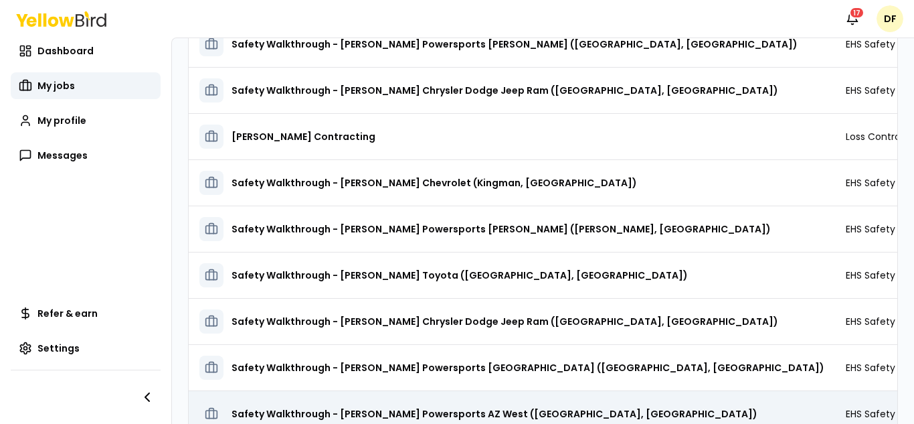
scroll to position [703, 0]
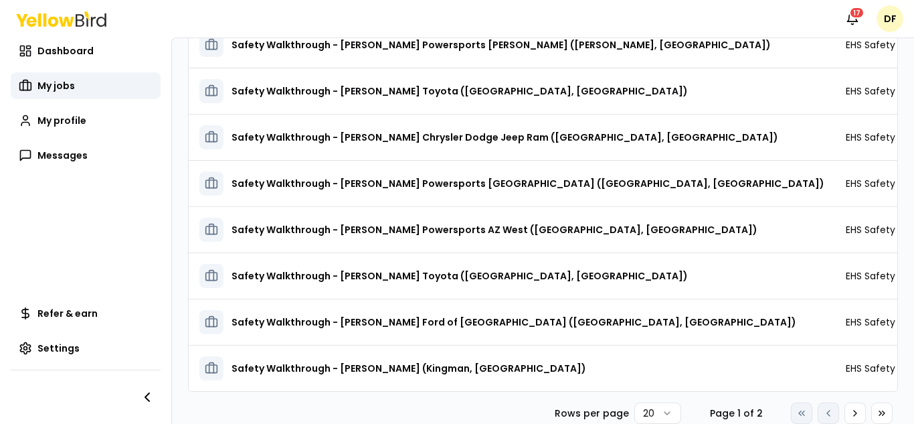
click at [656, 409] on html "Notifications 17 DF Dashboard My jobs My profile Messages Refer & earn Settings…" at bounding box center [457, 212] width 914 height 424
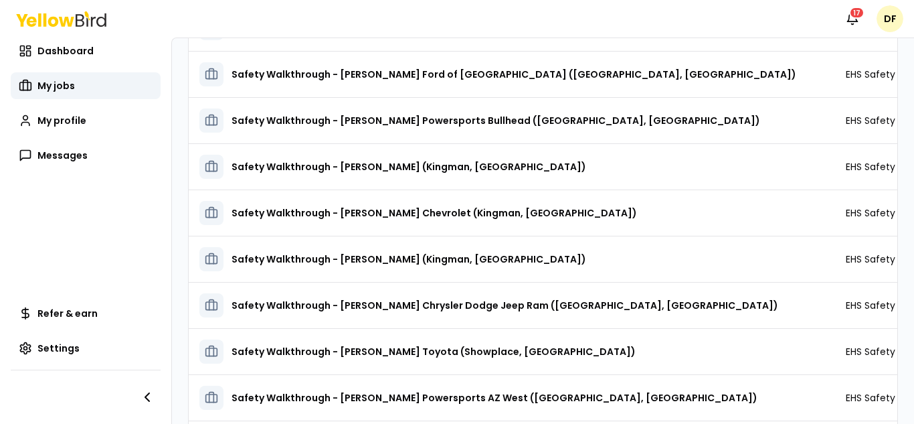
scroll to position [1442, 0]
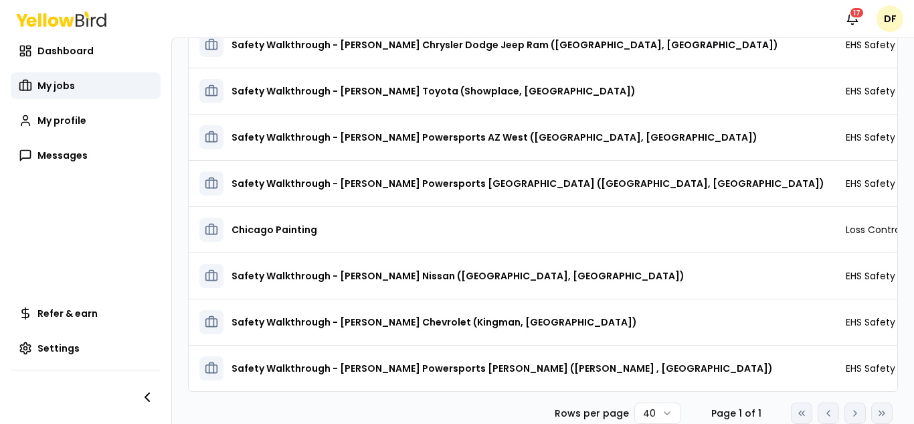
click at [659, 411] on html "Notifications 17 DF Dashboard My jobs My profile Messages Refer & earn Settings…" at bounding box center [457, 212] width 914 height 424
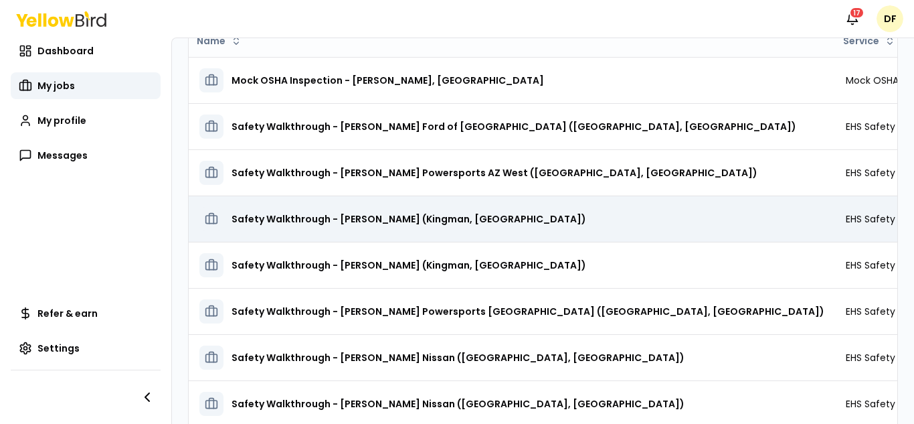
scroll to position [0, 0]
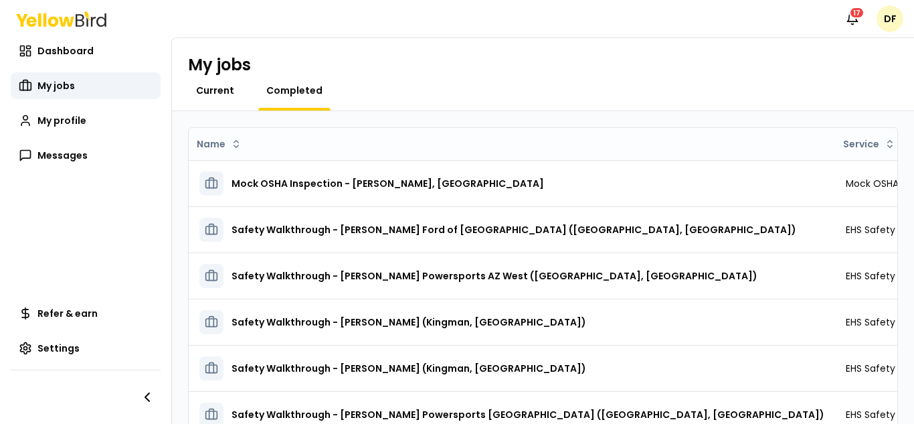
click at [220, 90] on span "Current" at bounding box center [215, 90] width 38 height 13
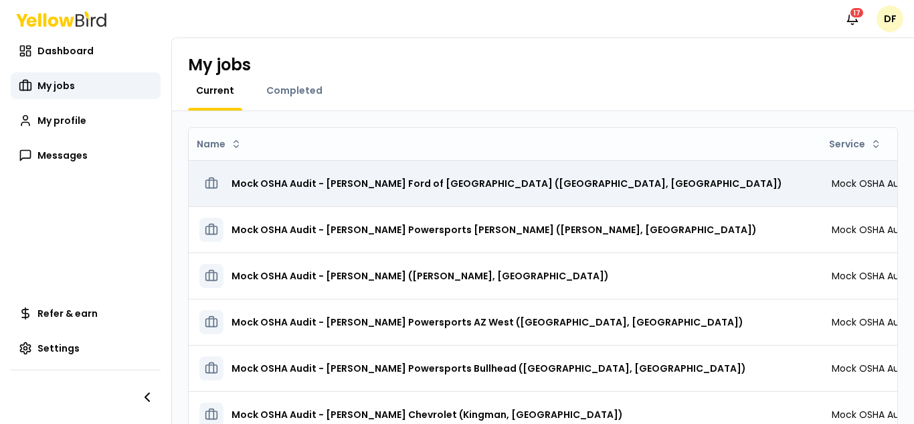
click at [378, 188] on h3 "Mock OSHA Audit - [PERSON_NAME] Ford of [GEOGRAPHIC_DATA] ([GEOGRAPHIC_DATA], […" at bounding box center [507, 183] width 551 height 24
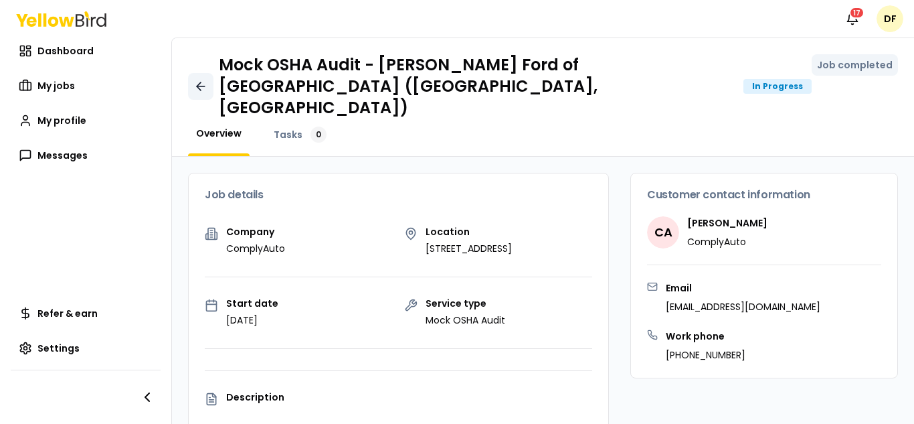
click at [202, 80] on icon at bounding box center [200, 86] width 13 height 13
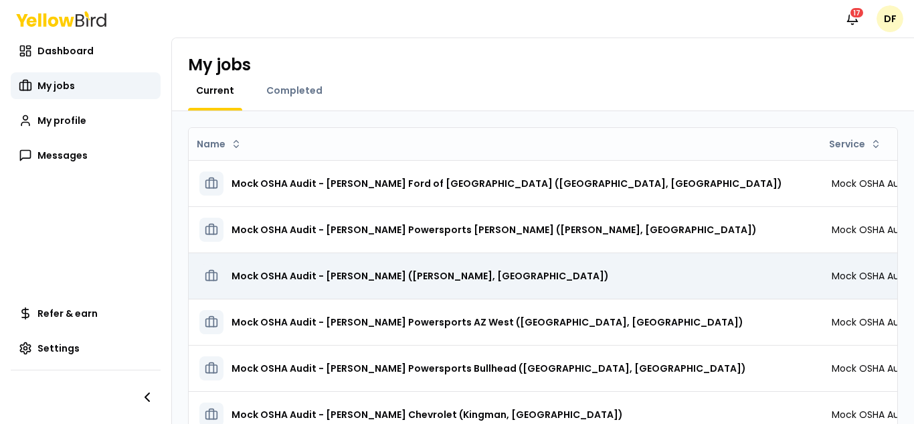
click at [387, 279] on h3 "Mock OSHA Audit - [PERSON_NAME] ([PERSON_NAME], [GEOGRAPHIC_DATA])" at bounding box center [420, 276] width 377 height 24
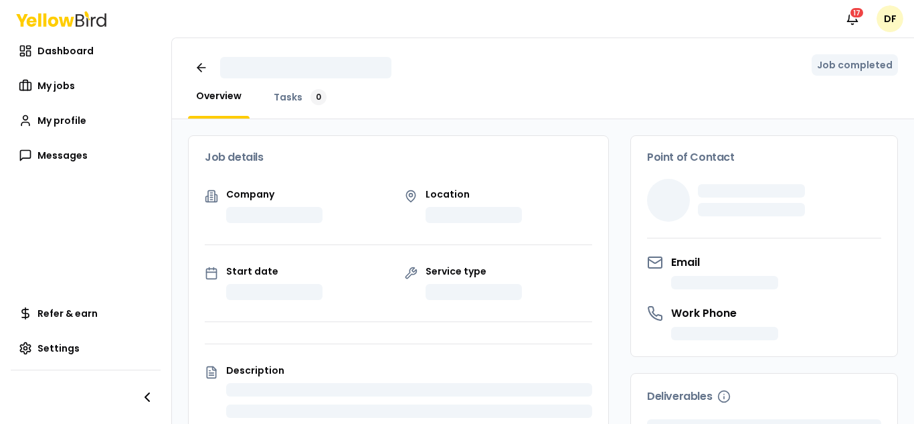
click at [387, 279] on div "Start date" at bounding box center [299, 282] width 189 height 33
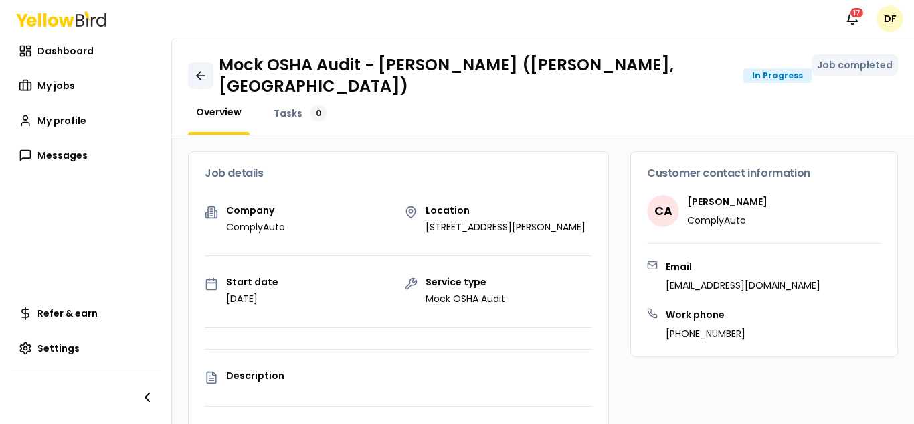
click at [200, 72] on icon at bounding box center [199, 76] width 4 height 8
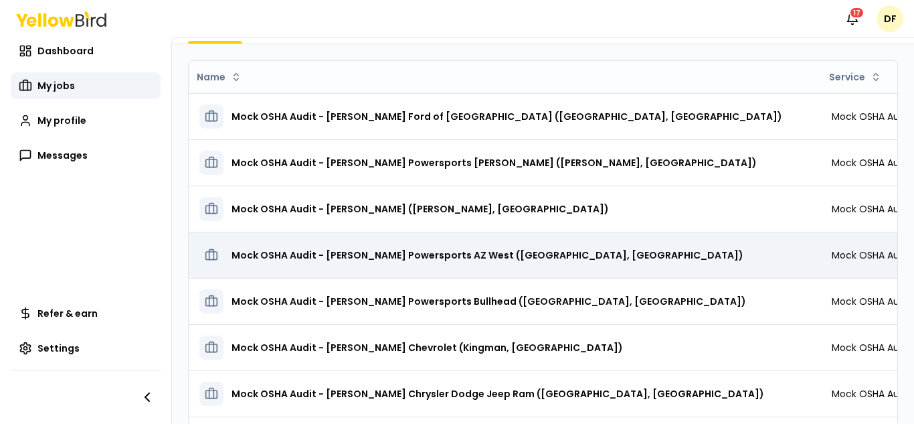
scroll to position [134, 0]
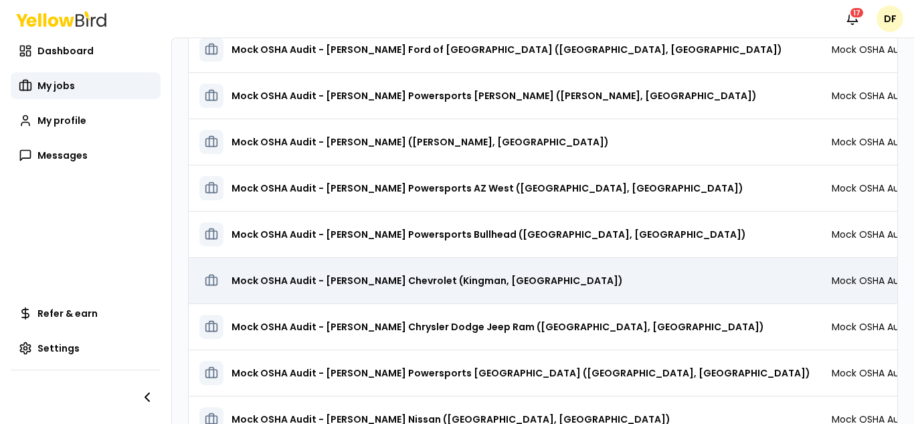
click at [413, 280] on h3 "Mock OSHA Audit - [PERSON_NAME] Chevrolet (Kingman, [GEOGRAPHIC_DATA])" at bounding box center [428, 280] width 392 height 24
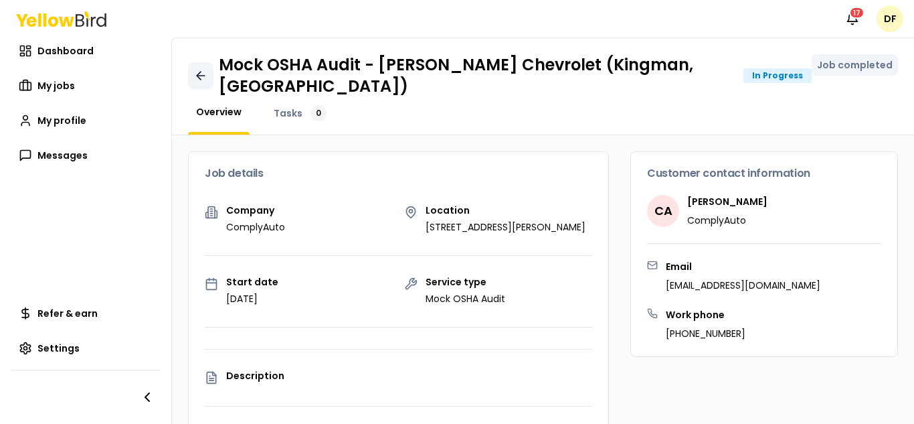
click at [202, 69] on icon at bounding box center [200, 75] width 13 height 13
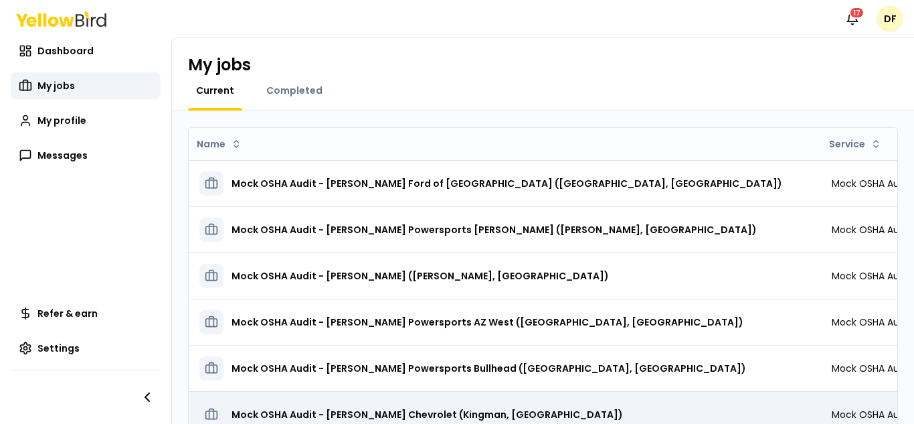
scroll to position [241, 0]
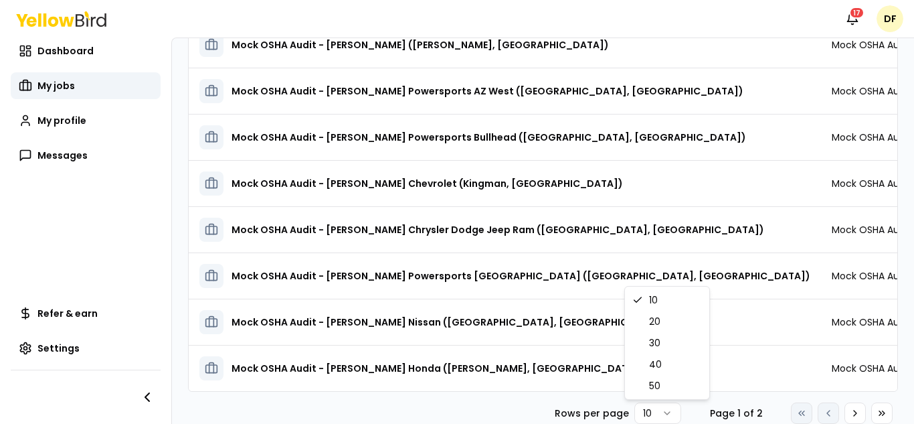
click at [655, 412] on html "Notifications 17 DF Dashboard My jobs My profile Messages Refer & earn Settings…" at bounding box center [457, 212] width 914 height 424
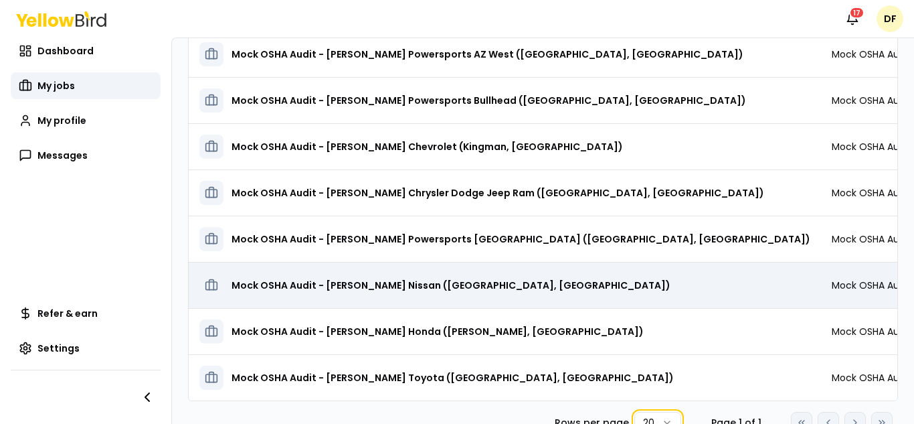
scroll to position [287, 0]
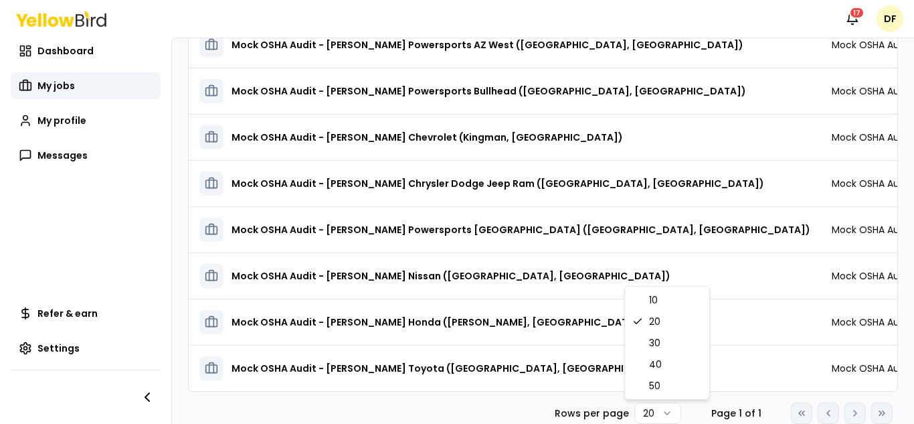
click at [661, 414] on html "Notifications 17 DF Dashboard My jobs My profile Messages Refer & earn Settings…" at bounding box center [457, 212] width 914 height 424
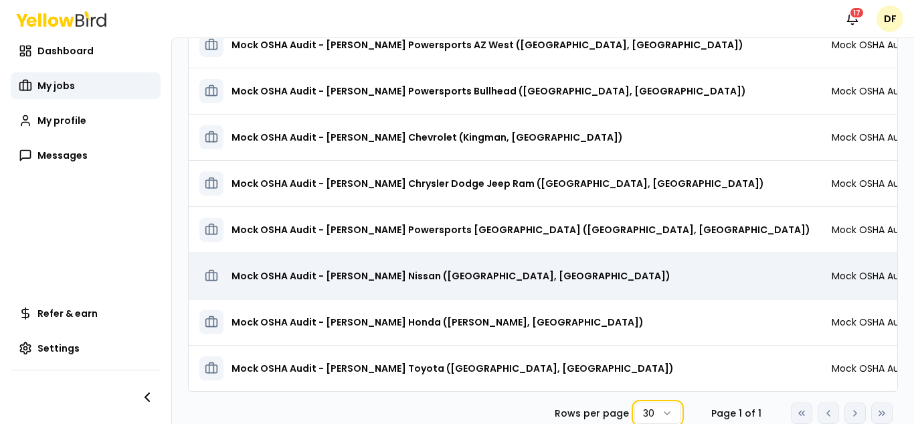
scroll to position [0, 0]
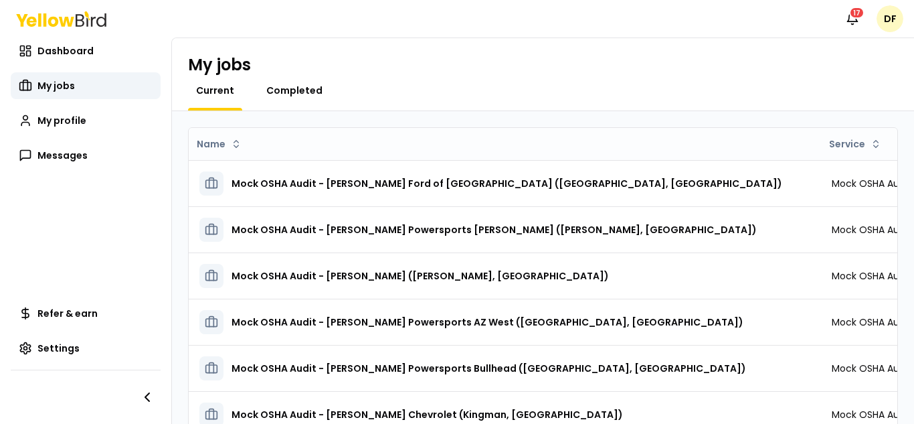
click at [298, 91] on span "Completed" at bounding box center [294, 90] width 56 height 13
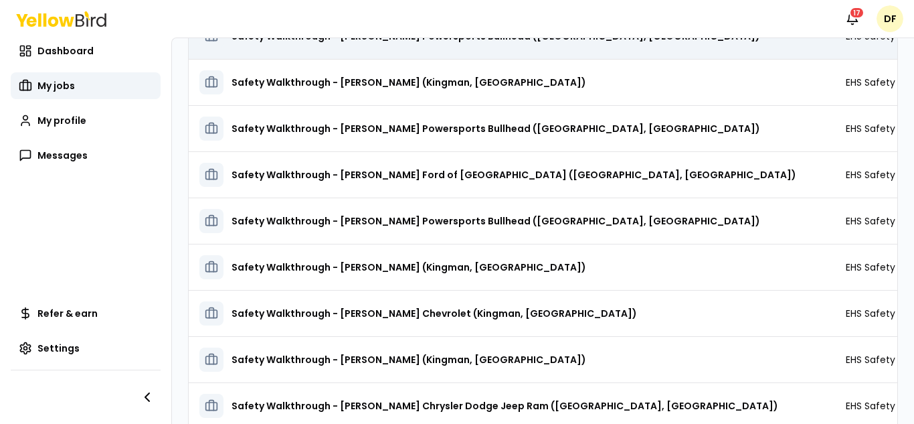
scroll to position [1165, 0]
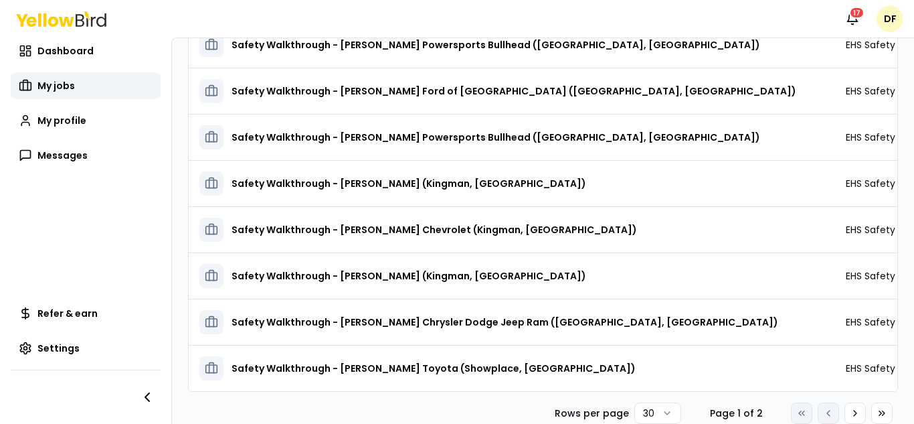
click at [659, 413] on html "Notifications 17 DF Dashboard My jobs My profile Messages Refer & earn Settings…" at bounding box center [457, 212] width 914 height 424
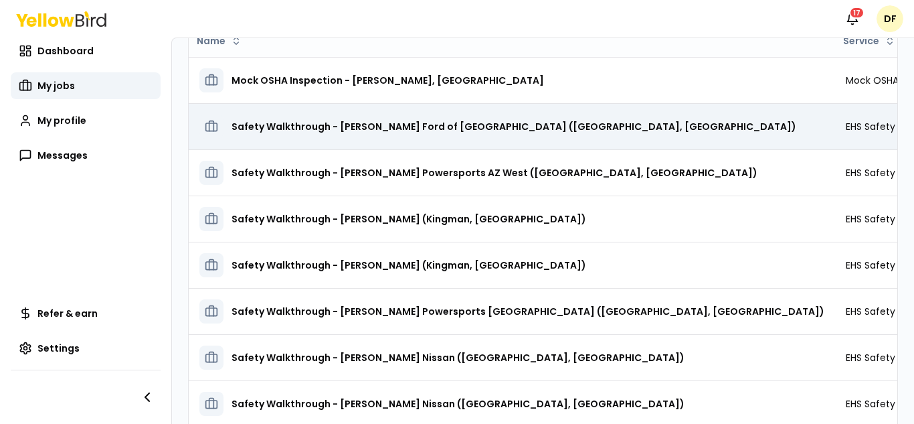
scroll to position [0, 0]
